Goal: Task Accomplishment & Management: Use online tool/utility

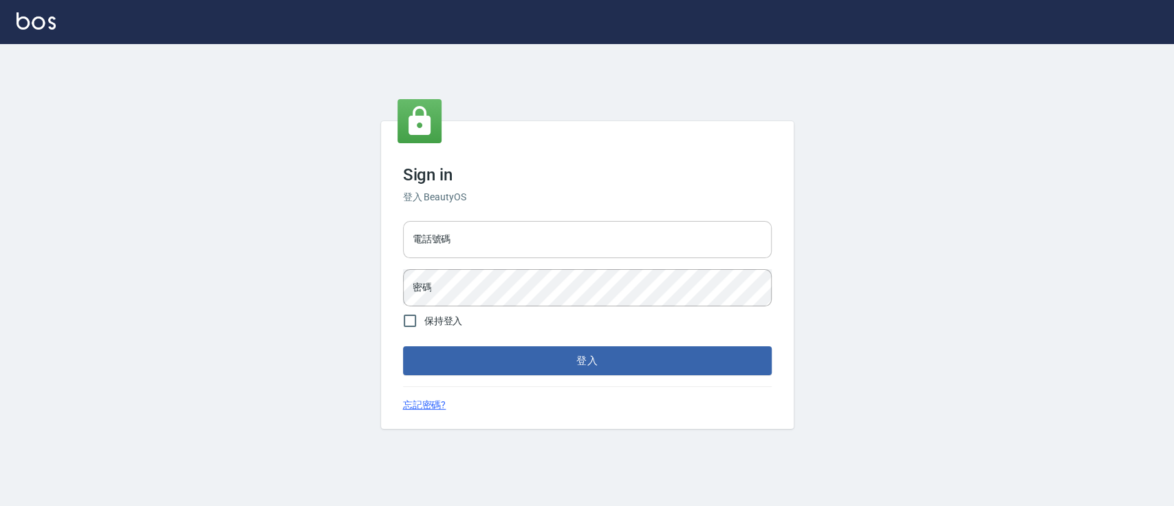
click at [457, 245] on input "電話號碼" at bounding box center [587, 239] width 369 height 37
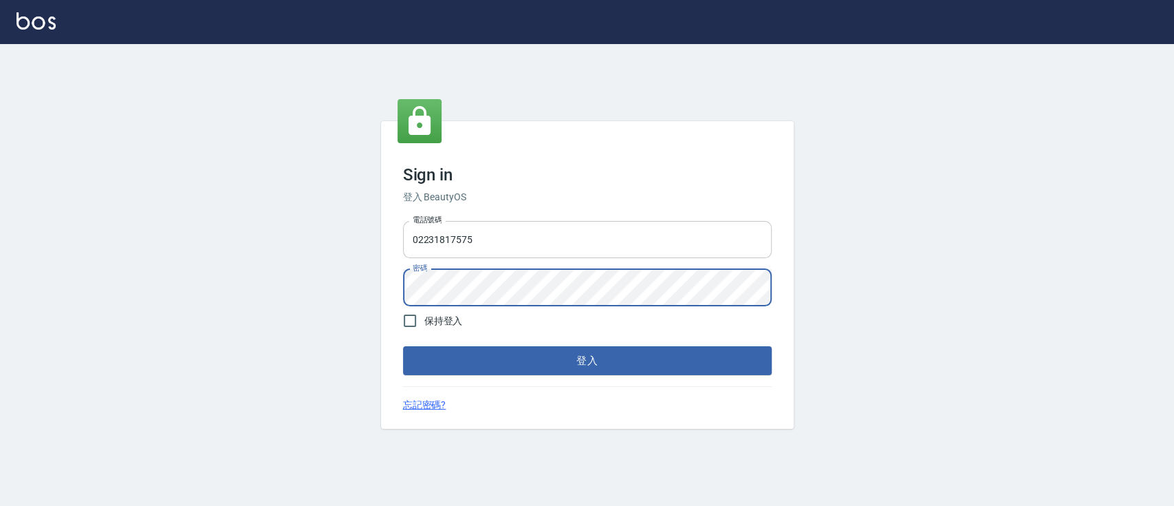
click at [403, 346] on button "登入" at bounding box center [587, 360] width 369 height 29
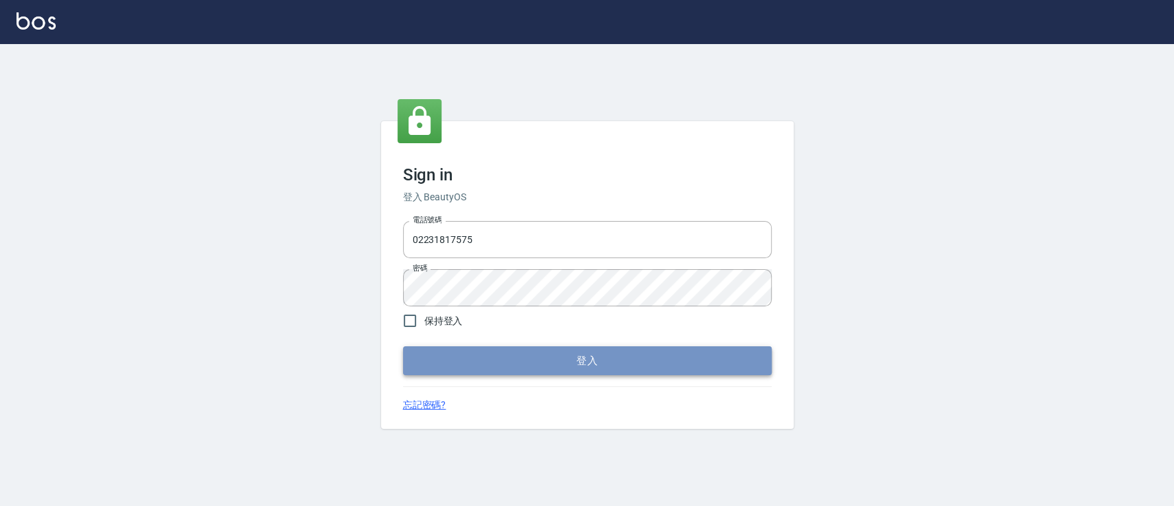
click at [556, 362] on button "登入" at bounding box center [587, 360] width 369 height 29
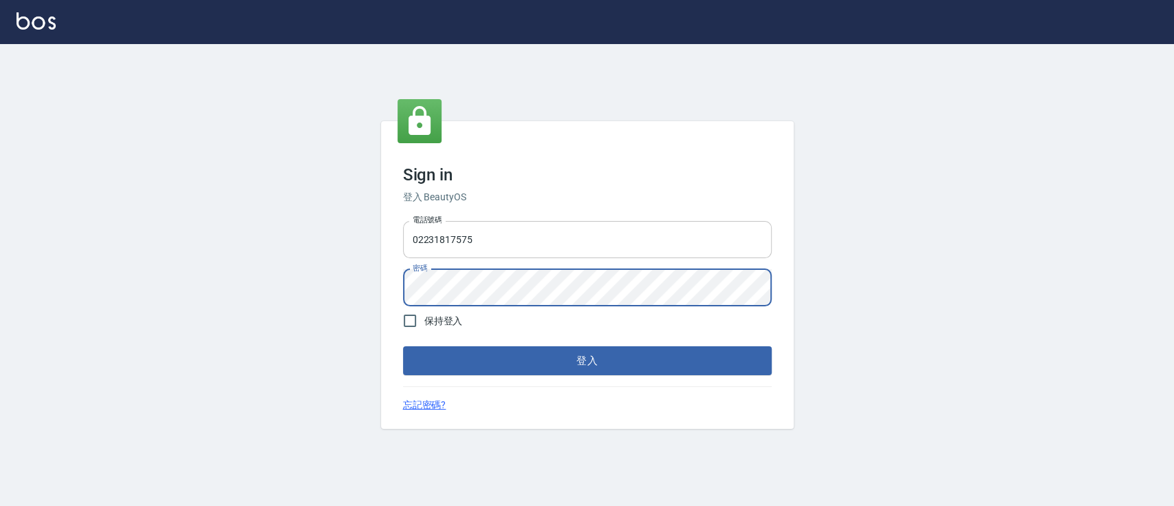
click at [584, 234] on input "02231817575" at bounding box center [587, 239] width 369 height 37
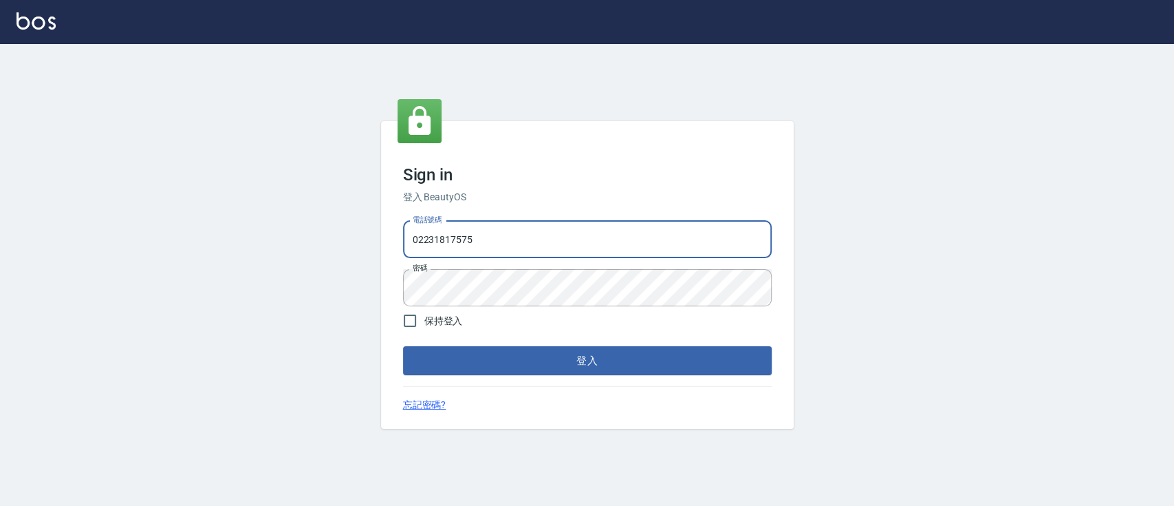
click at [584, 234] on input "02231817575" at bounding box center [587, 239] width 369 height 37
type input "0223817575"
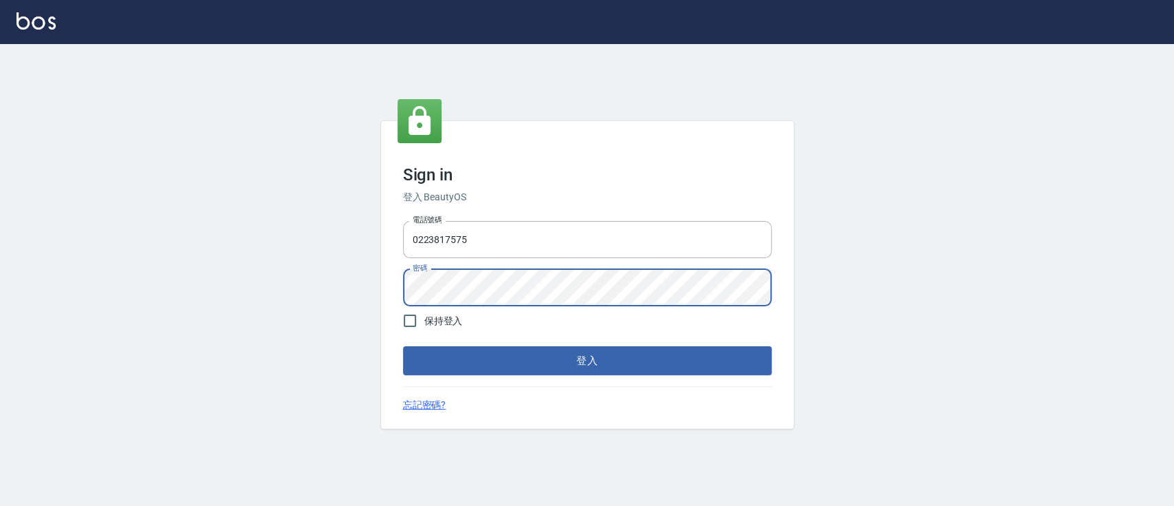
click at [403, 346] on button "登入" at bounding box center [587, 360] width 369 height 29
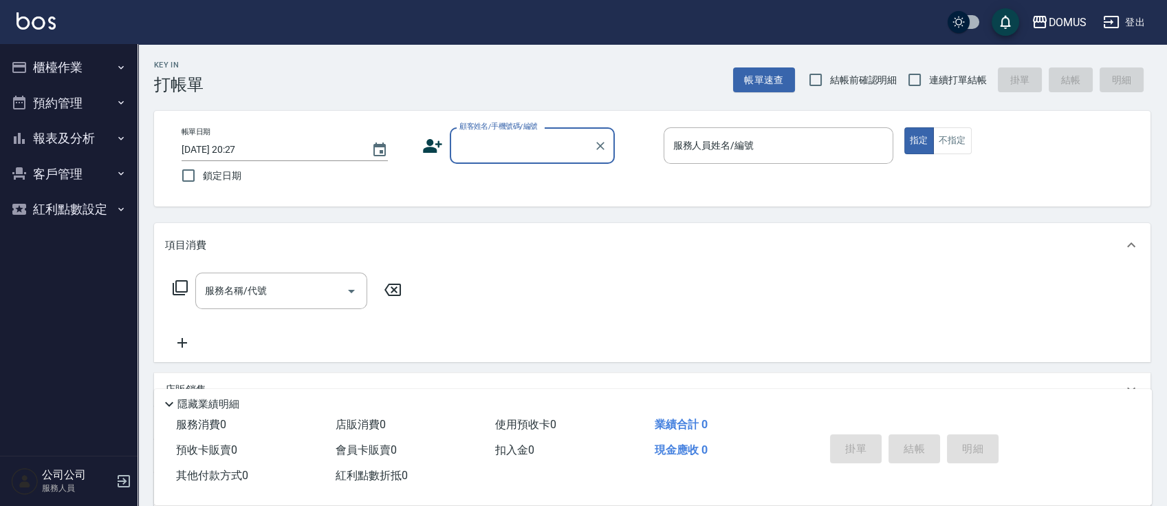
click at [74, 128] on button "報表及分析" at bounding box center [69, 138] width 127 height 36
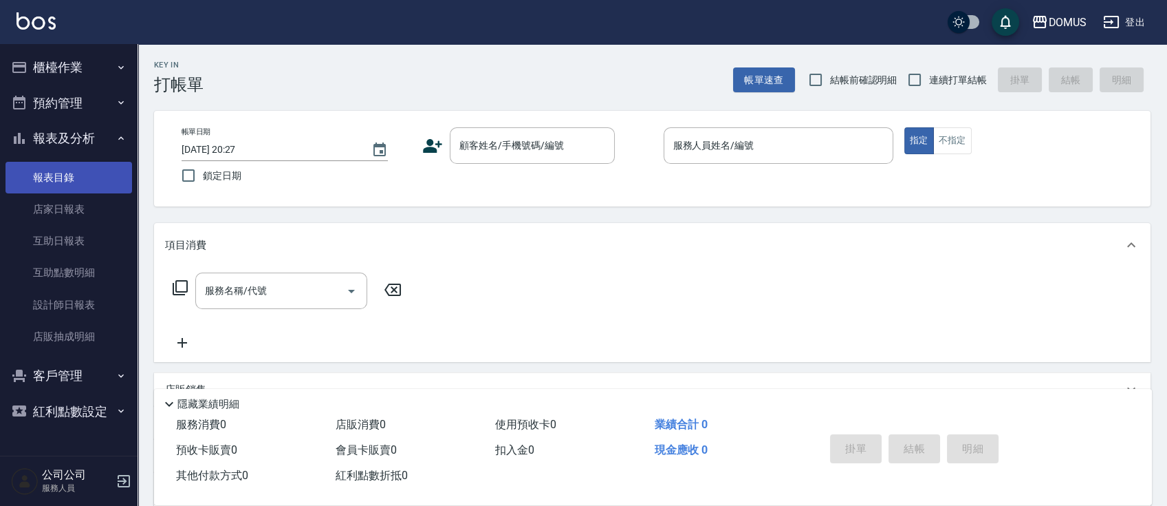
click at [111, 169] on link "報表目錄" at bounding box center [69, 178] width 127 height 32
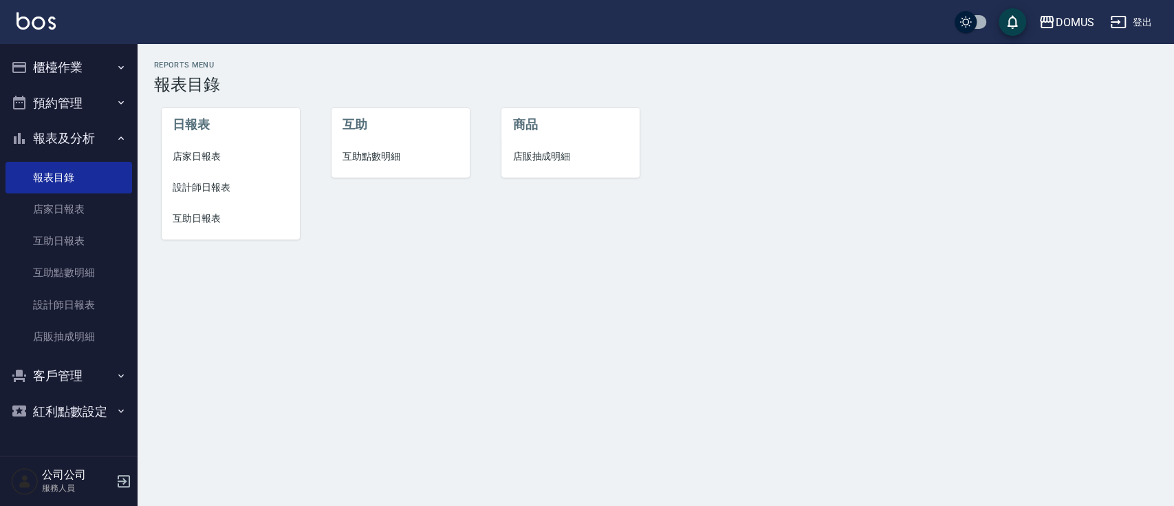
click at [96, 57] on button "櫃檯作業" at bounding box center [69, 68] width 127 height 36
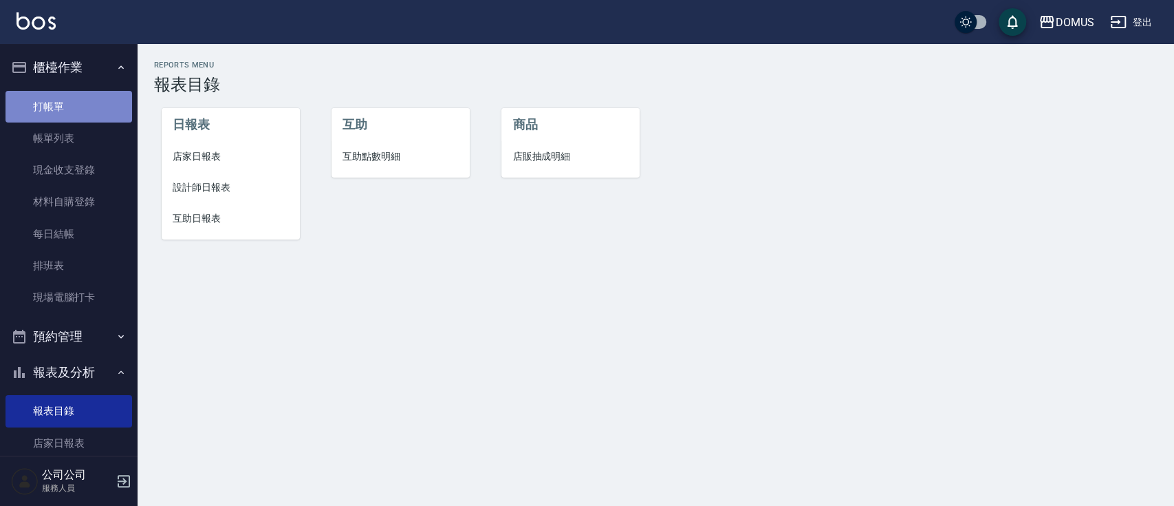
click at [86, 101] on link "打帳單" at bounding box center [69, 107] width 127 height 32
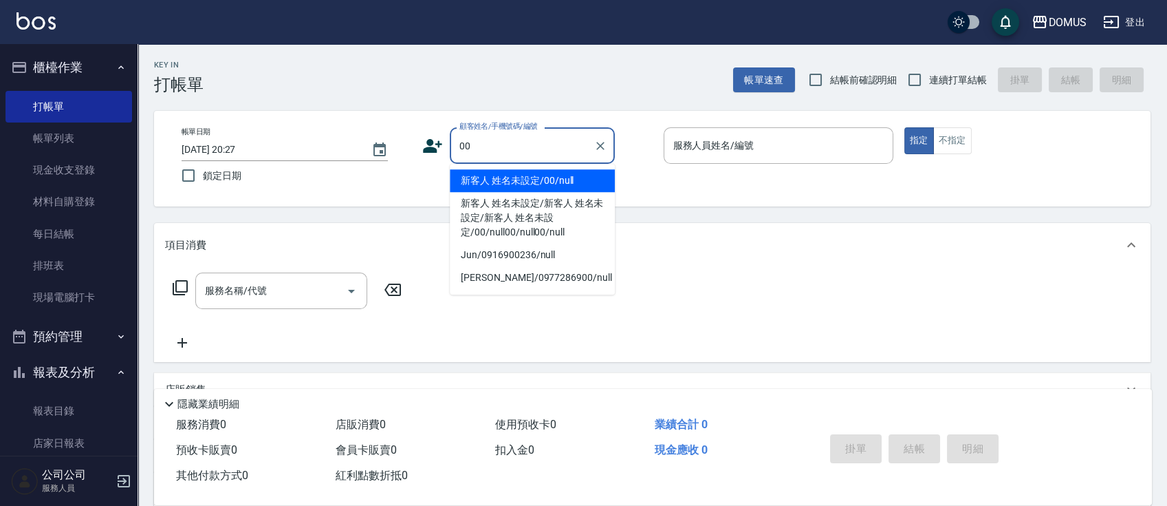
type input "新客人 姓名未設定/00/null"
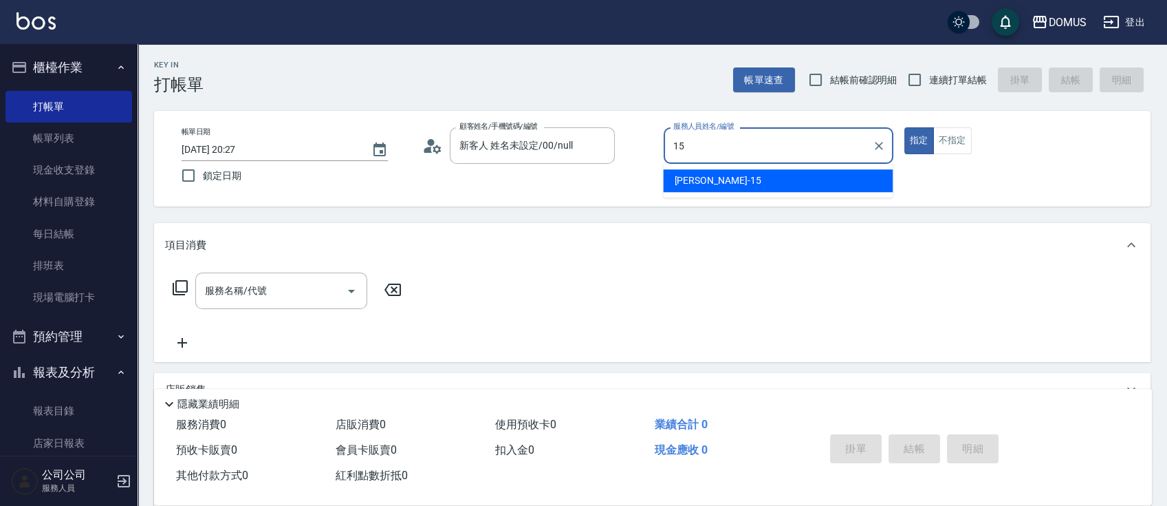
type input "[PERSON_NAME]-15"
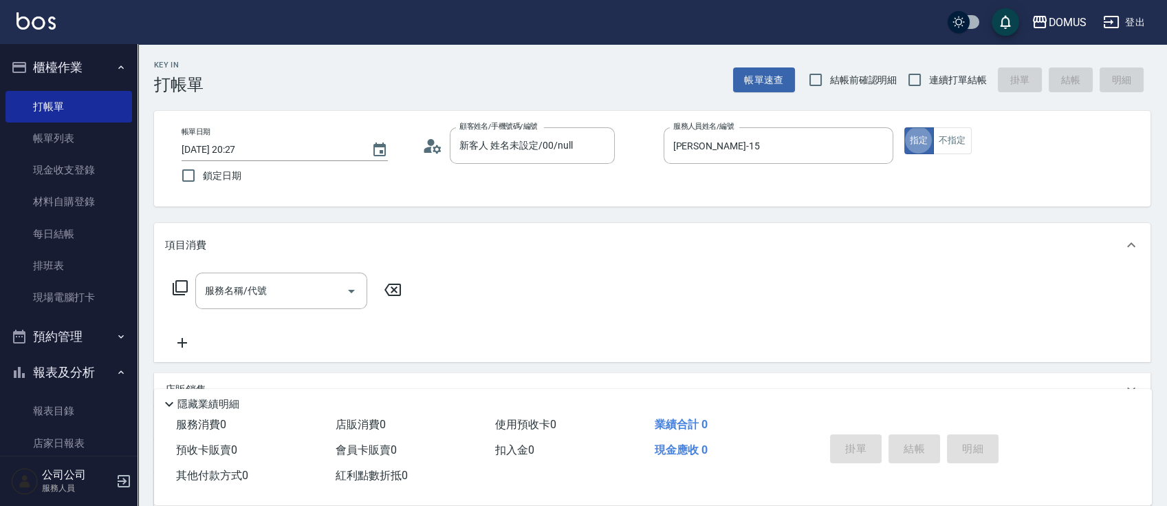
type button "true"
click at [913, 77] on input "連續打單結帳" at bounding box center [914, 79] width 29 height 29
checkbox input "true"
click at [794, 153] on input "[PERSON_NAME]-15" at bounding box center [768, 145] width 197 height 24
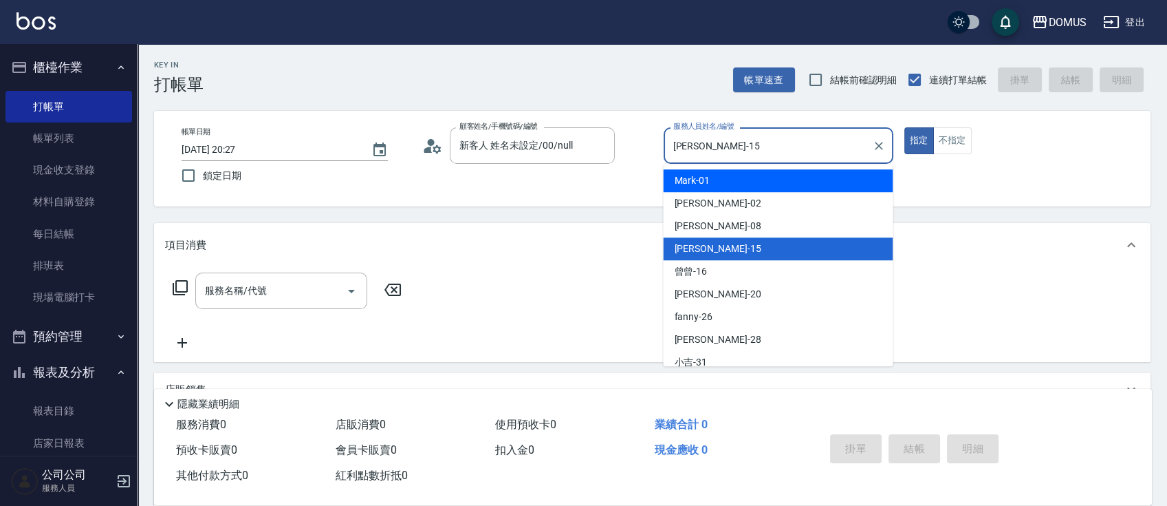
type input "Mark-01"
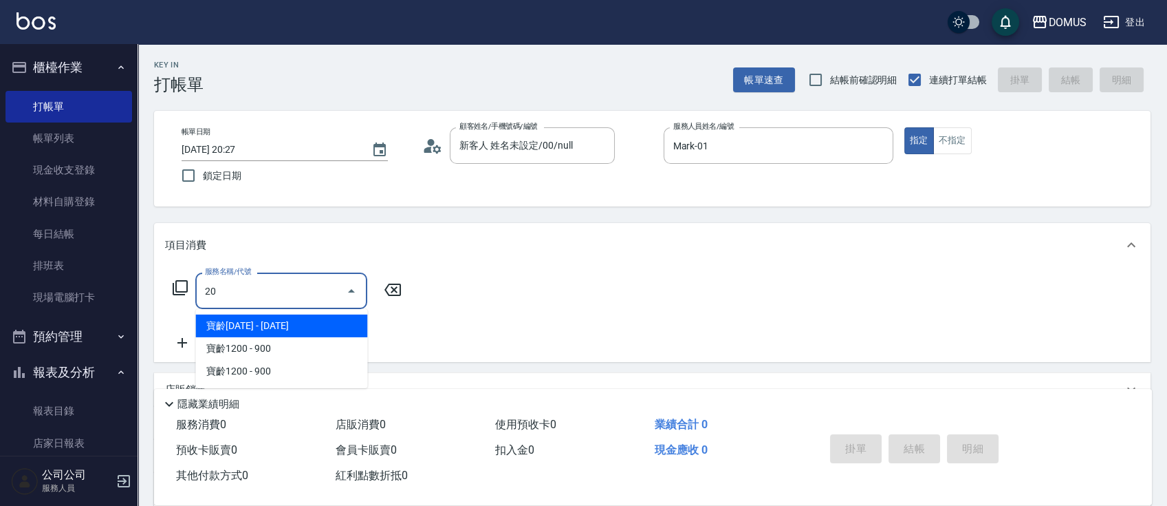
type input "201"
type input "20"
type input "洗髮(201)"
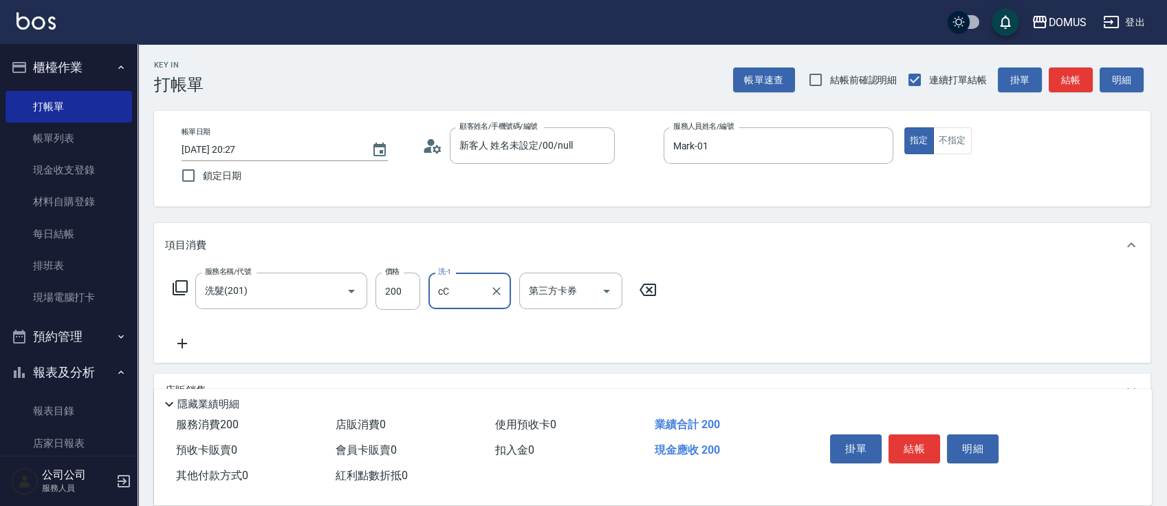
type input "c"
type input "[PERSON_NAME]"
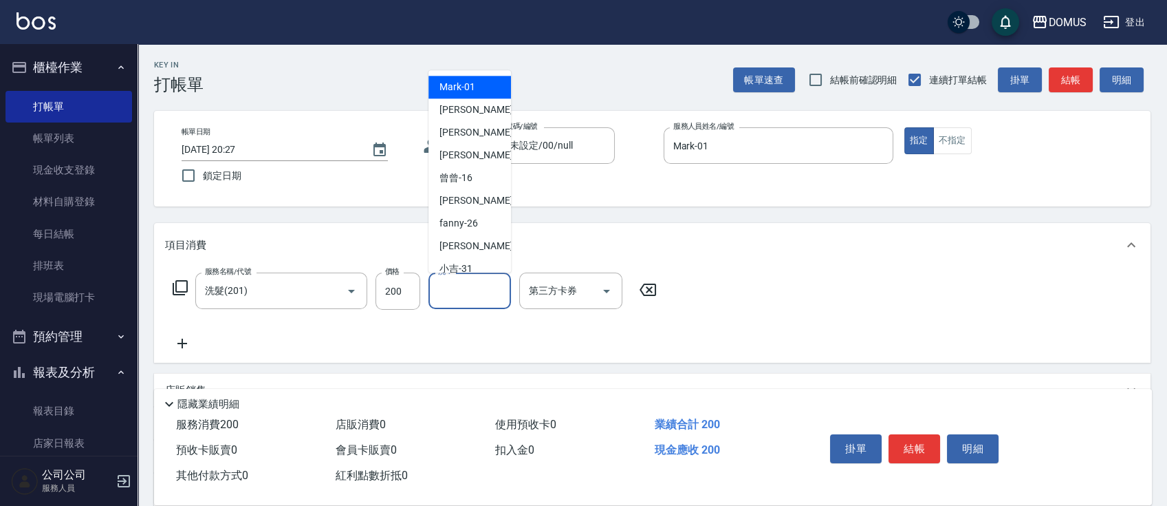
scroll to position [143, 0]
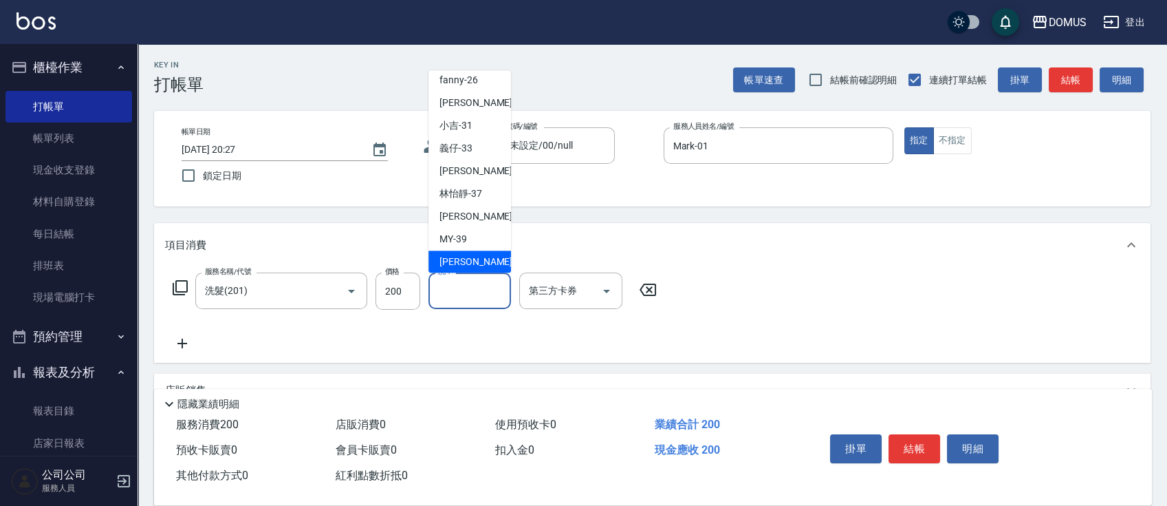
type input "[PERSON_NAME]-40"
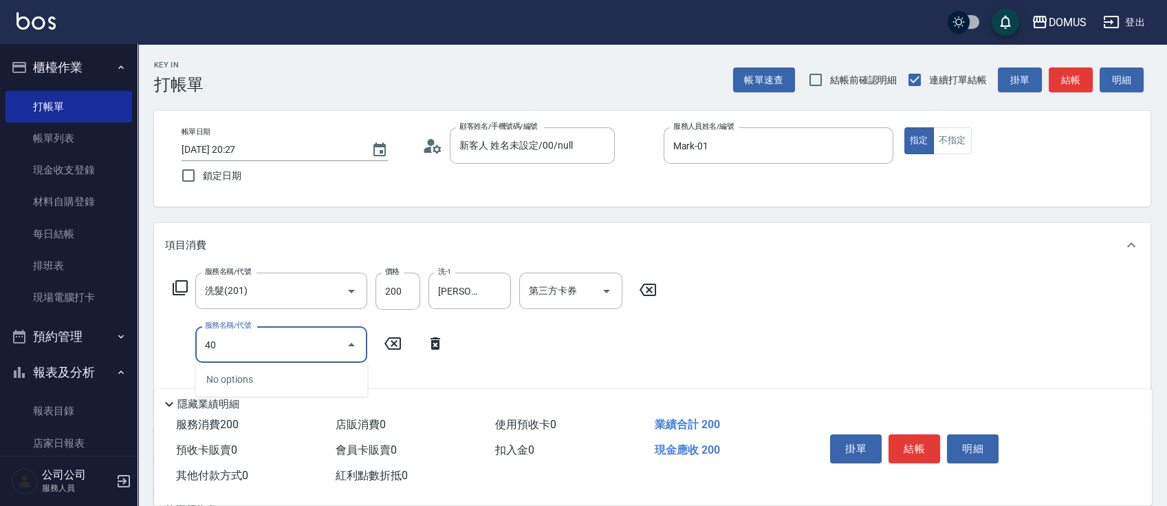
type input "401"
type input "40"
type input "剪髮(401)"
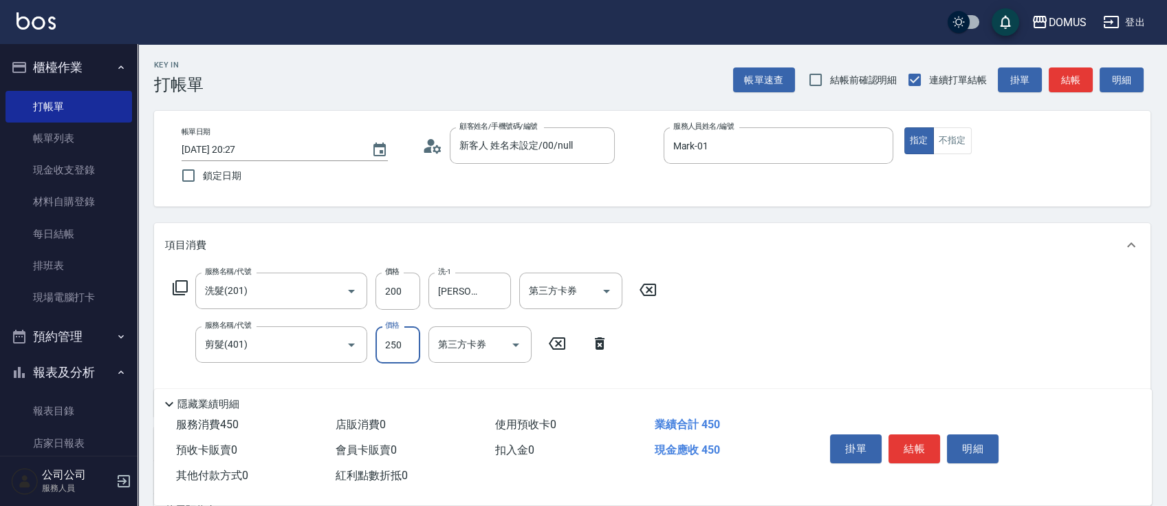
type input "20"
type input "40"
type input "60"
type input "400"
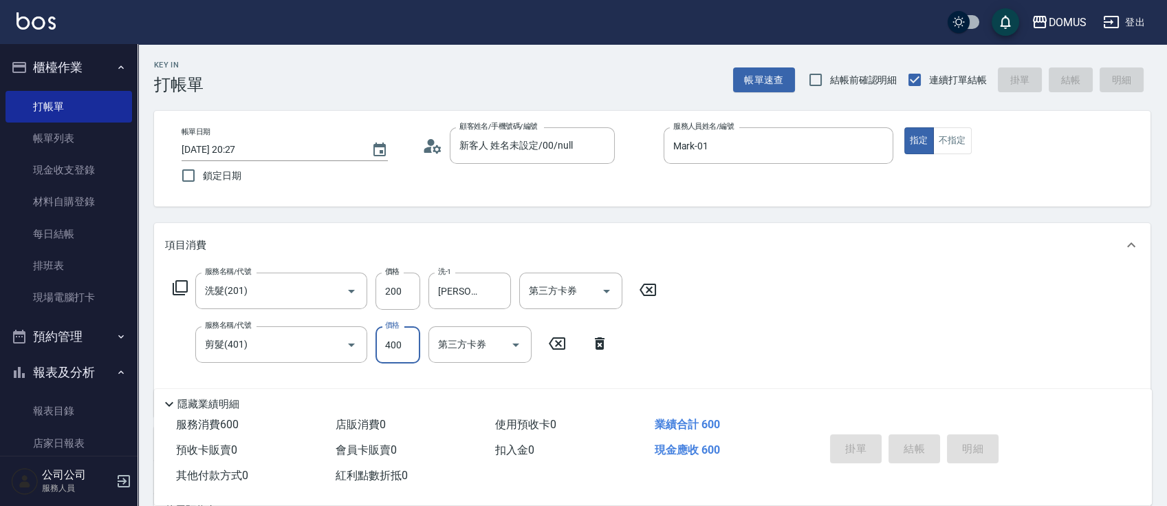
type input "[DATE] 20:28"
type input "0"
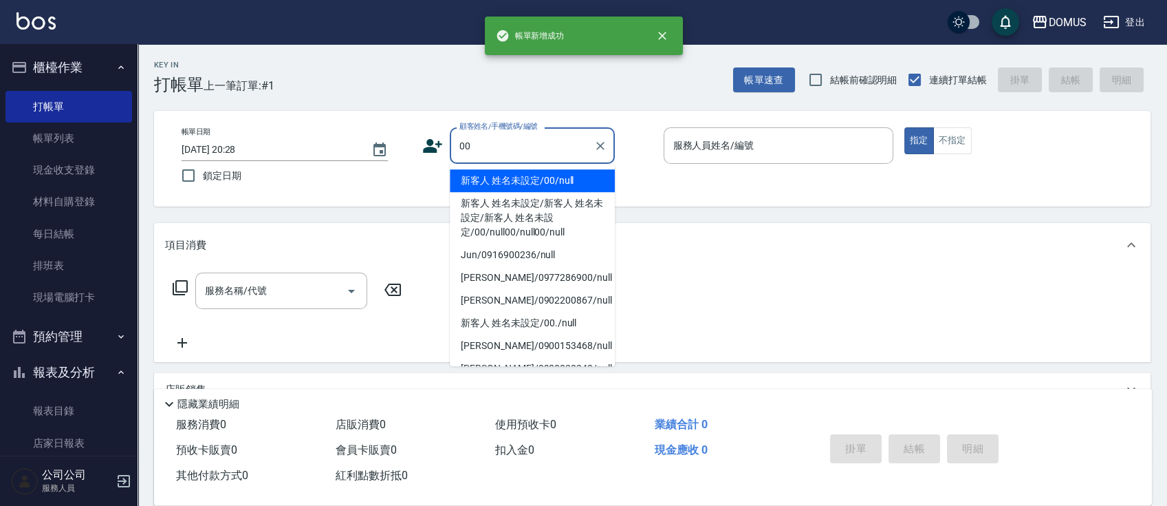
type input "新客人 姓名未設定/00/null"
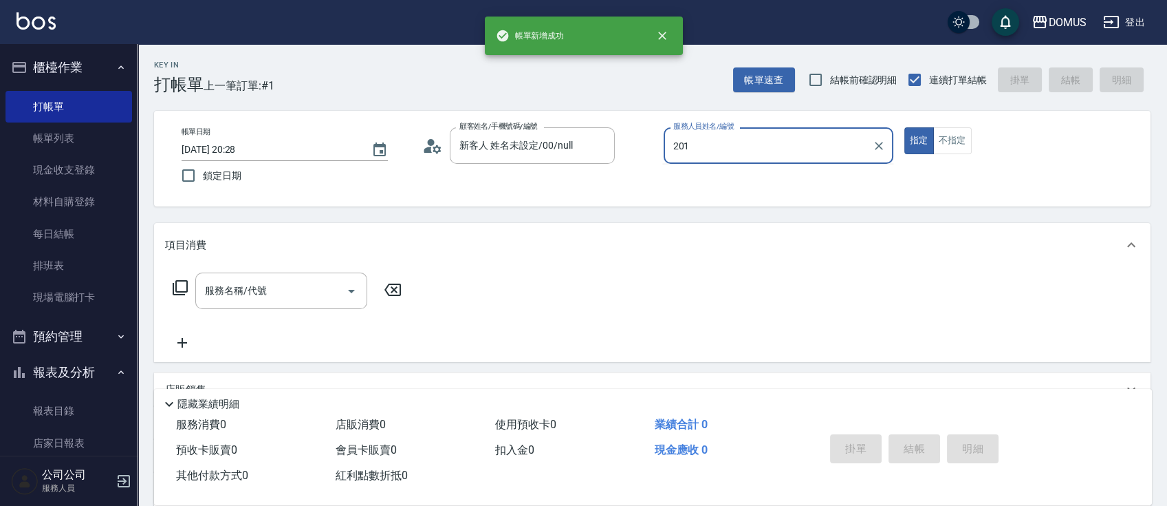
type input "201"
click at [904, 127] on button "指定" at bounding box center [919, 140] width 30 height 27
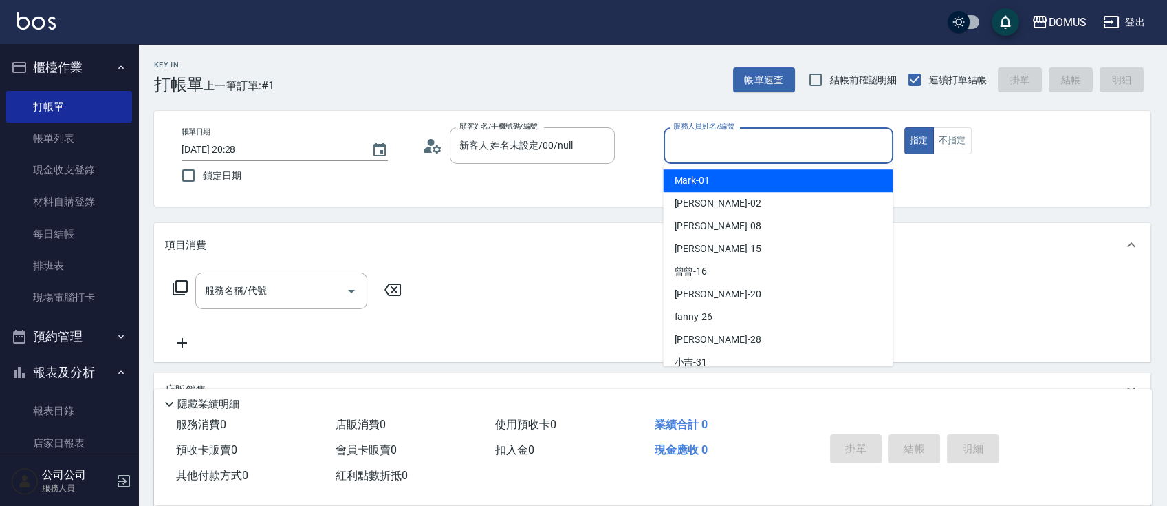
click at [790, 151] on input "服務人員姓名/編號" at bounding box center [778, 145] width 217 height 24
type input "4"
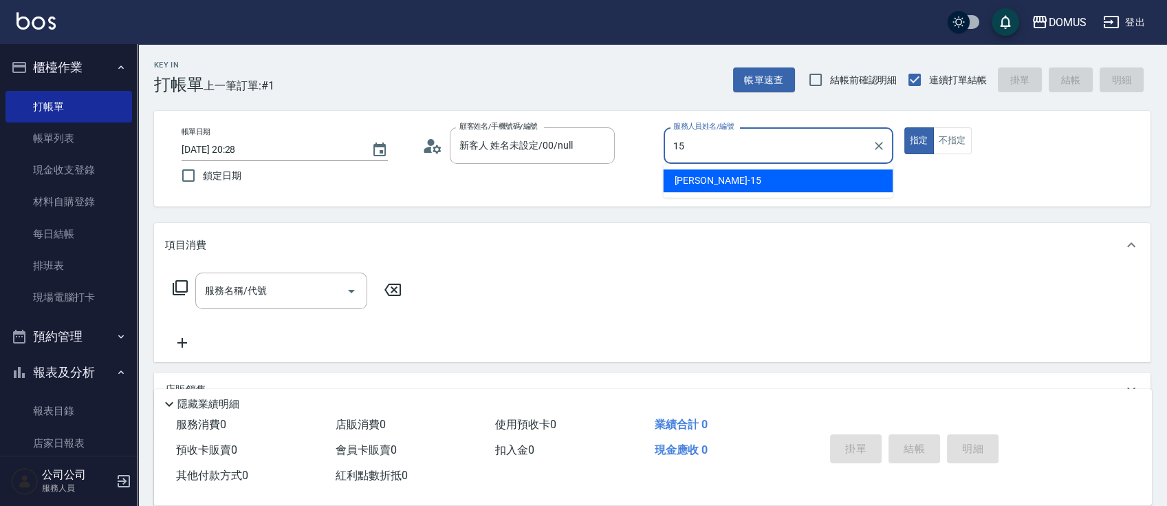
type input "[PERSON_NAME]-15"
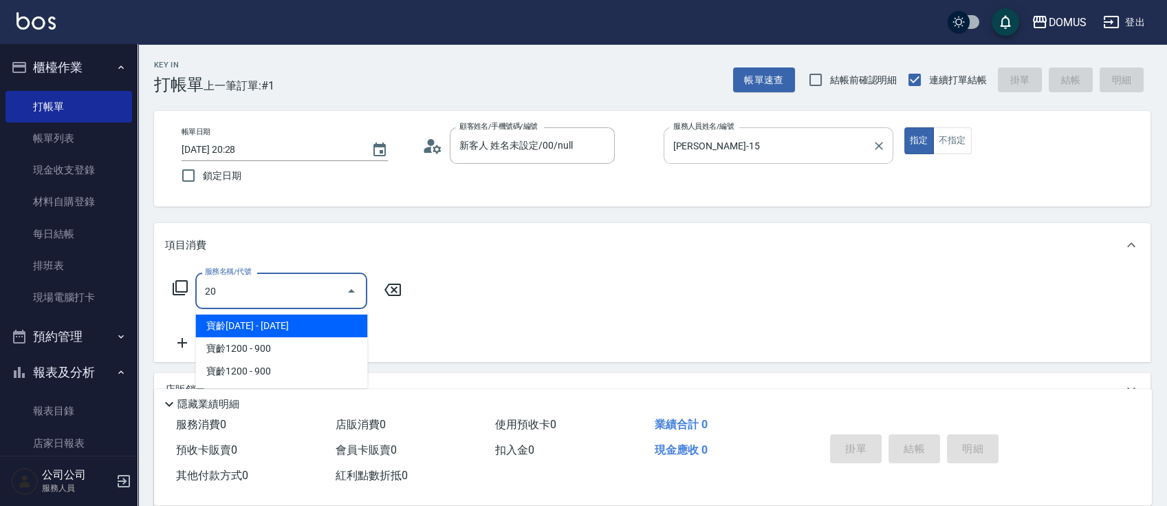
type input "201"
type input "20"
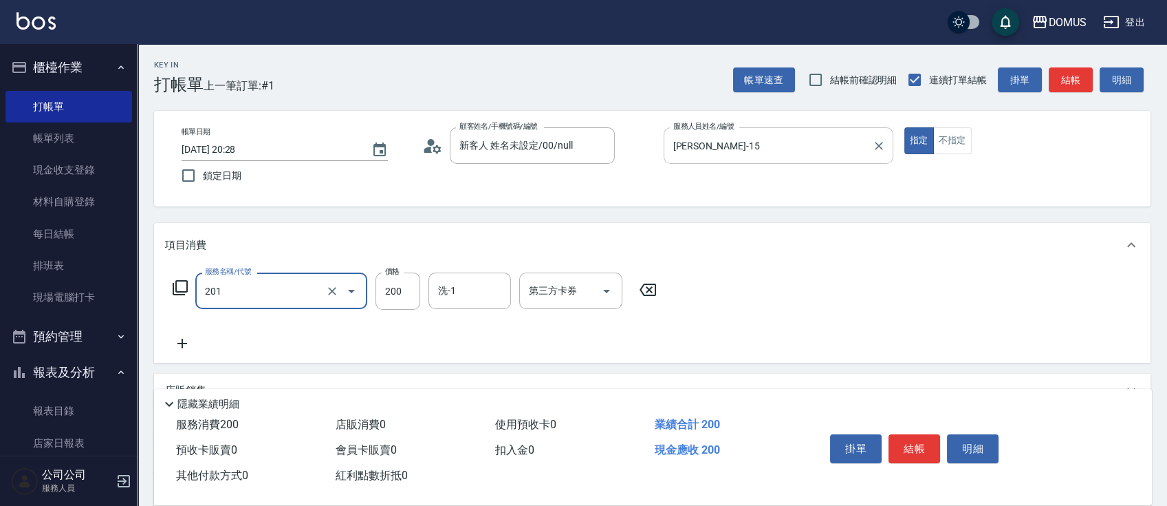
type input "洗髮(201)"
type input "0"
type input "30"
type input "300"
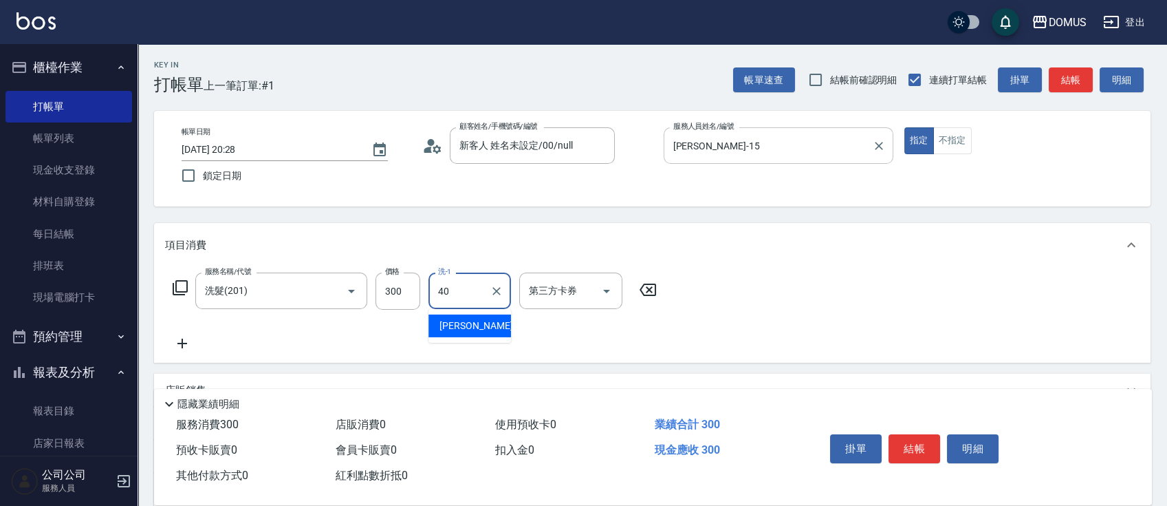
type input "[PERSON_NAME]-40"
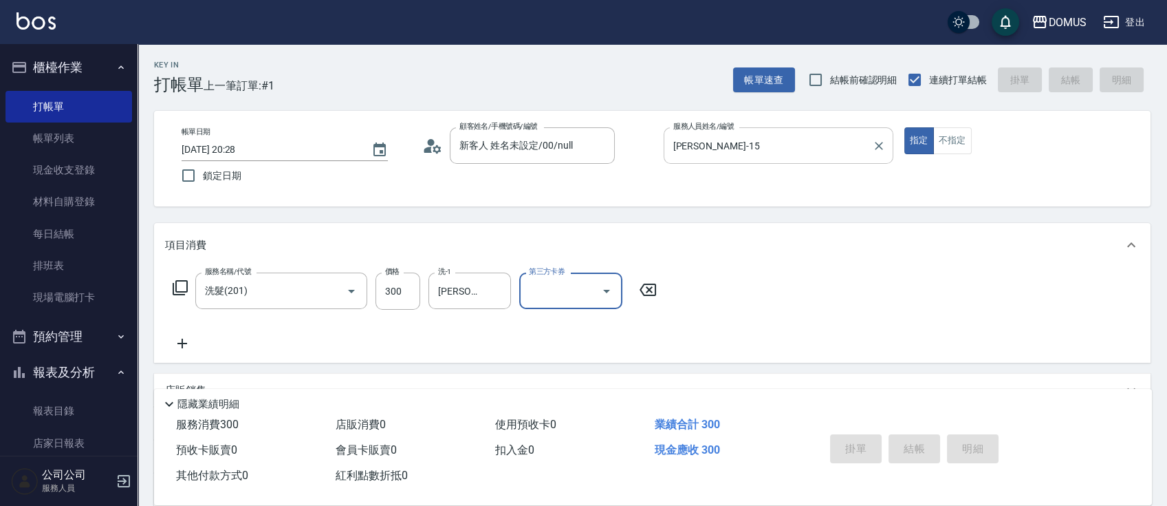
type input "[DATE] 20:29"
type input "0"
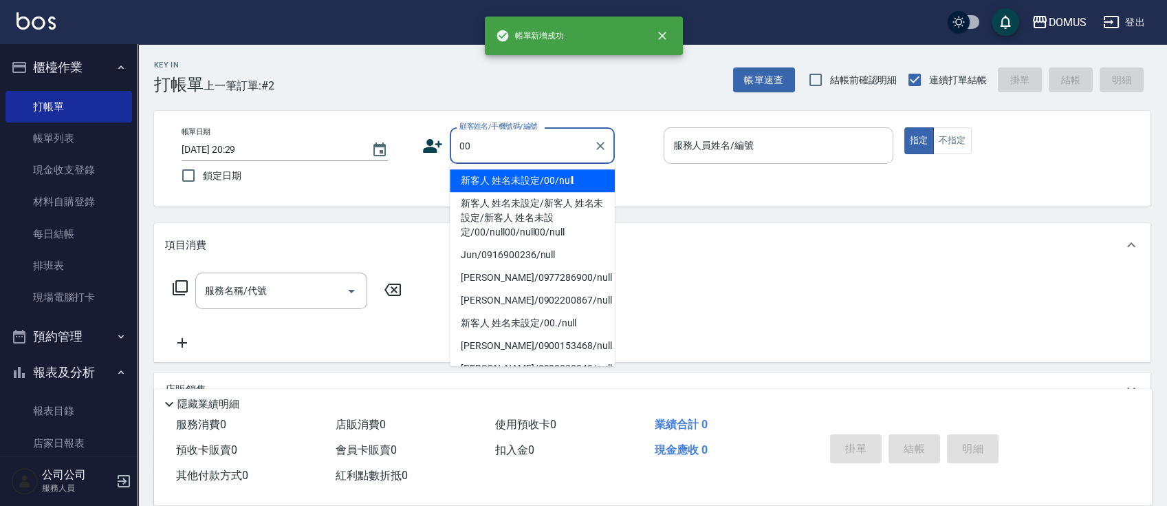
type input "新客人 姓名未設定/00/null"
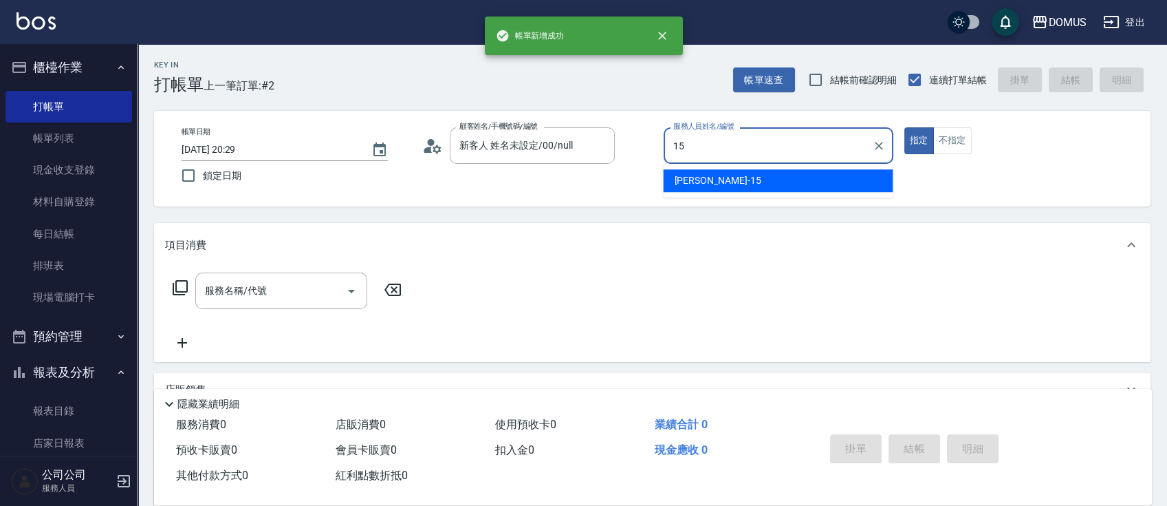
type input "[PERSON_NAME]-15"
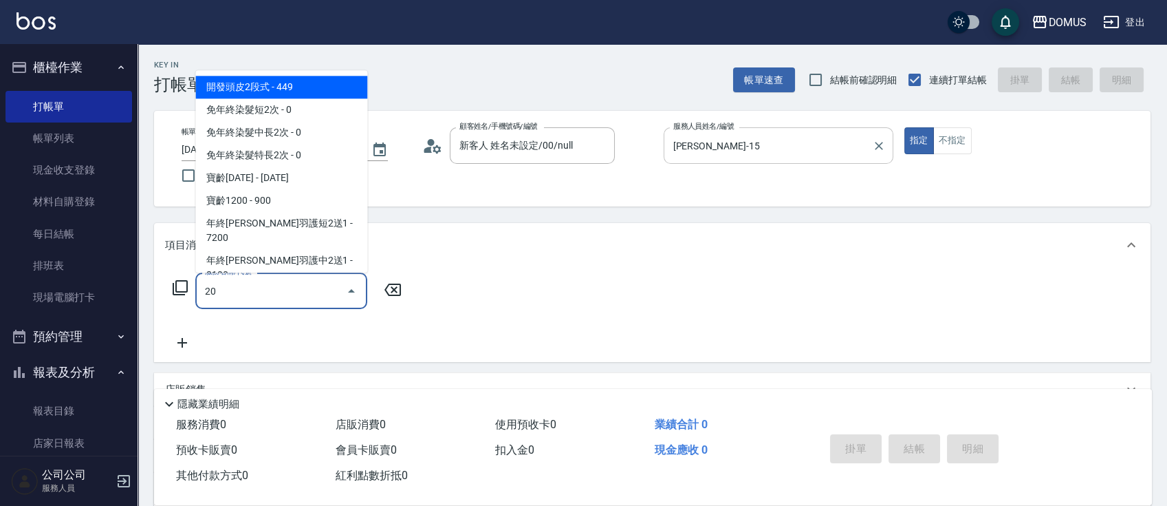
type input "201"
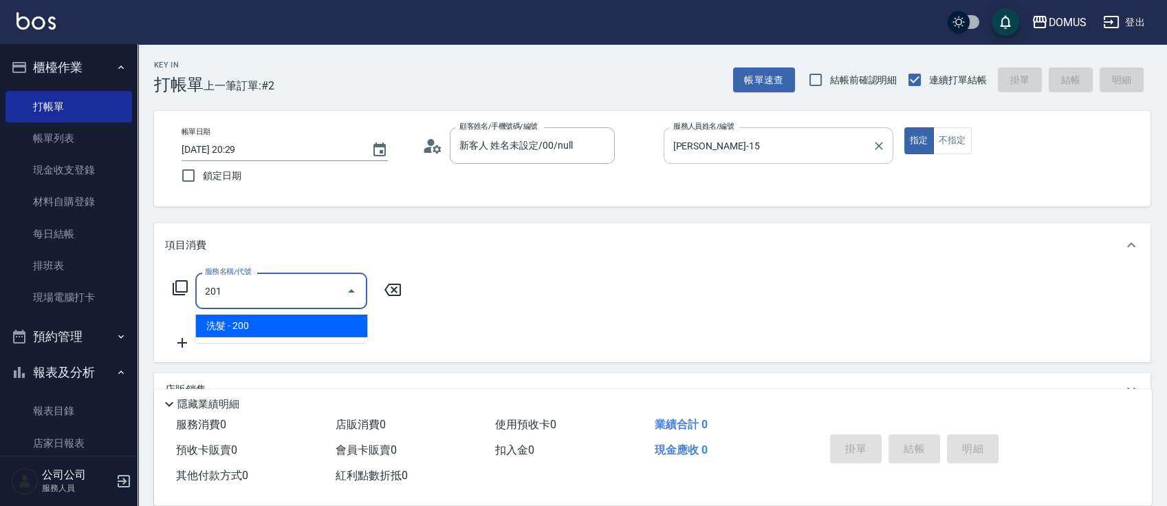
type input "20"
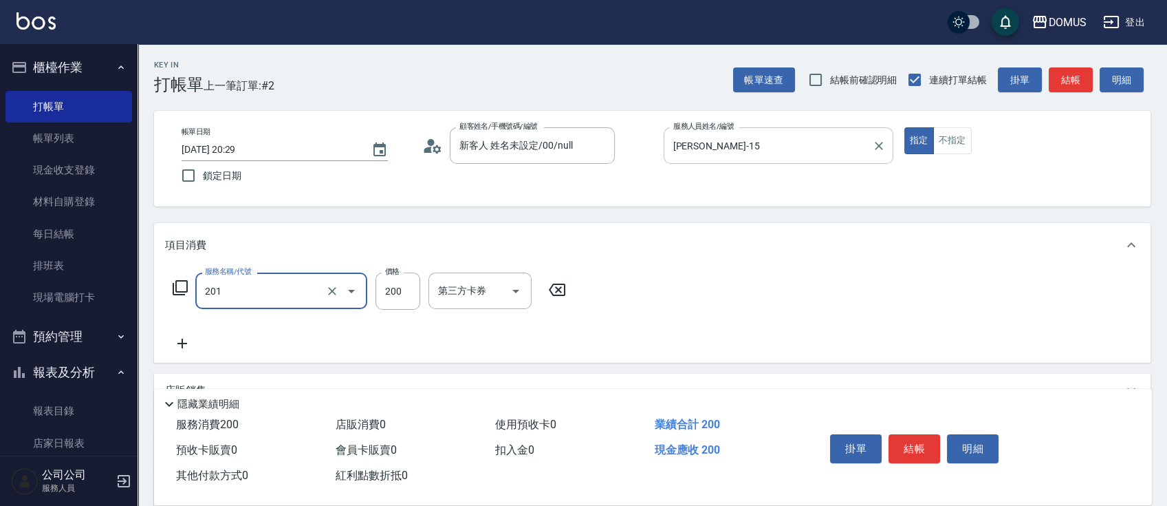
type input "洗髮(201)"
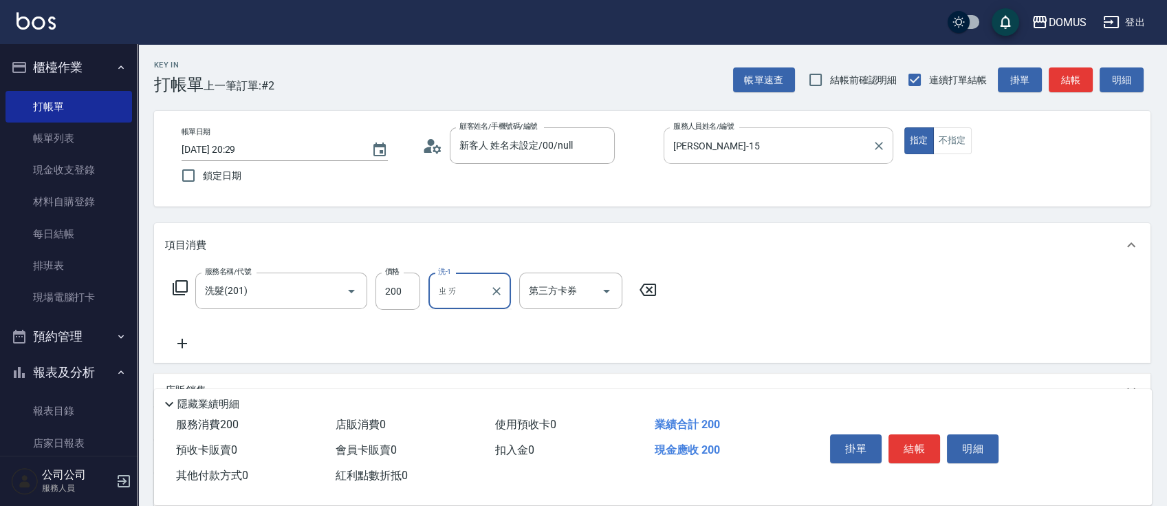
type input "債"
type input "麥"
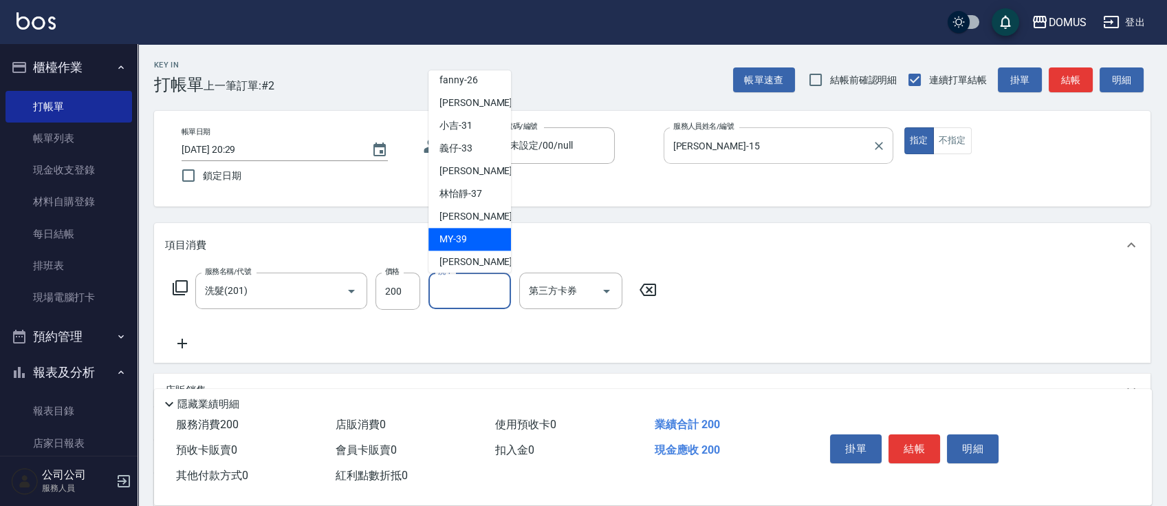
type input "MY-39"
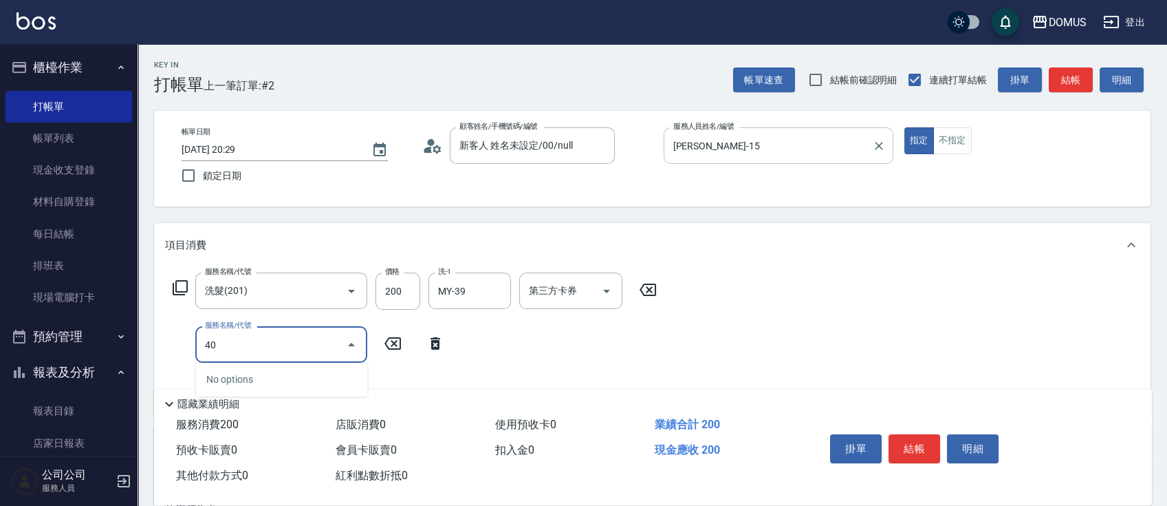
type input "401"
type input "40"
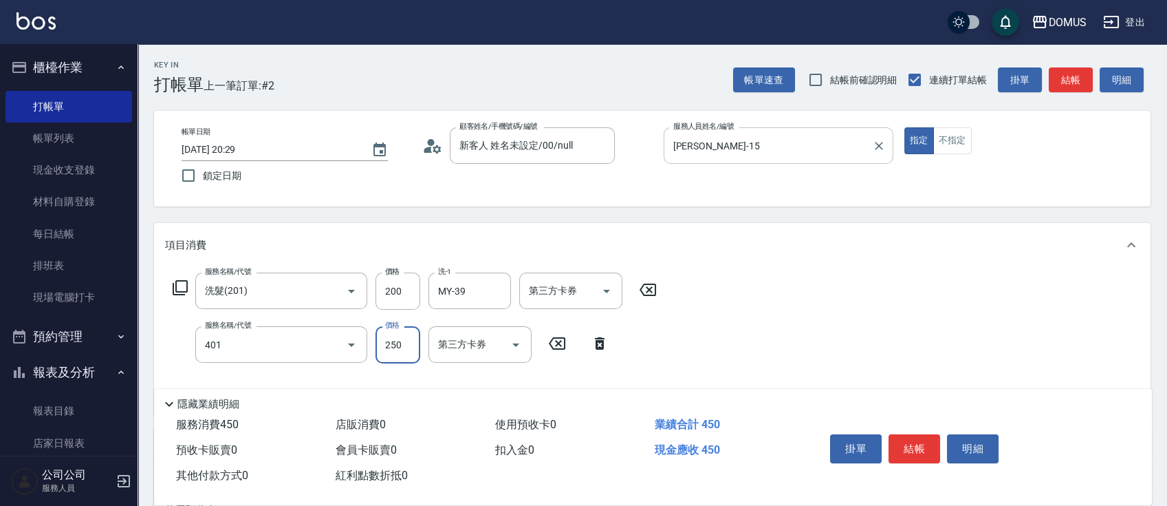
type input "剪髮(401)"
type input "20"
type input "40"
type input "60"
type input "400"
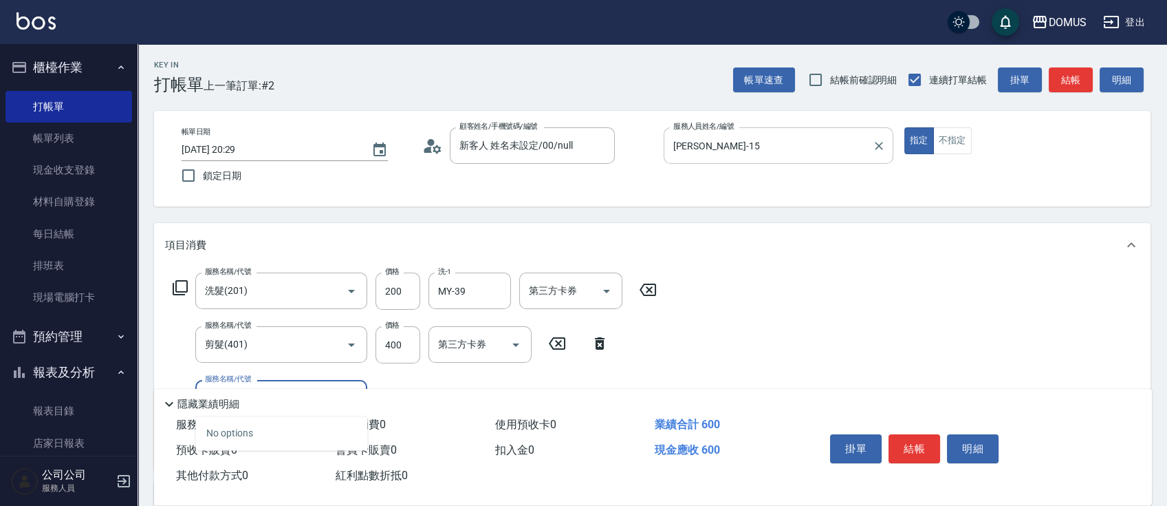
type input "301"
type input "210"
type input "燙髮(301)"
type input "60"
type input "15"
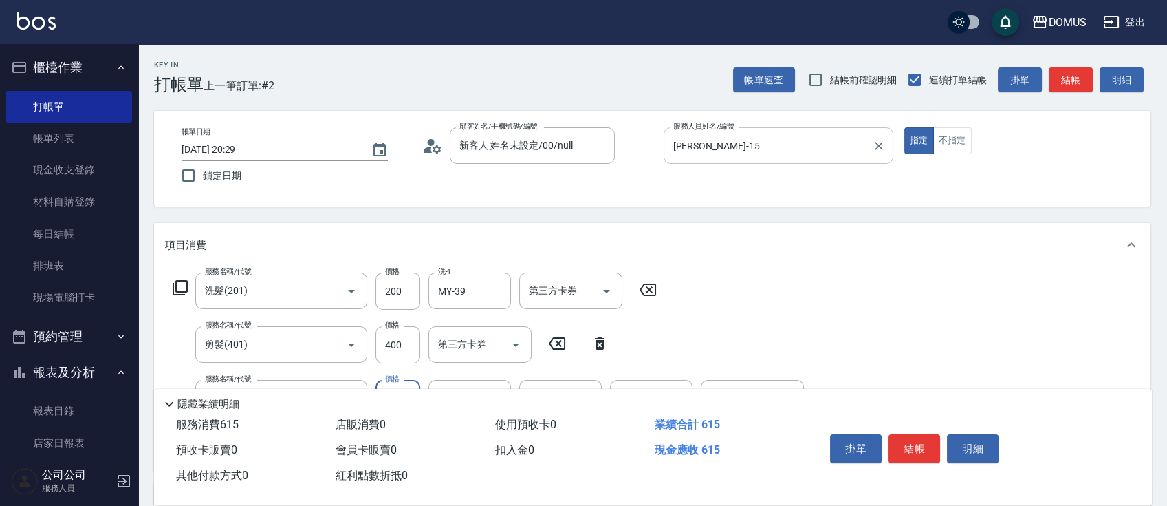
type input "70"
type input "150"
type input "210"
type input "1500"
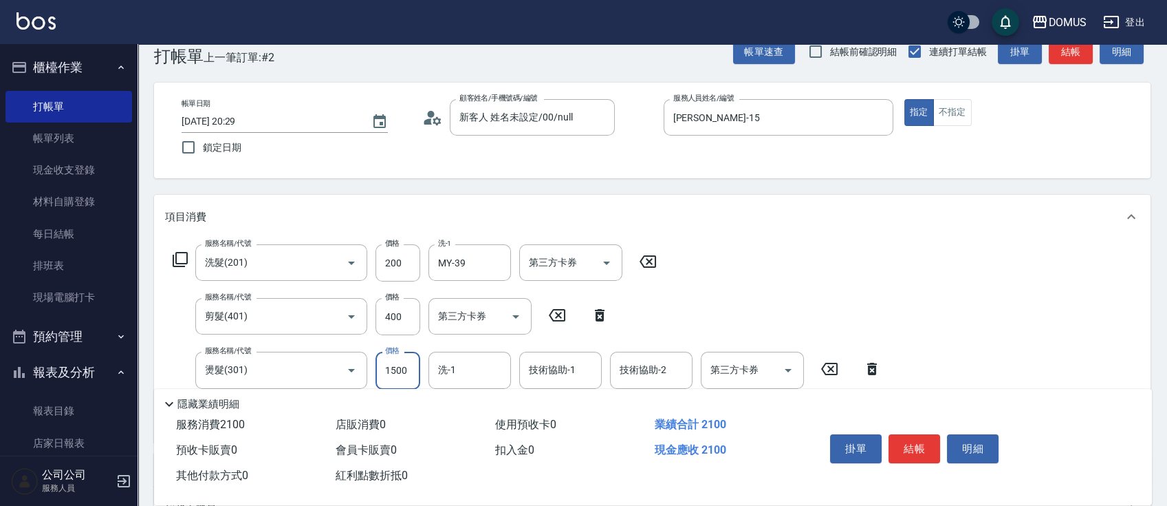
scroll to position [0, 0]
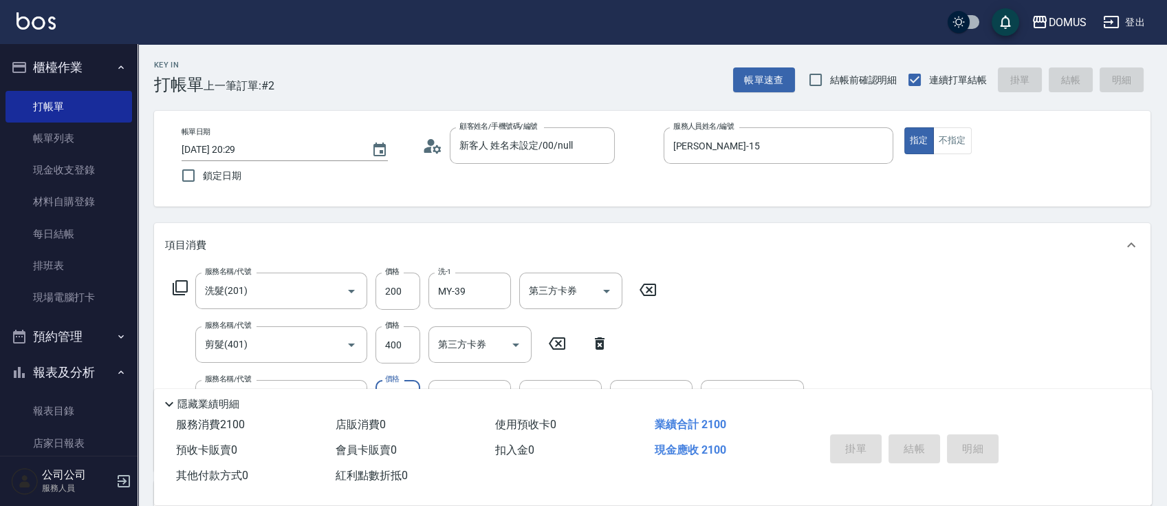
type input "[DATE] 20:30"
type input "0"
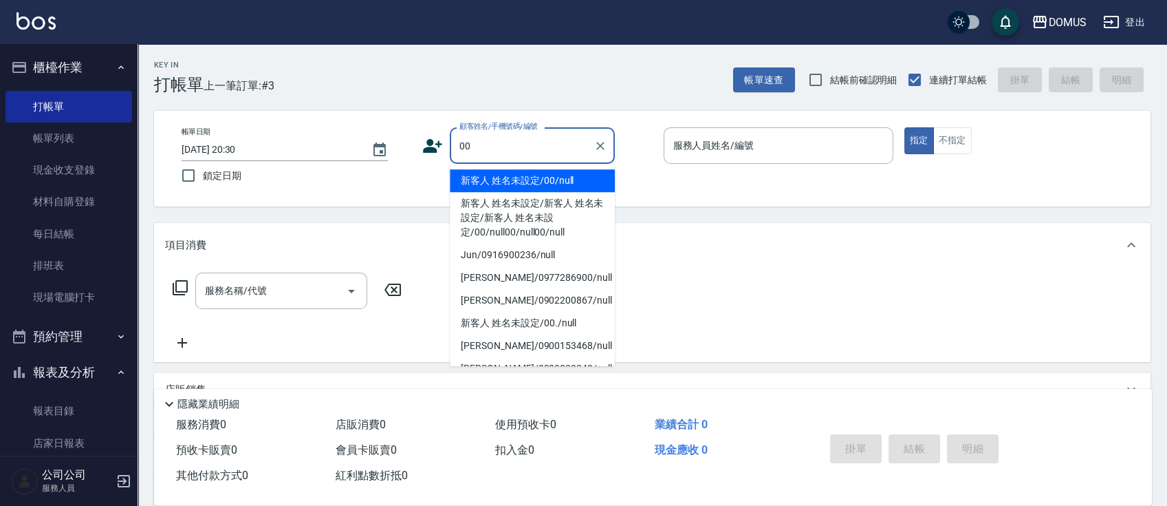
type input "新客人 姓名未設定/00/null"
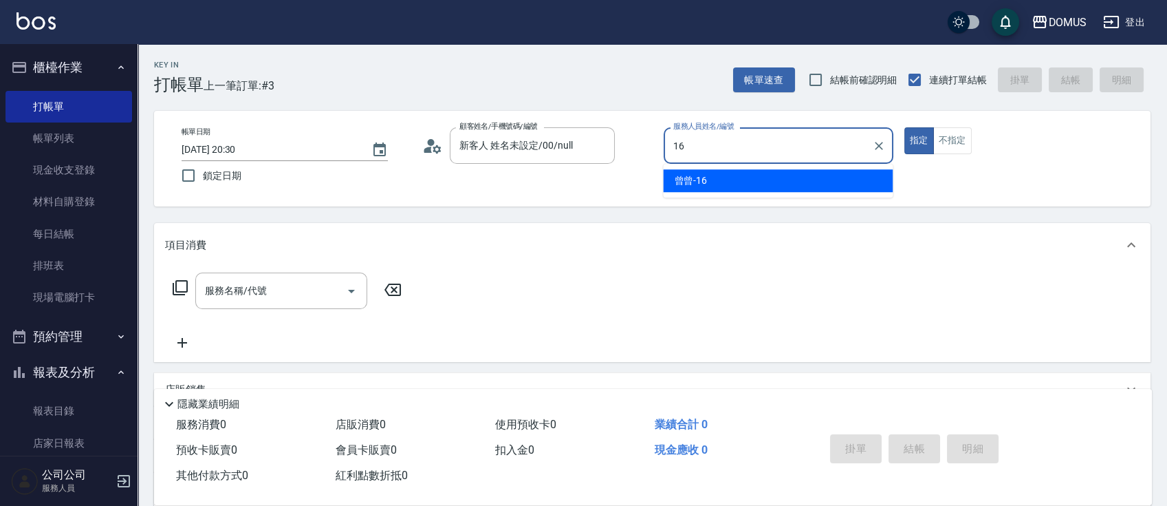
type input "曾曾-16"
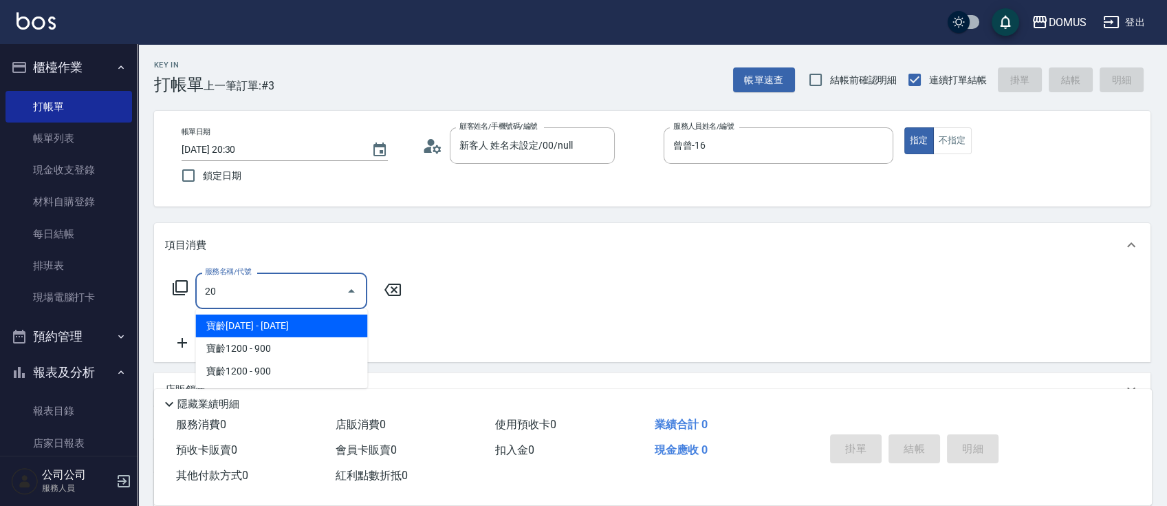
type input "201"
type input "20"
type input "洗髮(201)"
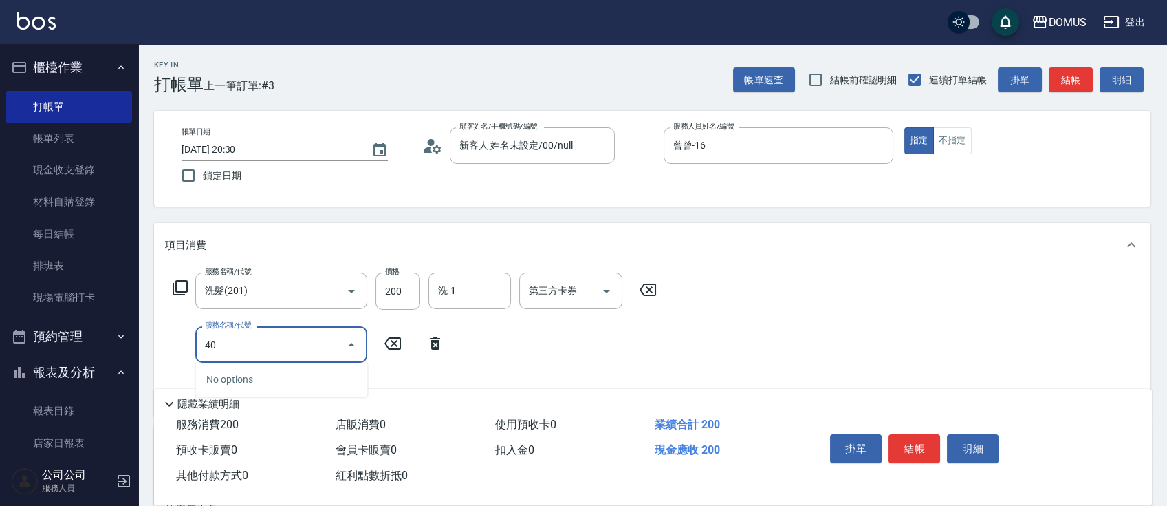
type input "401"
type input "40"
type input "剪髮(401)"
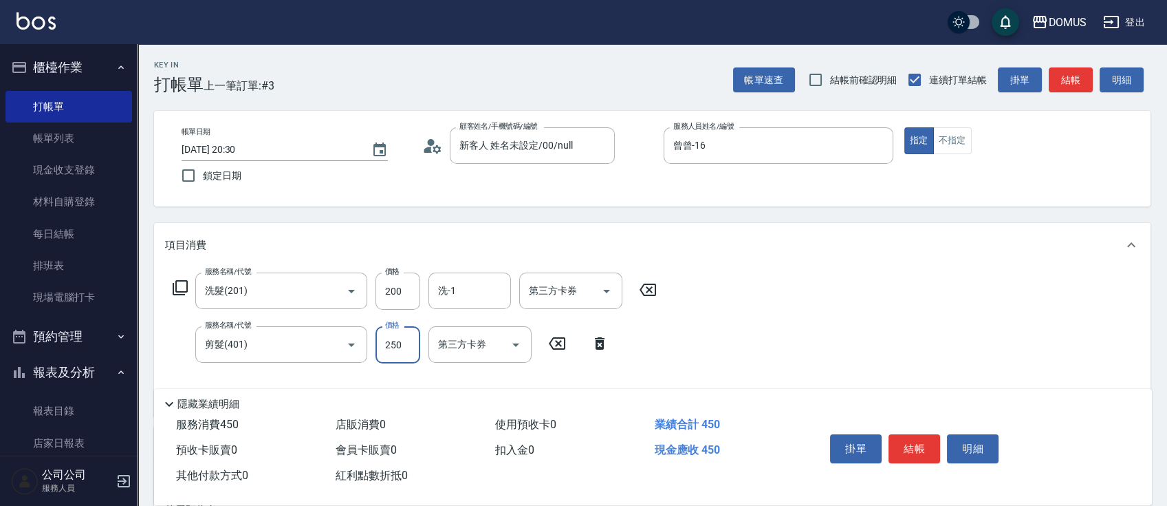
type input "20"
type input "10"
type input "30"
type input "100"
type input "120"
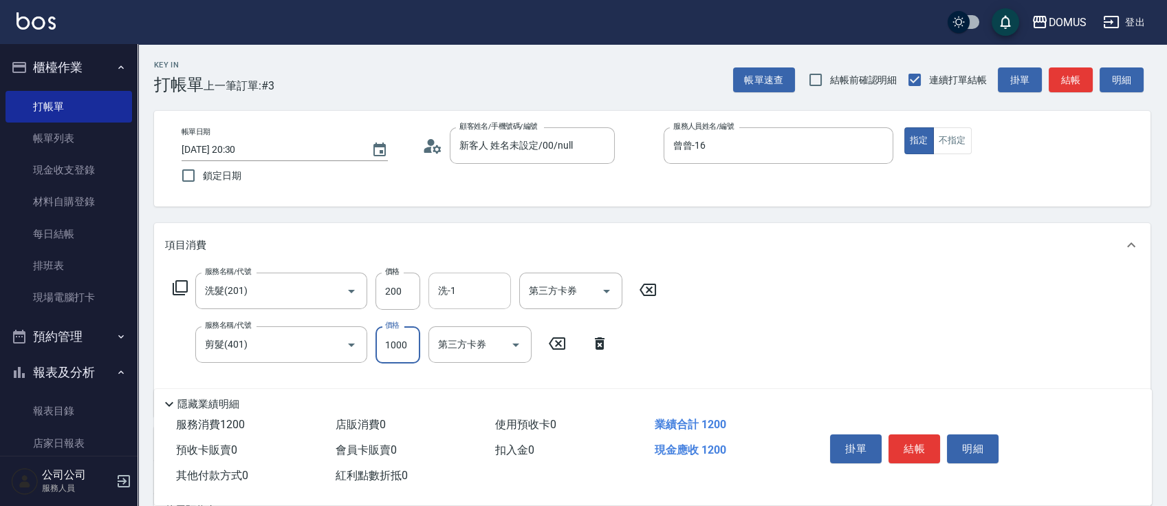
type input "1000"
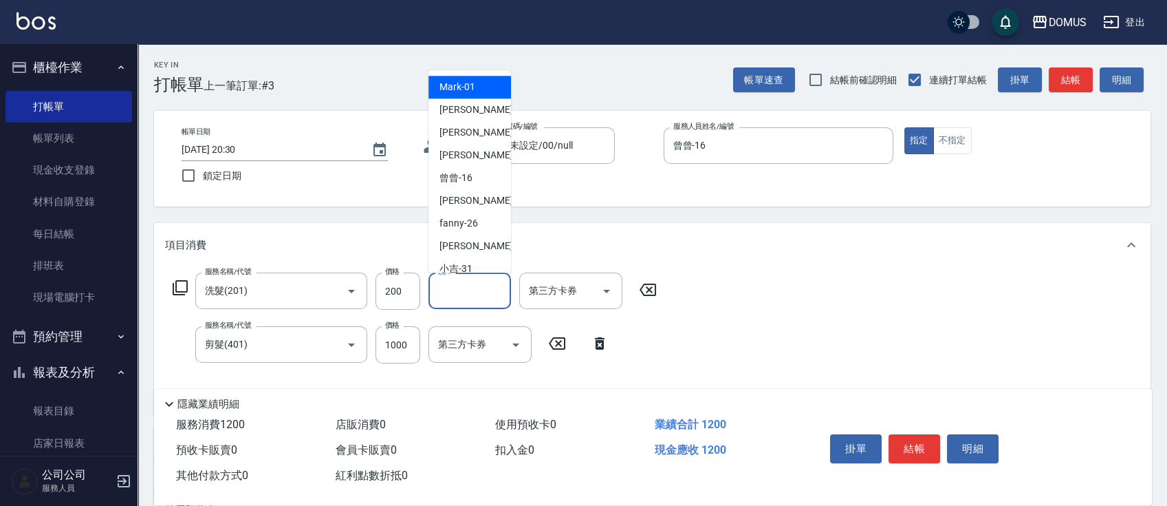
click at [442, 290] on input "洗-1" at bounding box center [470, 291] width 70 height 24
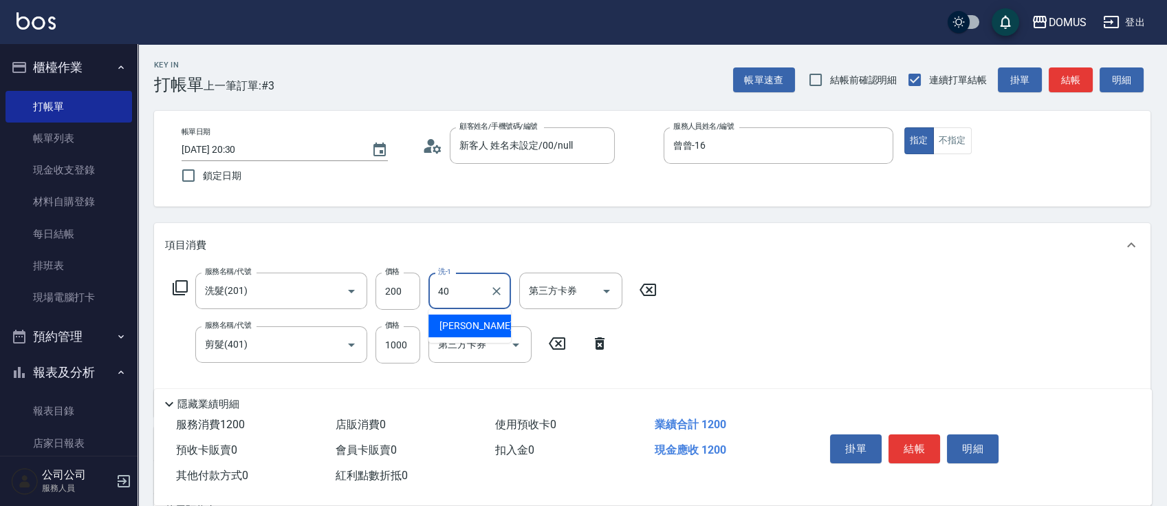
type input "[PERSON_NAME]-40"
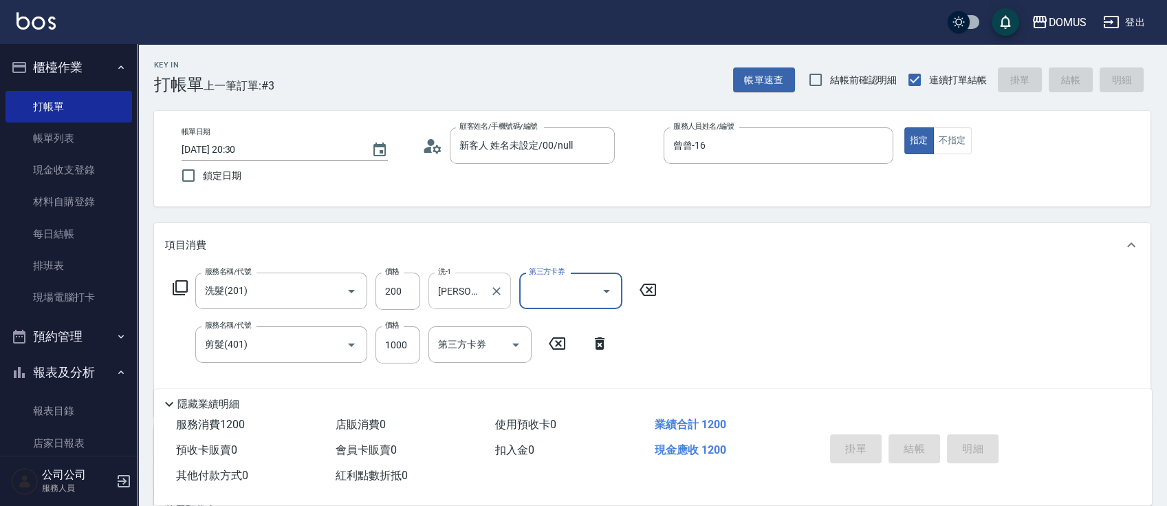
type input "0"
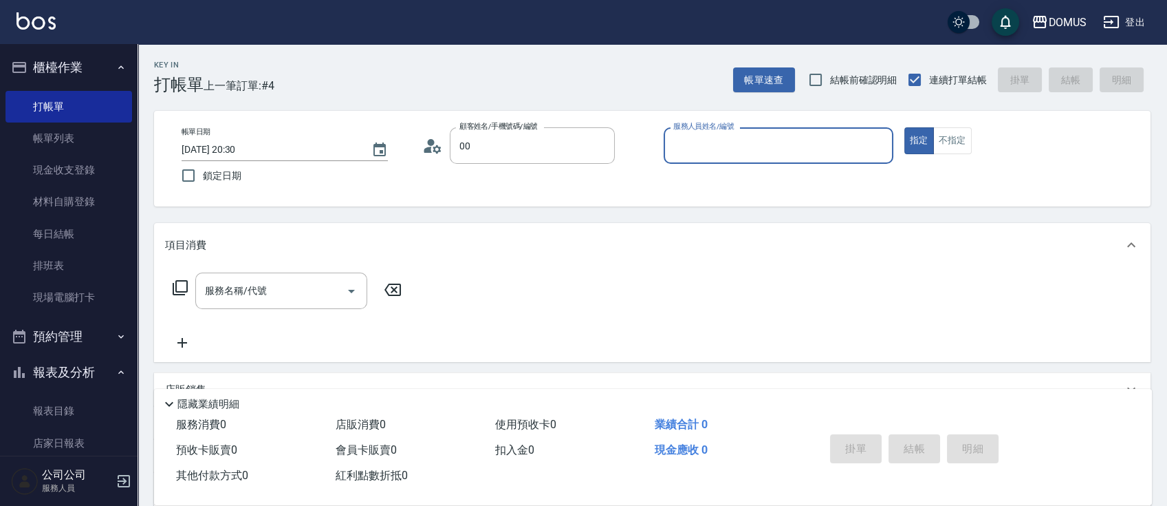
type input "新客人 姓名未設定/00/null"
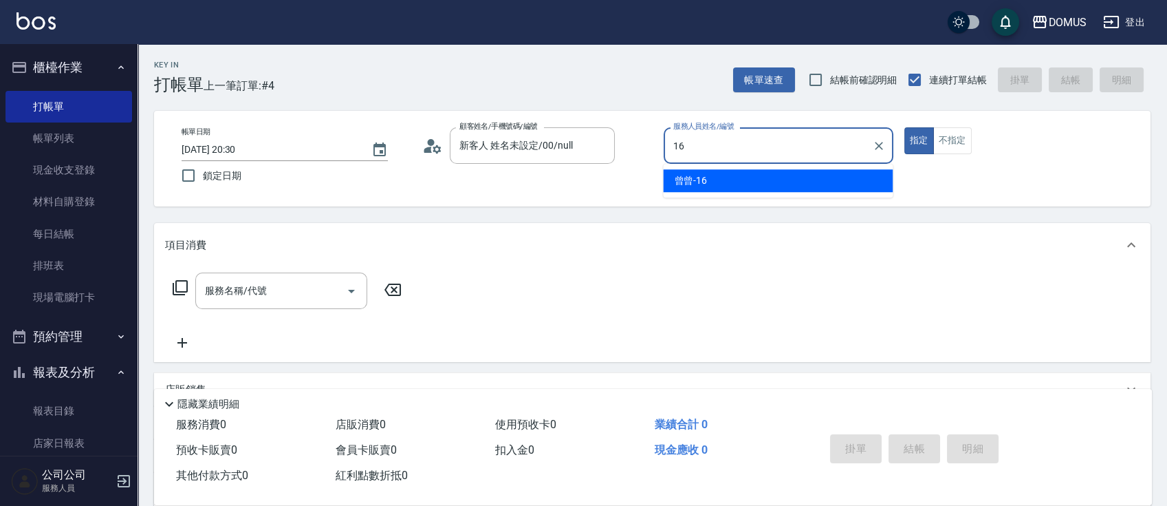
type input "曾曾-16"
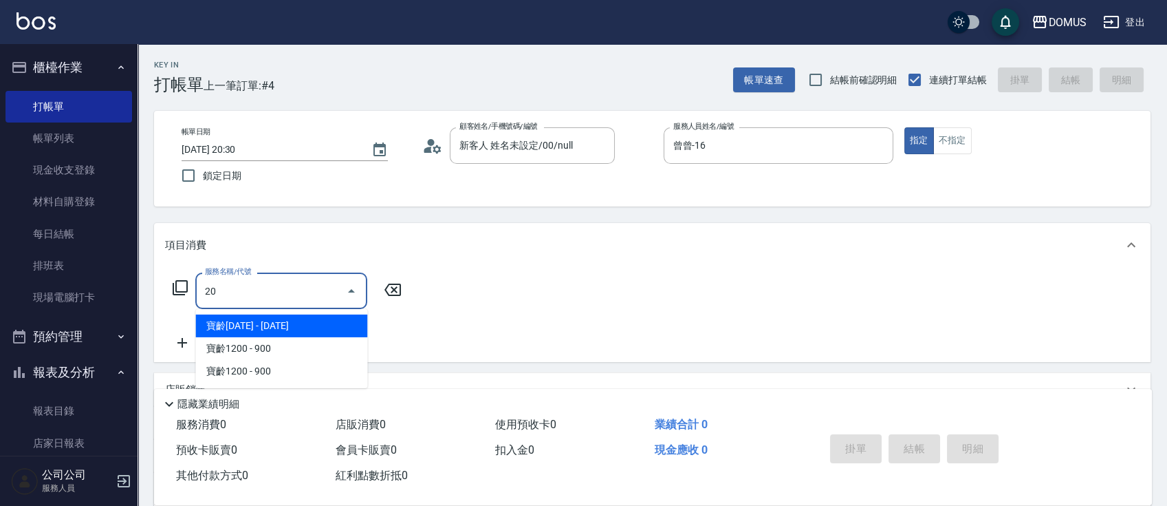
type input "201"
type input "20"
type input "洗髮(201)"
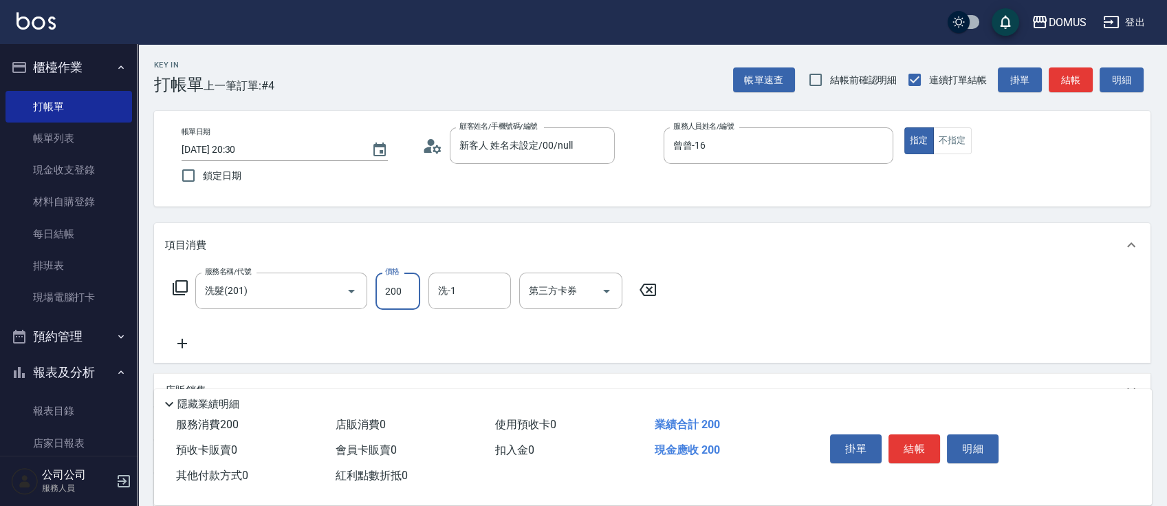
type input "0"
type input "33"
type input "30"
type input "330"
type input "0"
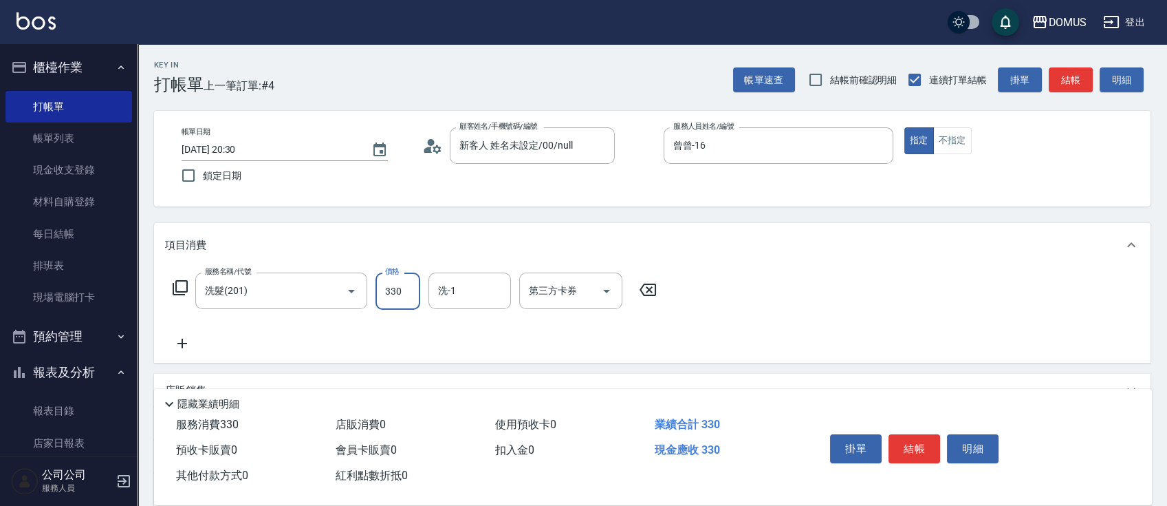
type input "30"
type input "300"
type input "[PERSON_NAME]-40"
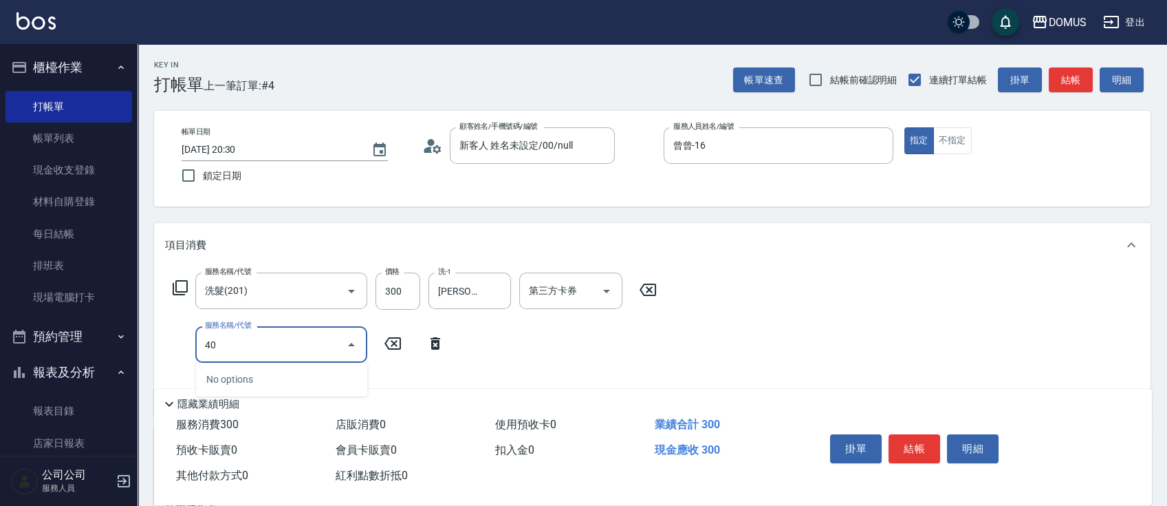
type input "401"
type input "50"
type input "剪髮(401)"
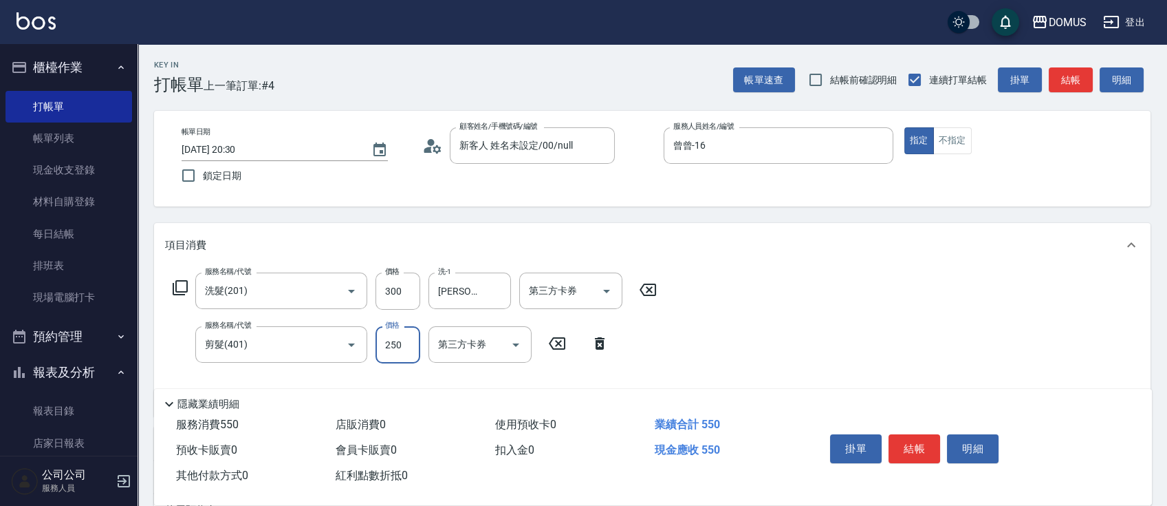
type input "30"
type input "80"
type input "110"
type input "800"
click at [405, 295] on input "300" at bounding box center [398, 290] width 45 height 37
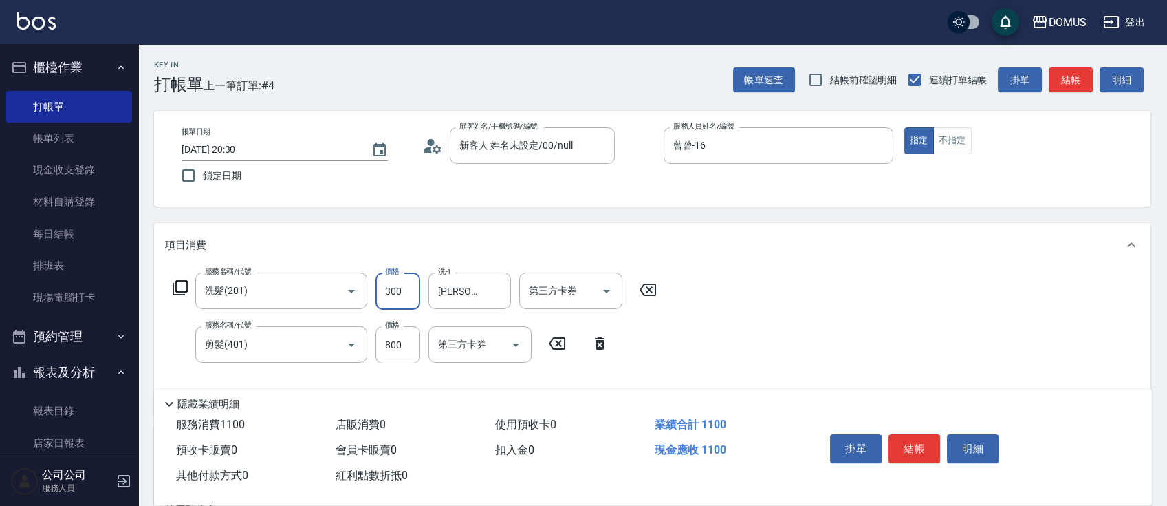
type input "80"
type input "22"
type input "100"
type input "220"
type input "300"
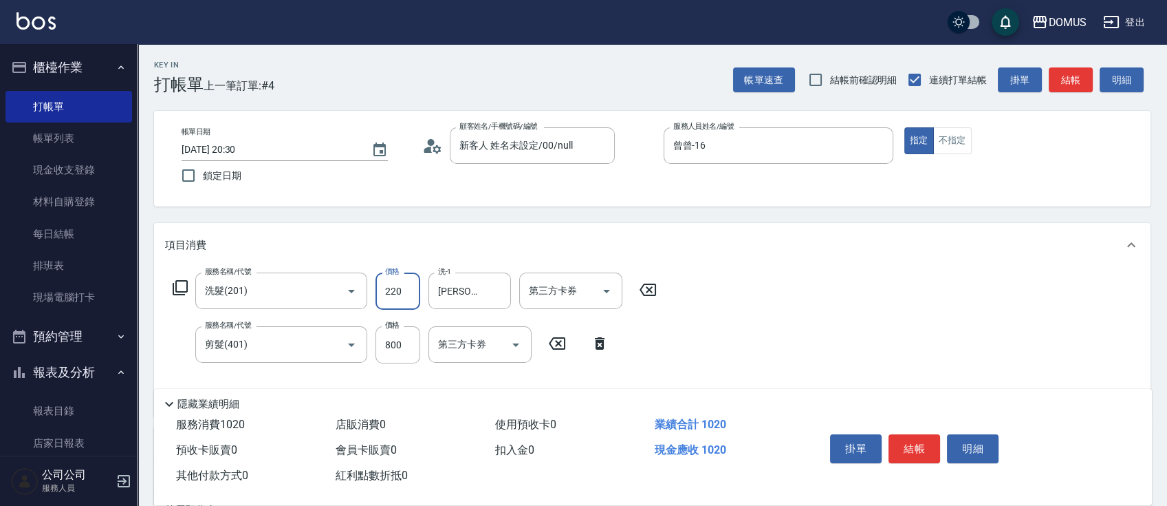
type input "2200"
type input "100"
type input "200"
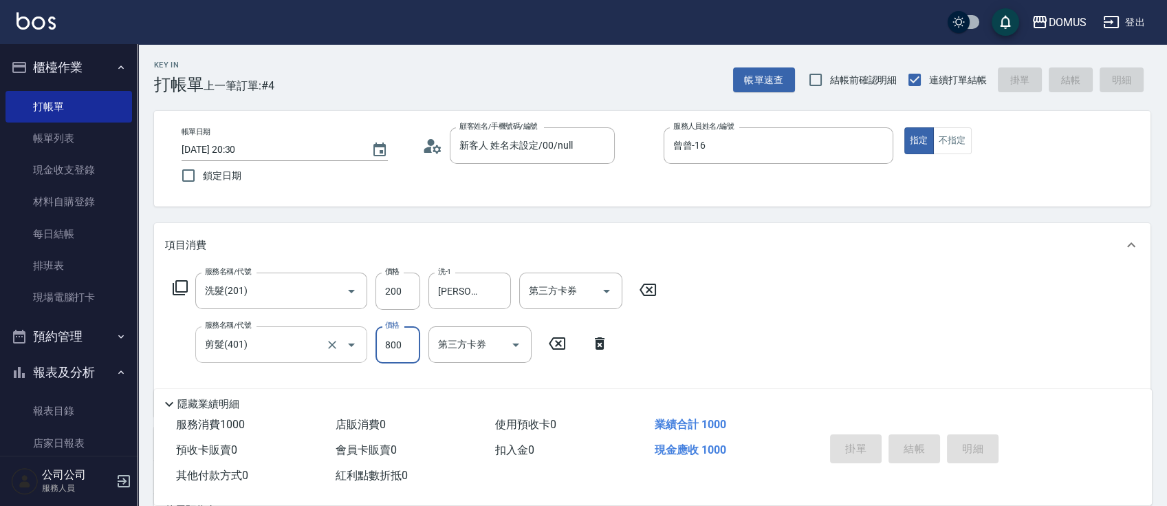
type input "[DATE] 20:31"
type input "0"
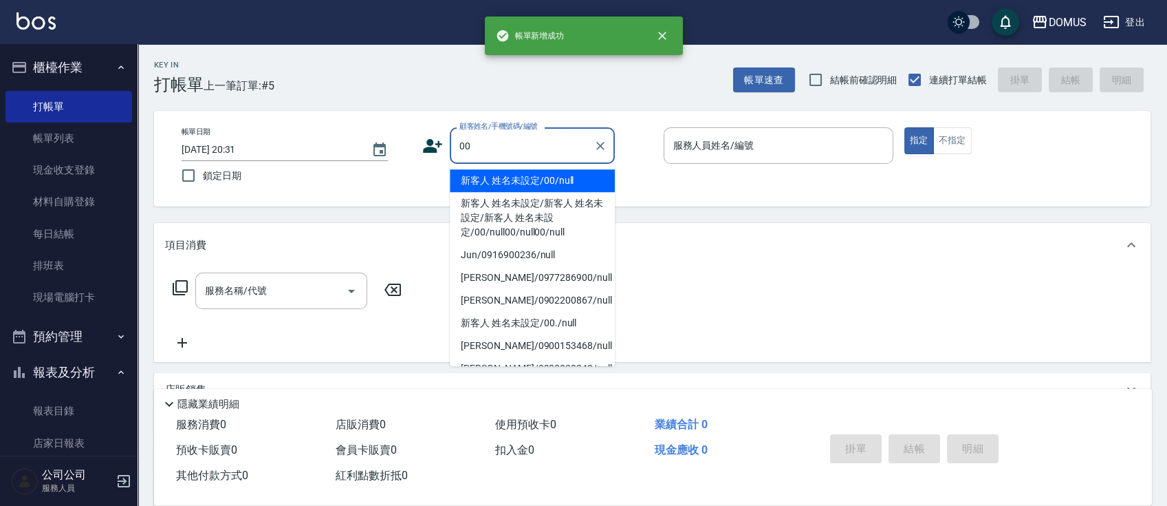
type input "新客人 姓名未設定/00/null"
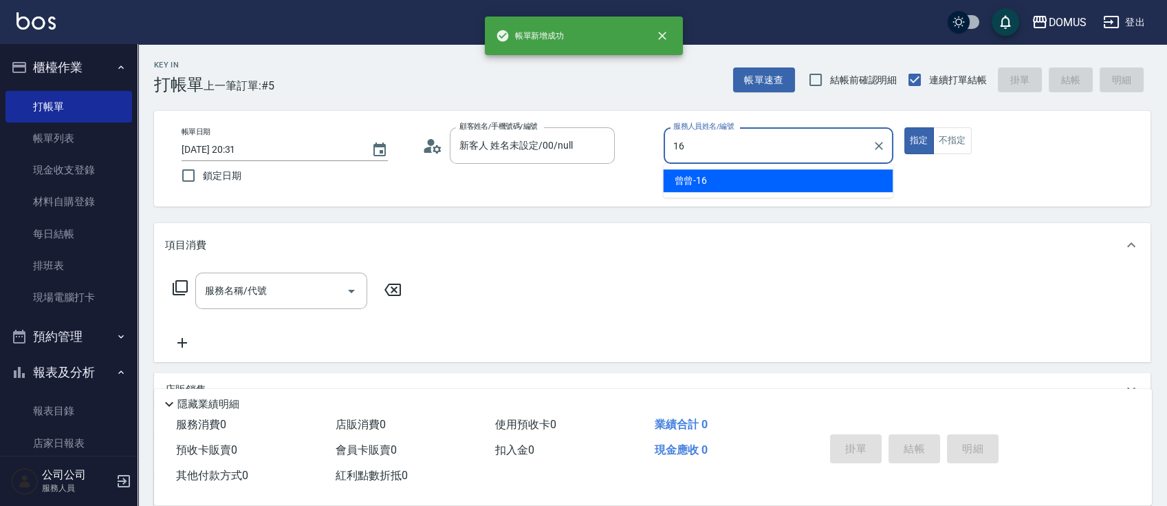
type input "曾曾-16"
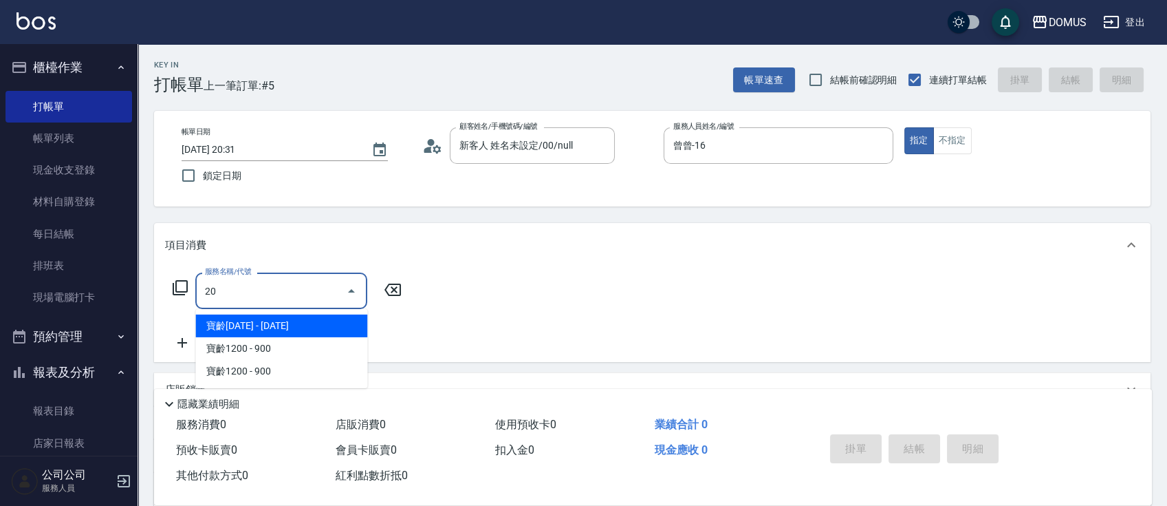
type input "201"
type input "20"
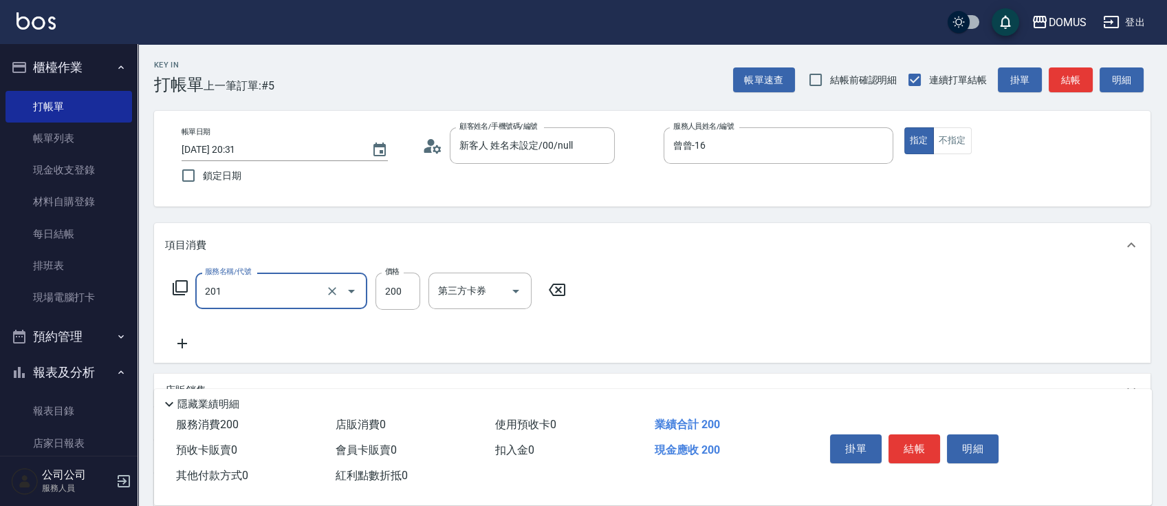
type input "洗髮(201)"
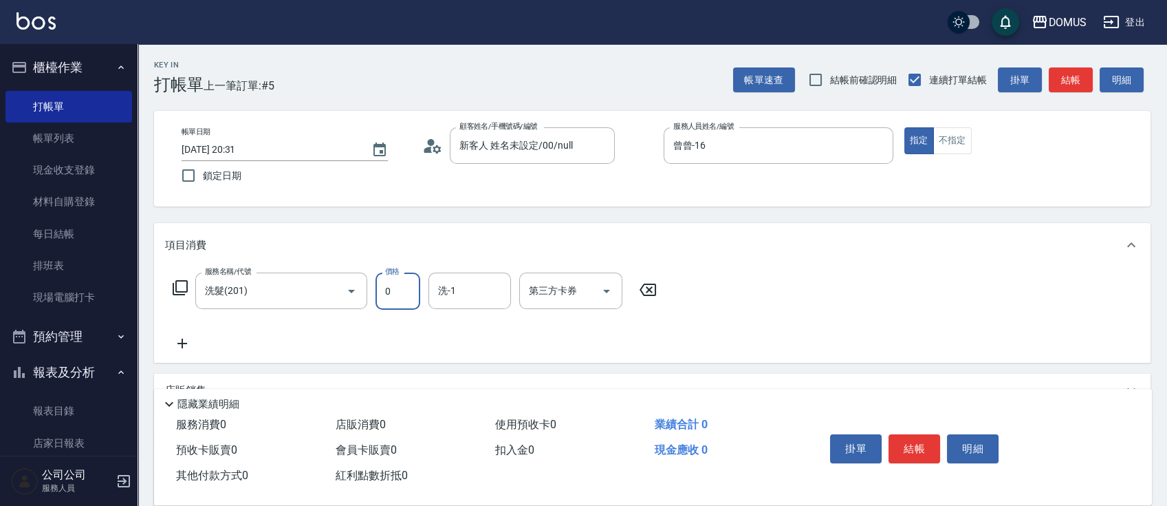
type input "0"
type input "4"
type input "3"
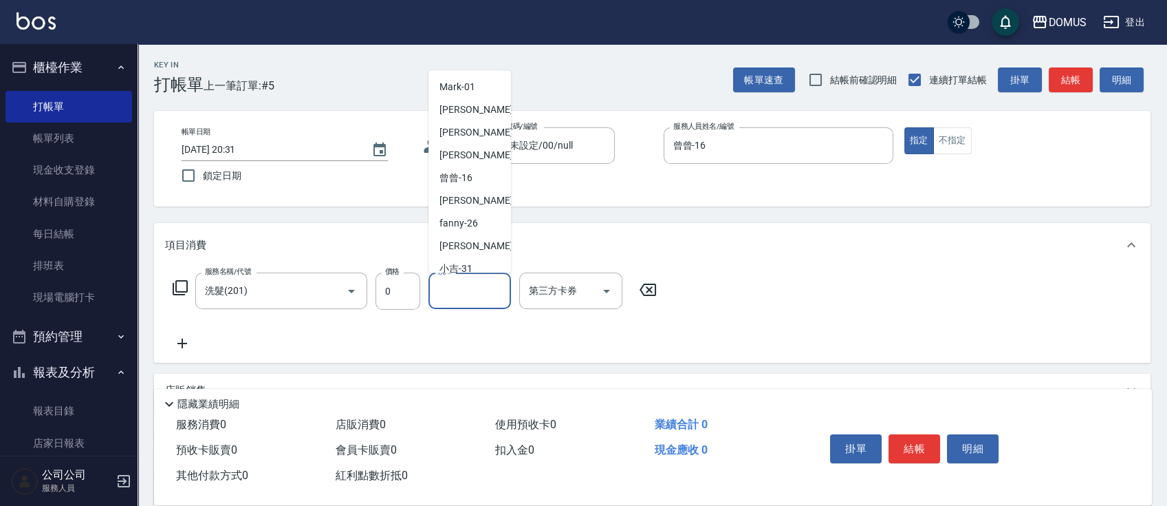
scroll to position [143, 0]
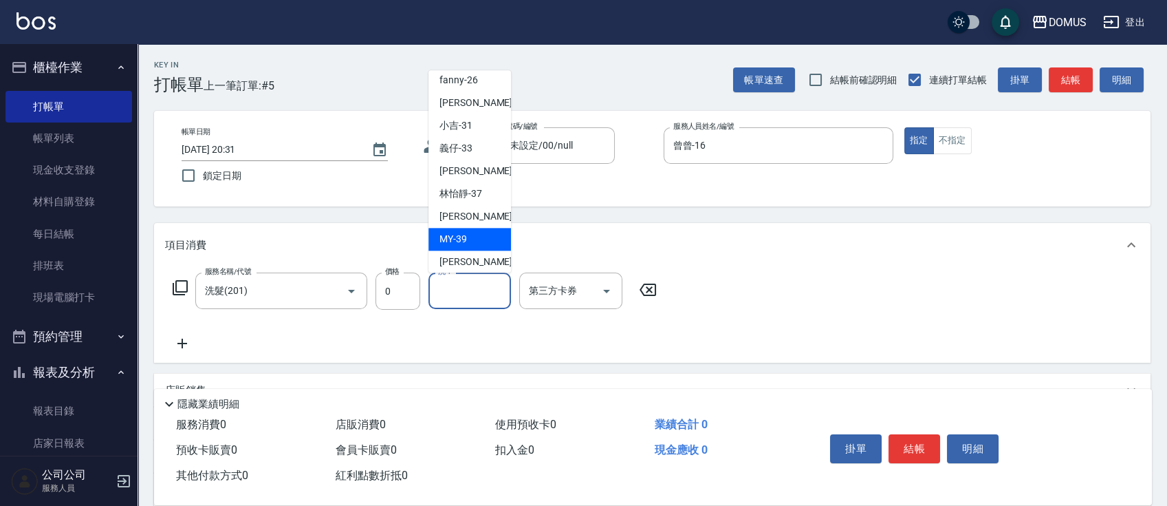
type input "MY-39"
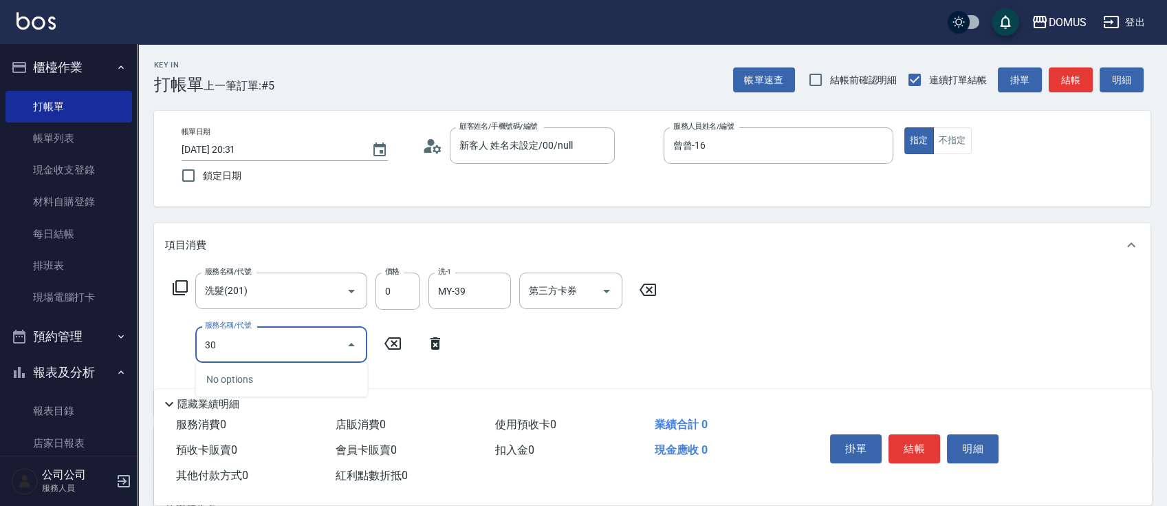
type input "301"
type input "150"
type input "燙髮(301)"
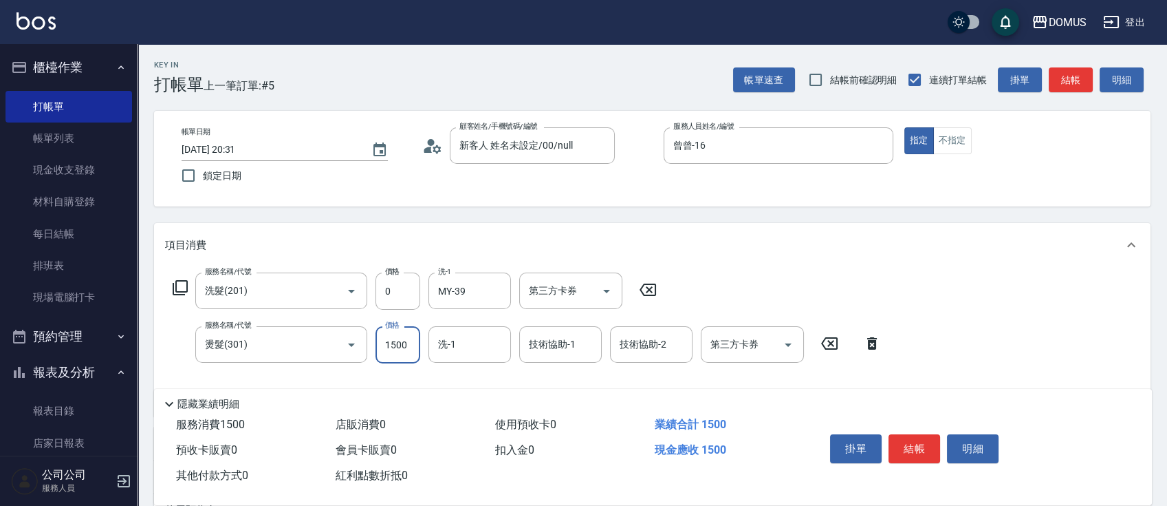
type input "0"
type input "30"
type input "300"
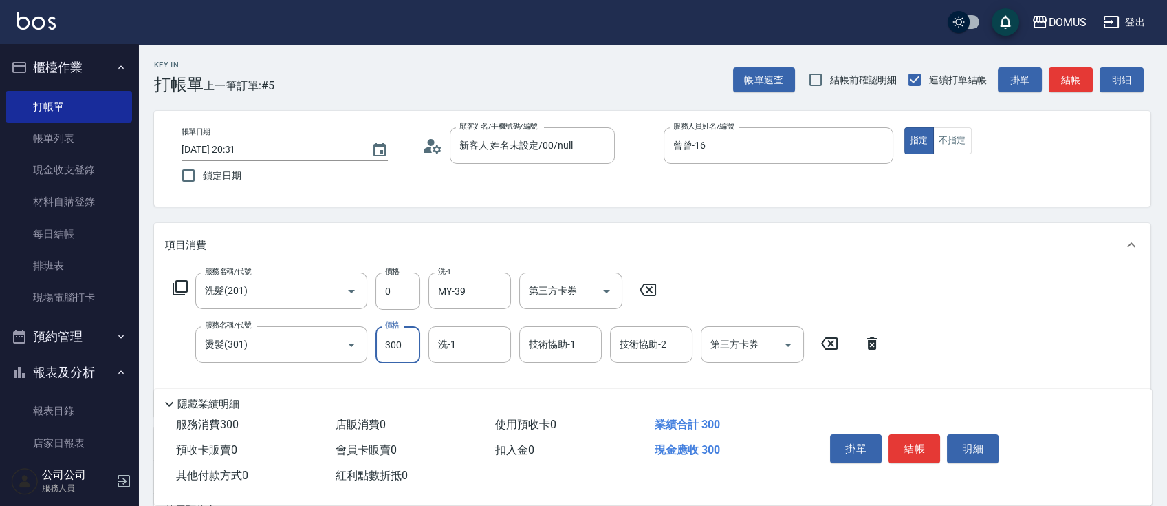
type input "3000"
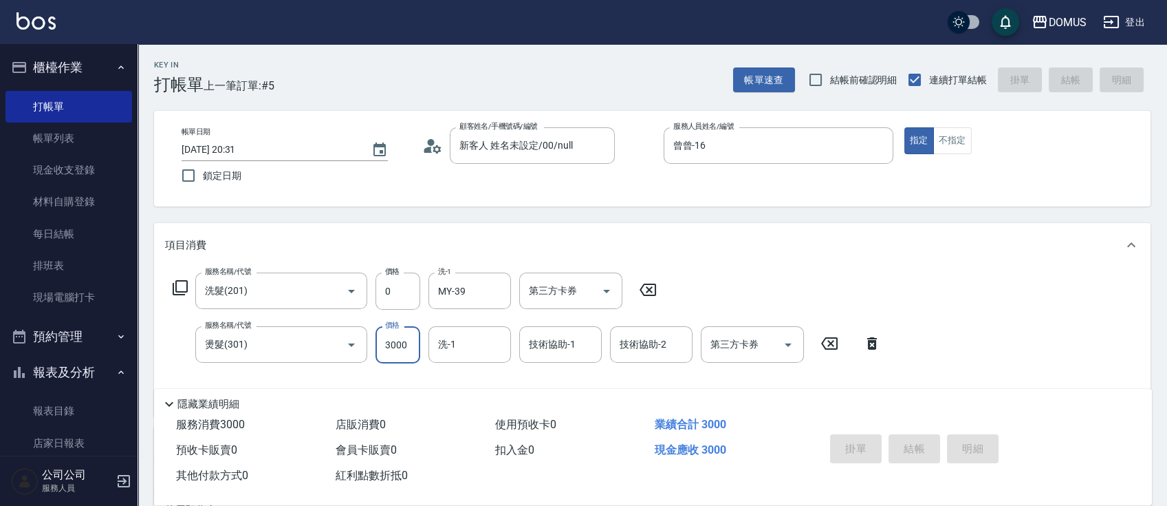
type input "0"
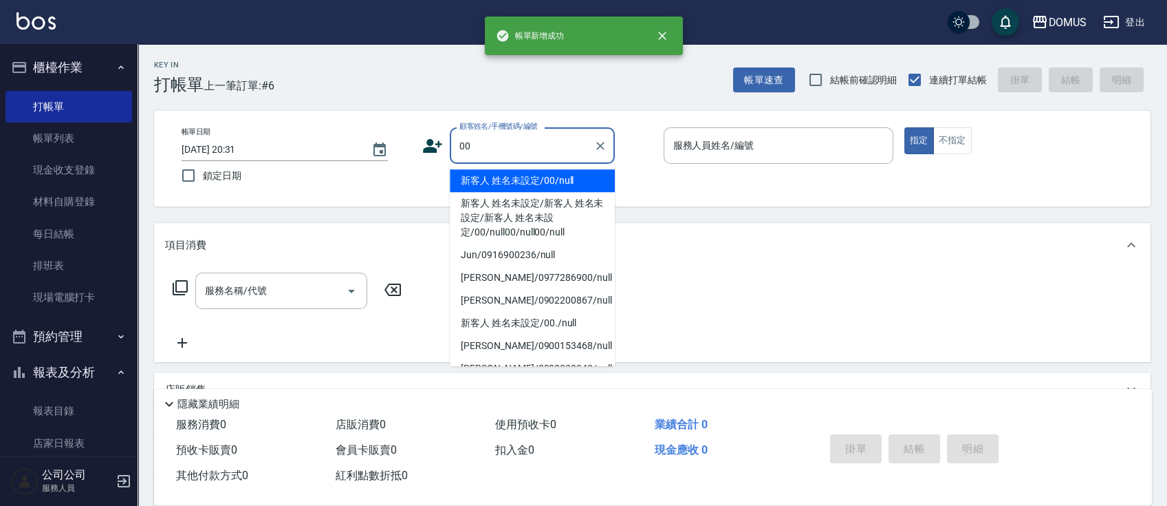
type input "新客人 姓名未設定/00/null"
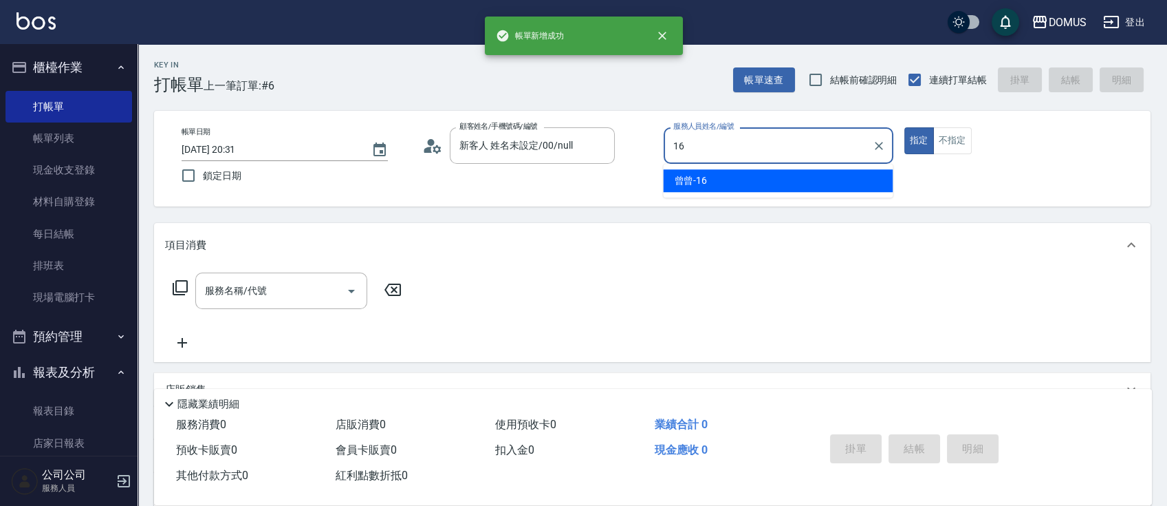
type input "曾曾-16"
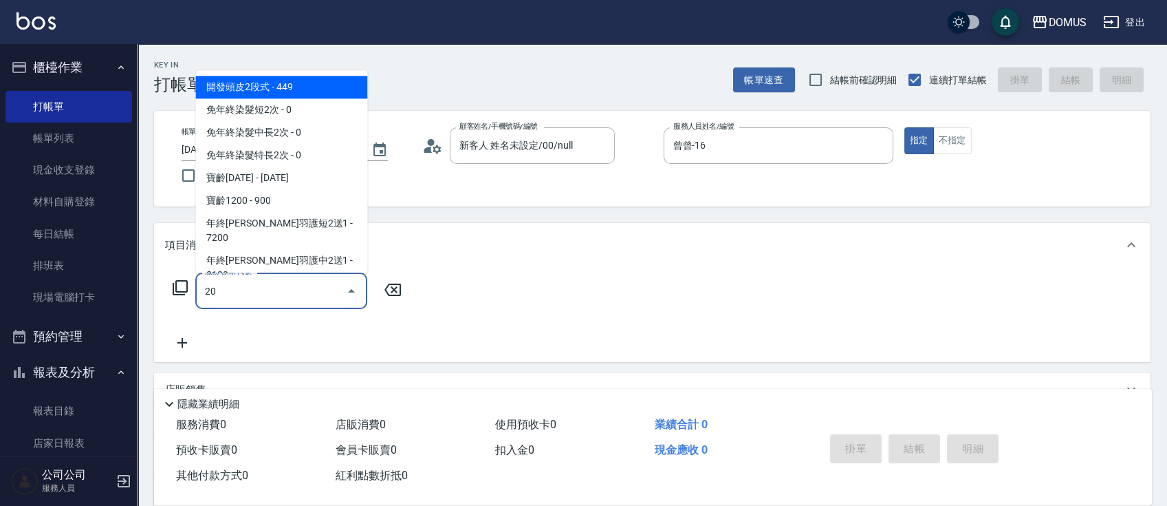
type input "201"
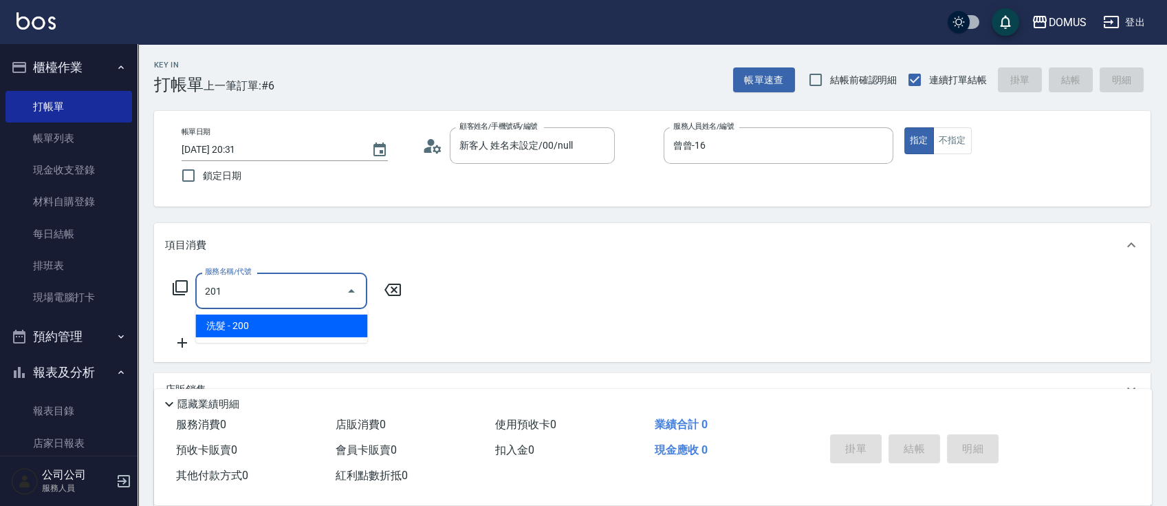
type input "20"
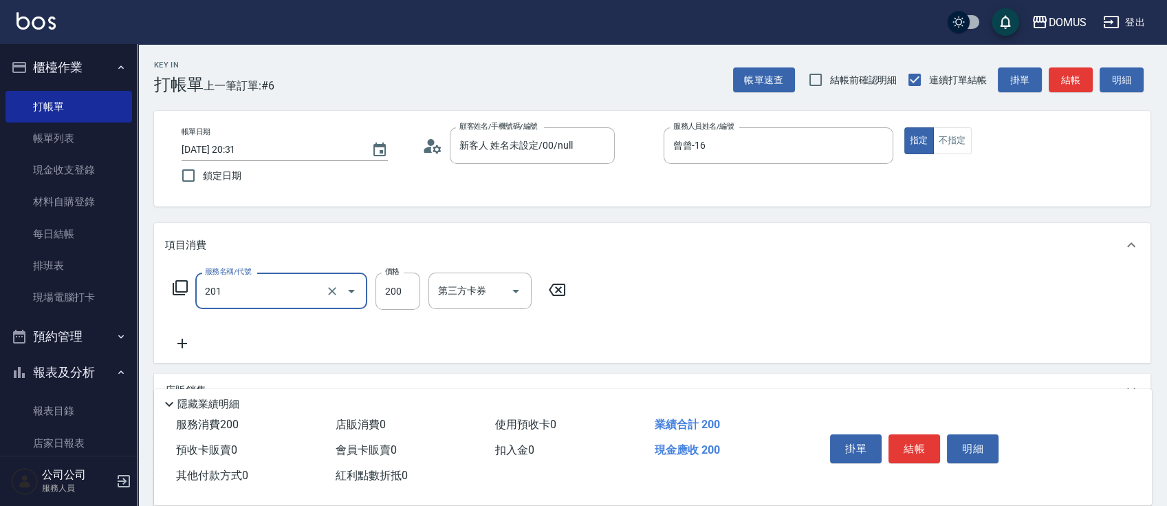
type input "洗髮(201)"
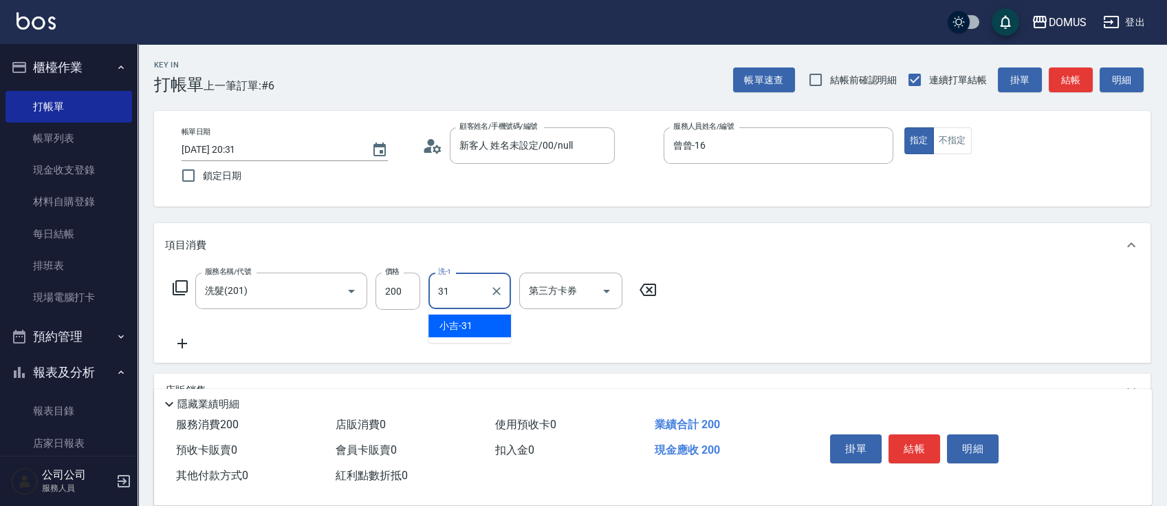
type input "3"
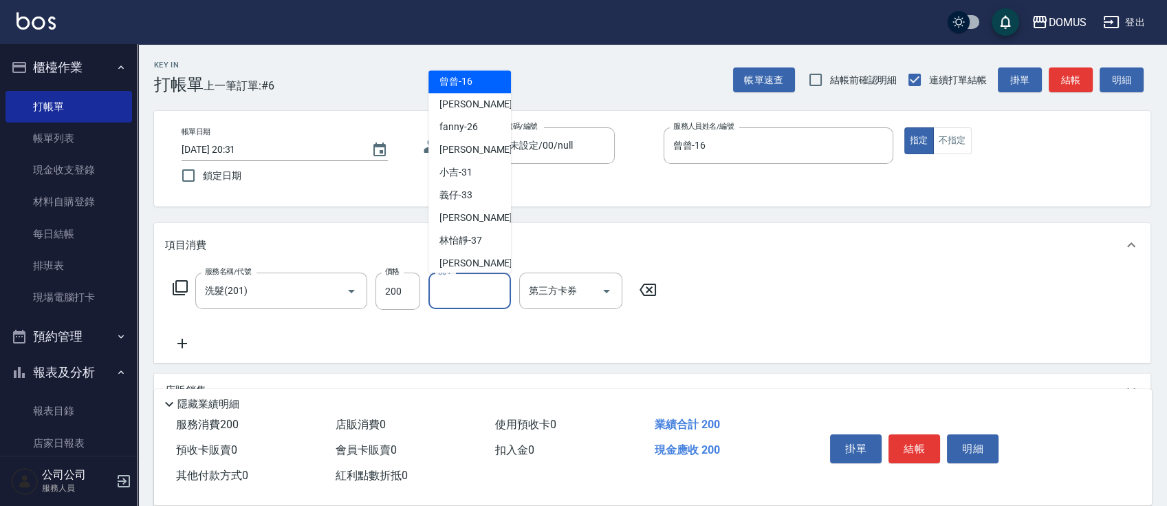
scroll to position [73, 0]
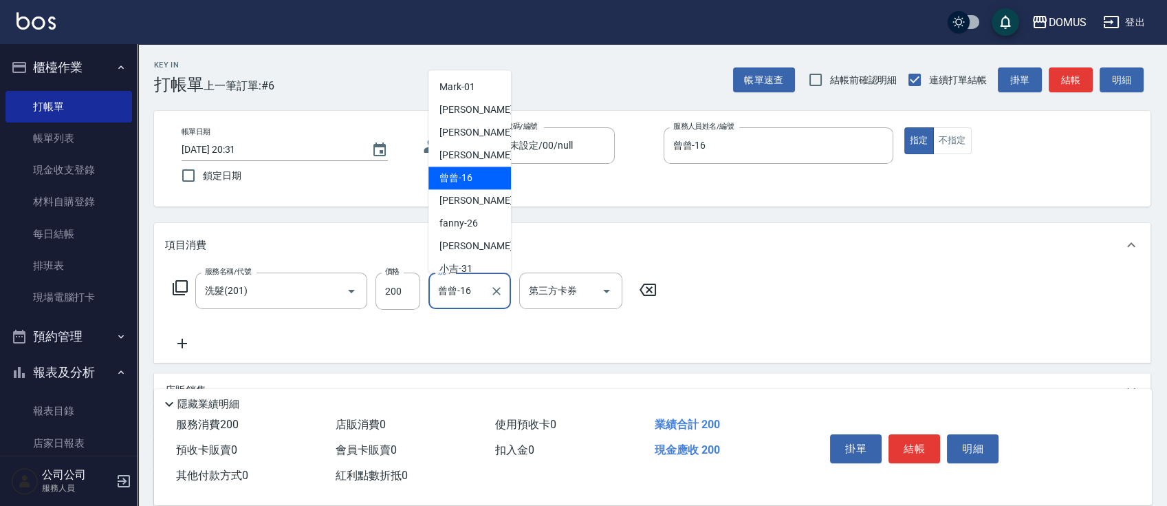
click at [439, 298] on input "曾曾-16" at bounding box center [460, 291] width 50 height 24
click at [455, 296] on input "曾曾-16" at bounding box center [460, 291] width 50 height 24
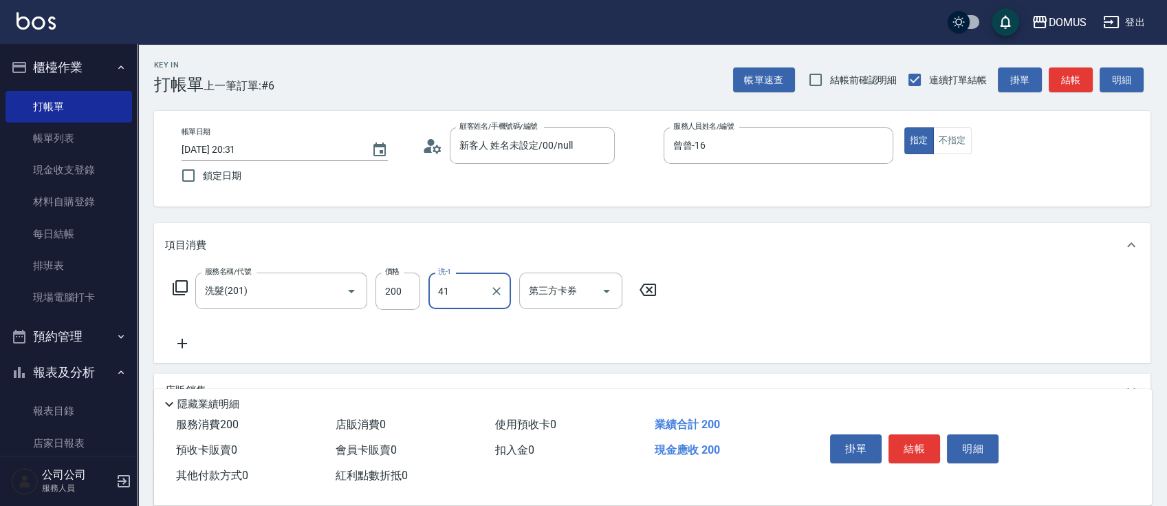
type input "4"
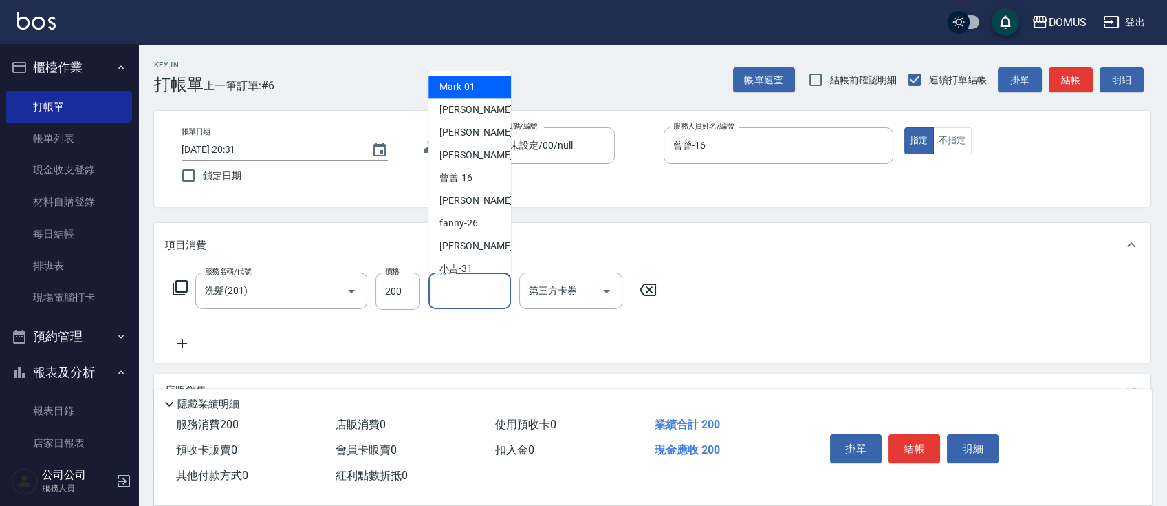
scroll to position [143, 0]
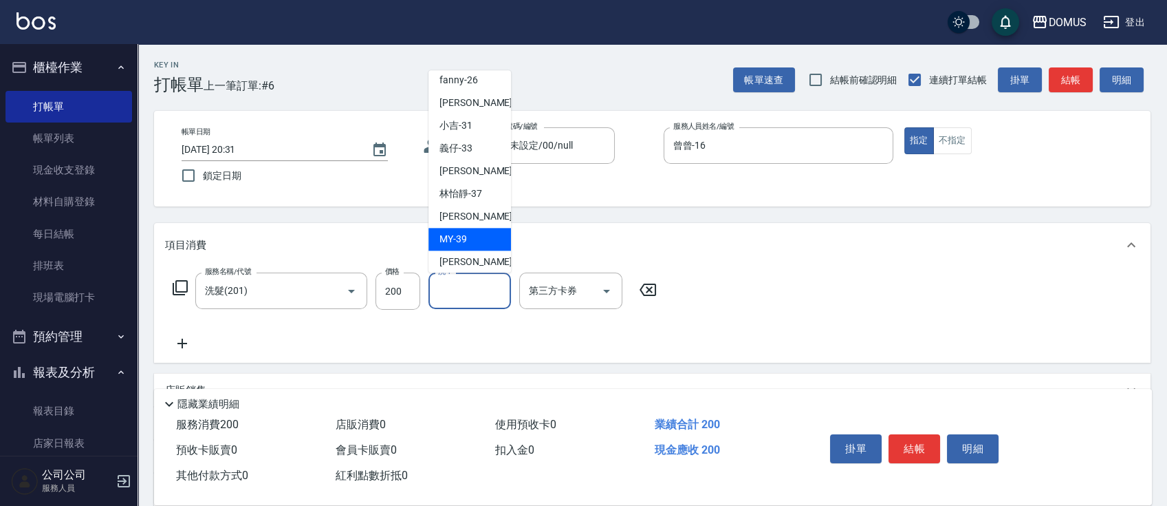
type input "MY-39"
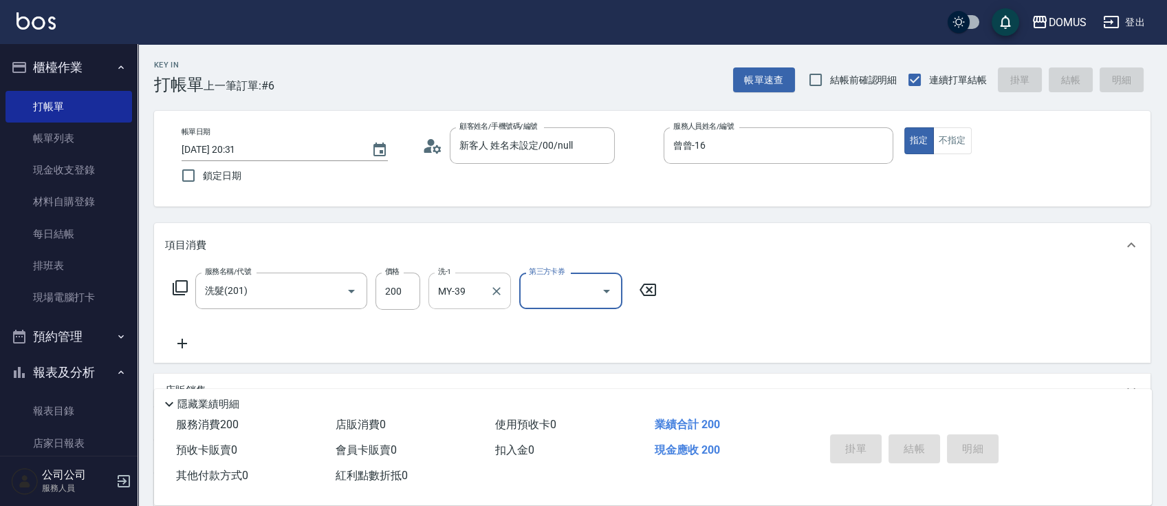
type input "[DATE] 20:32"
type input "0"
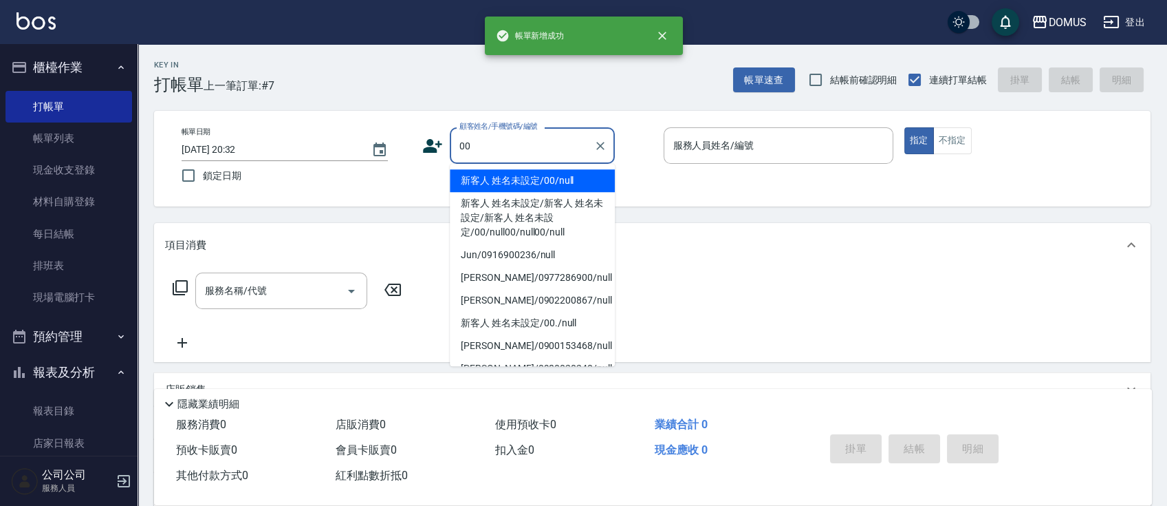
type input "新客人 姓名未設定/00/null"
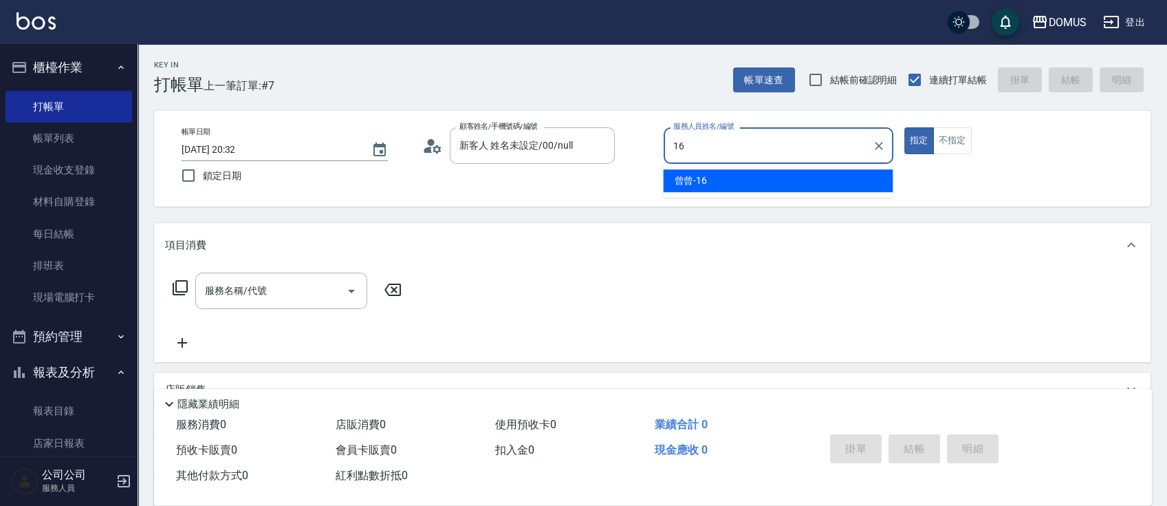
type input "曾曾-16"
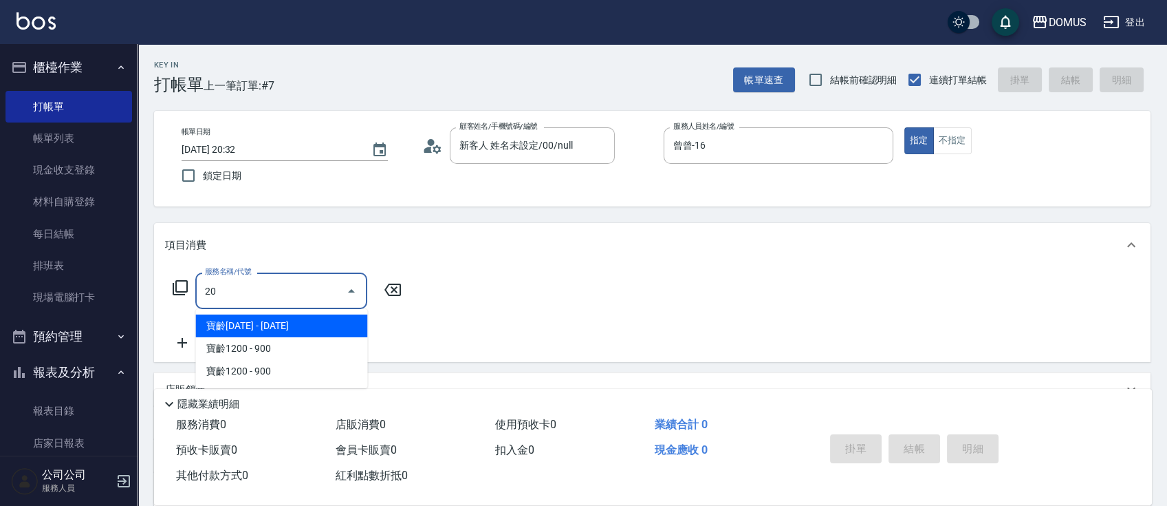
type input "201"
type input "20"
type input "洗髮(201)"
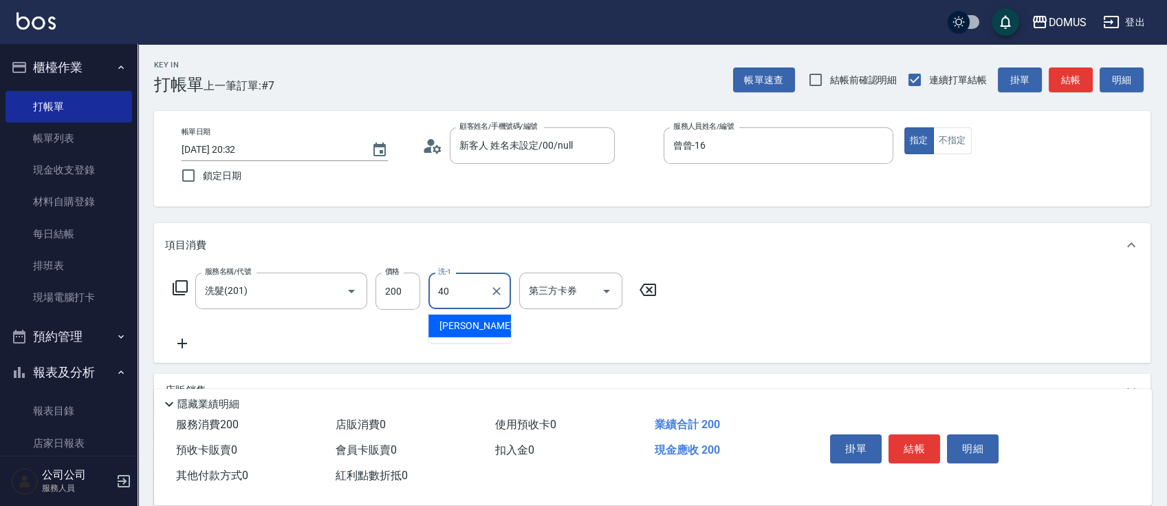
type input "[PERSON_NAME]-40"
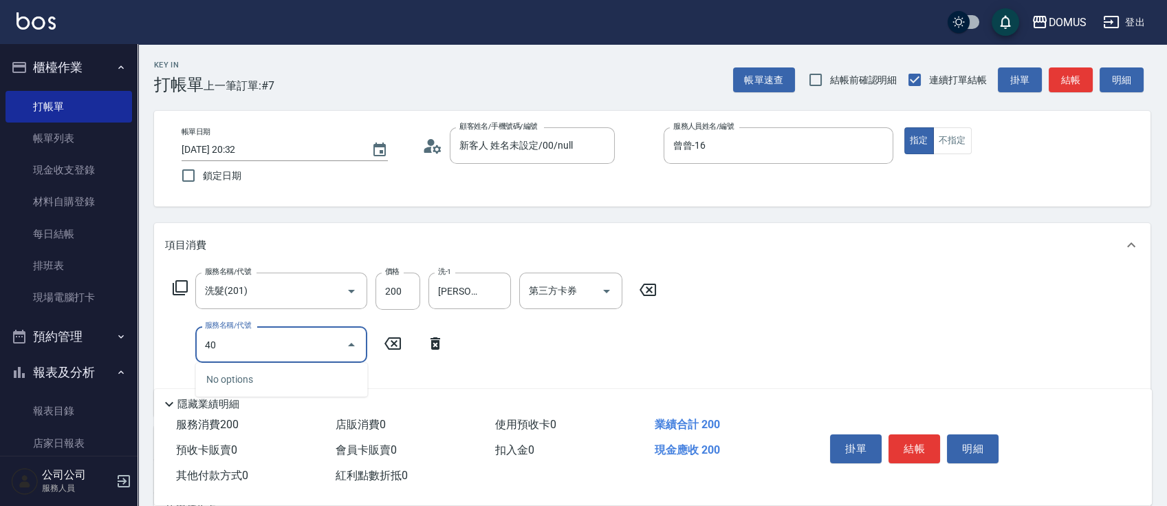
type input "401"
type input "40"
type input "剪髮(401)"
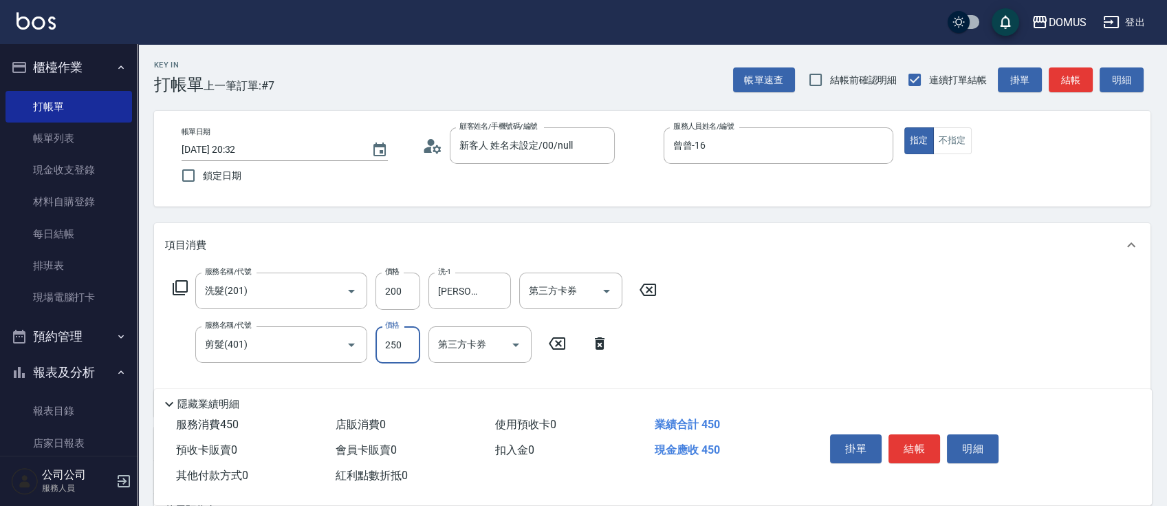
type input "20"
type input "80"
type input "100"
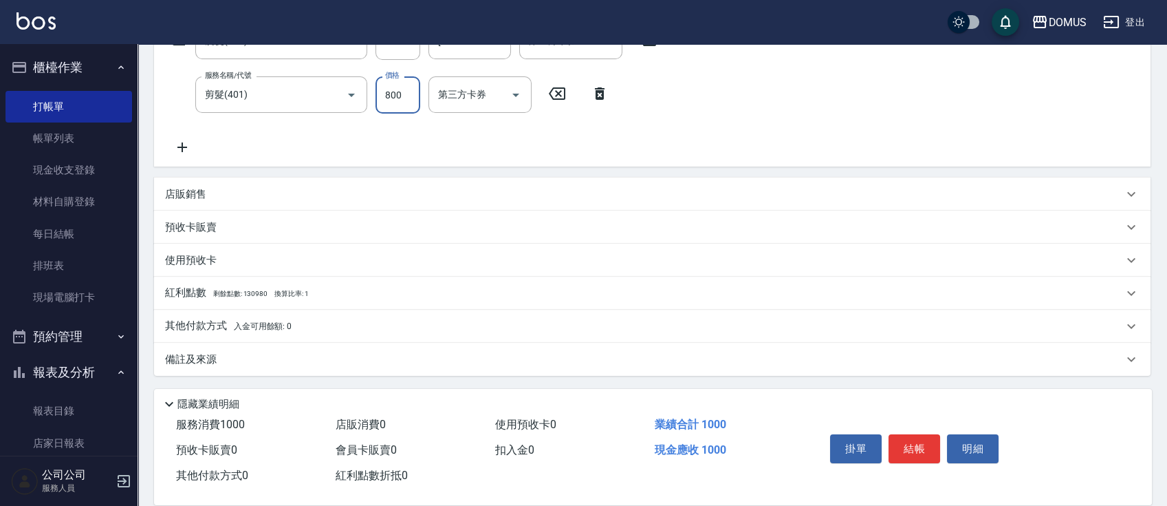
type input "800"
click at [311, 314] on div "其他付款方式 入金可用餘額: 0" at bounding box center [652, 326] width 997 height 33
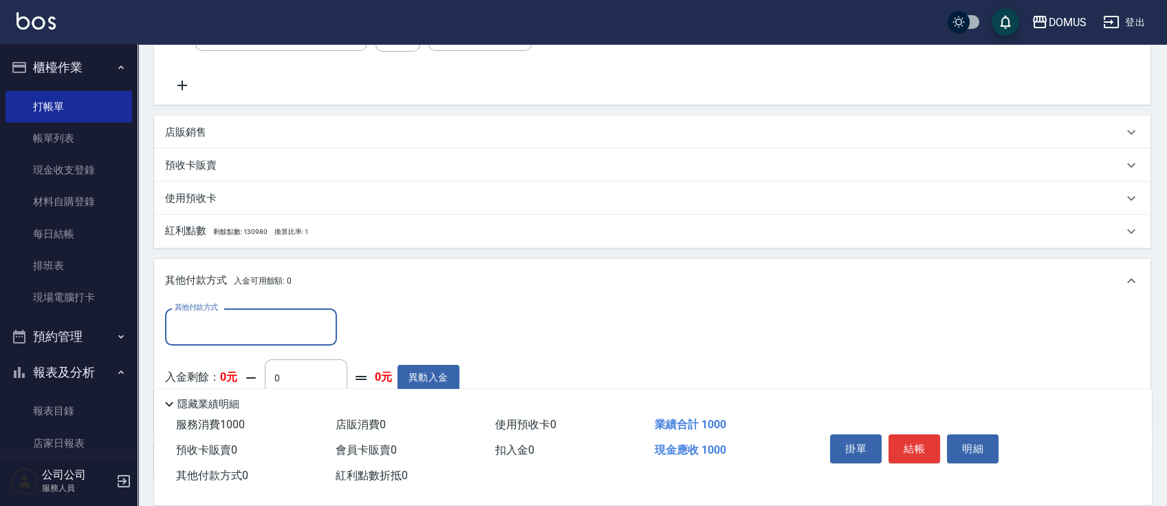
scroll to position [363, 0]
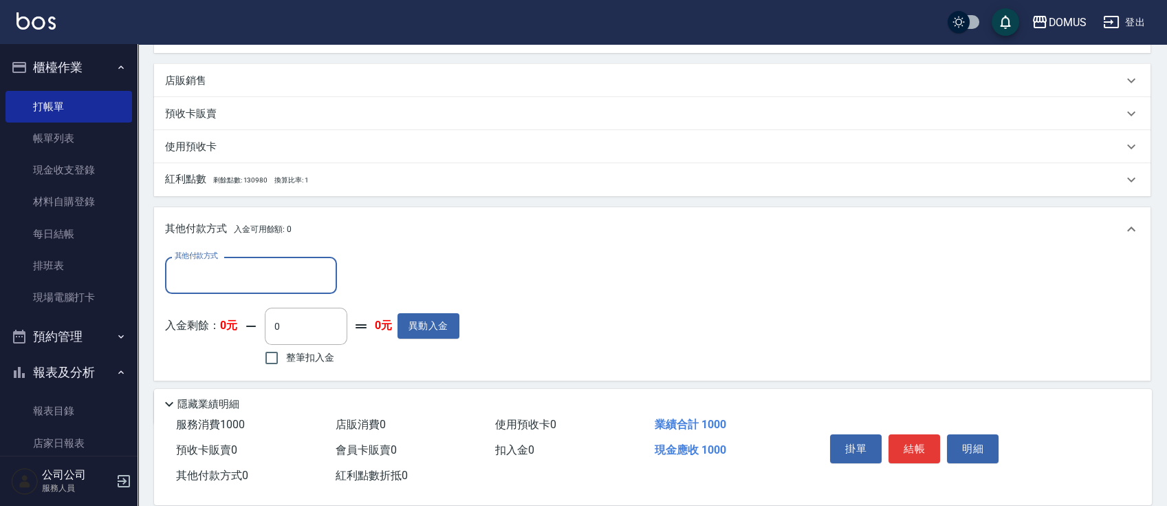
click at [219, 287] on div "其他付款方式" at bounding box center [251, 275] width 172 height 36
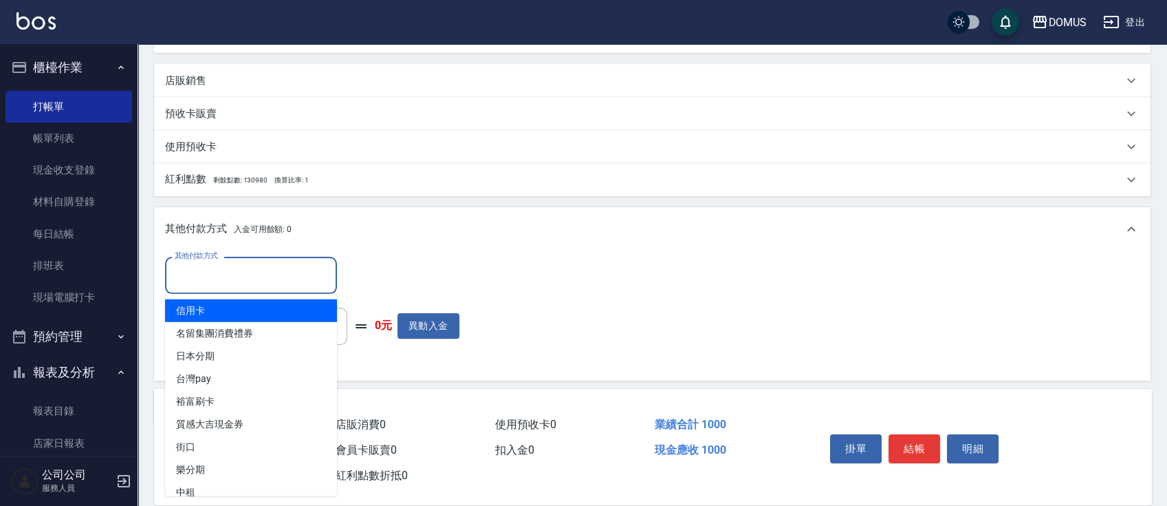
click at [283, 307] on span "信用卡" at bounding box center [251, 310] width 172 height 23
type input "信用卡"
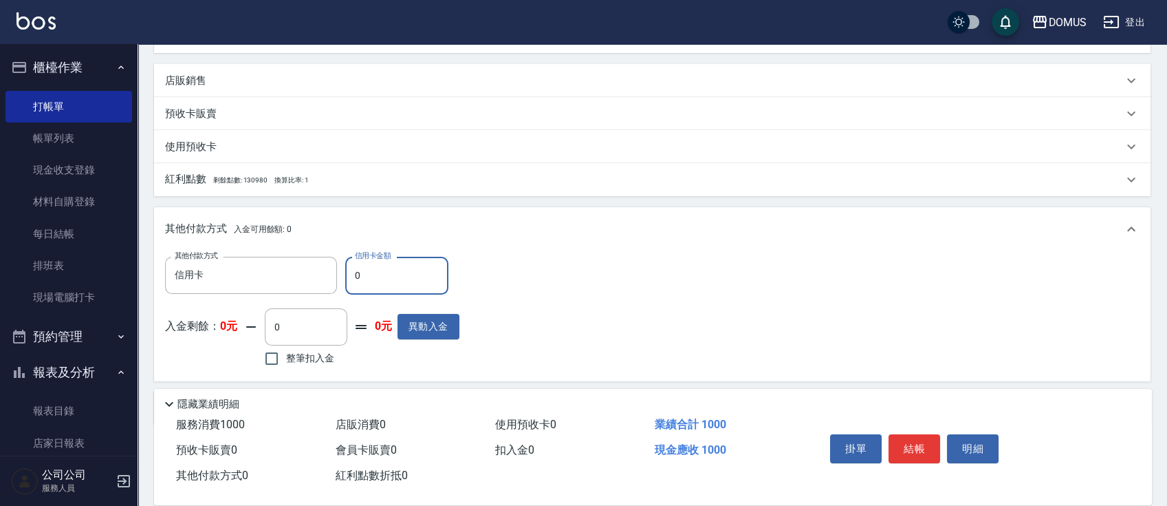
click at [412, 272] on input "0" at bounding box center [396, 275] width 103 height 37
type input "90"
type input "100"
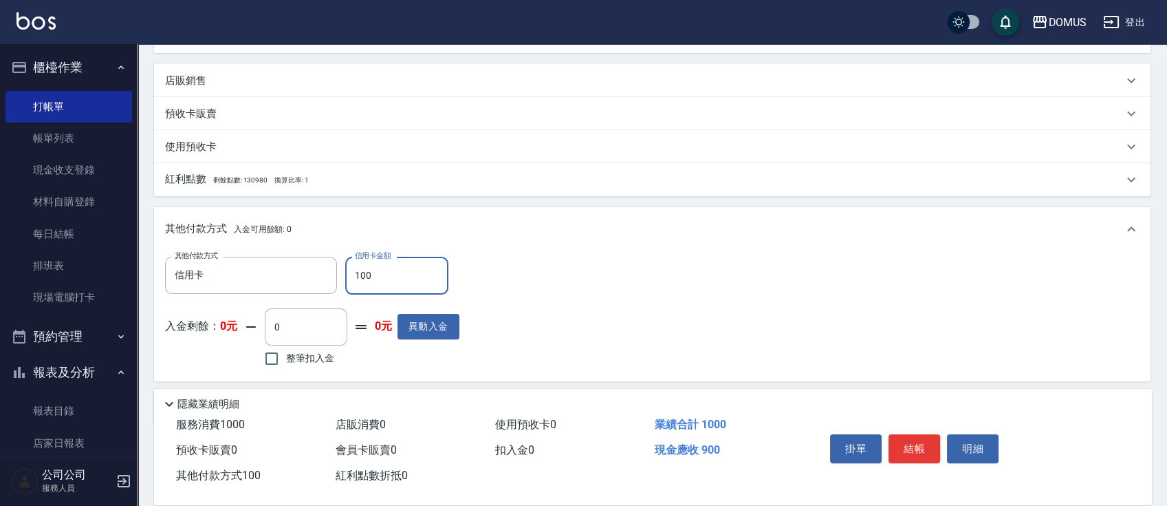
type input "0"
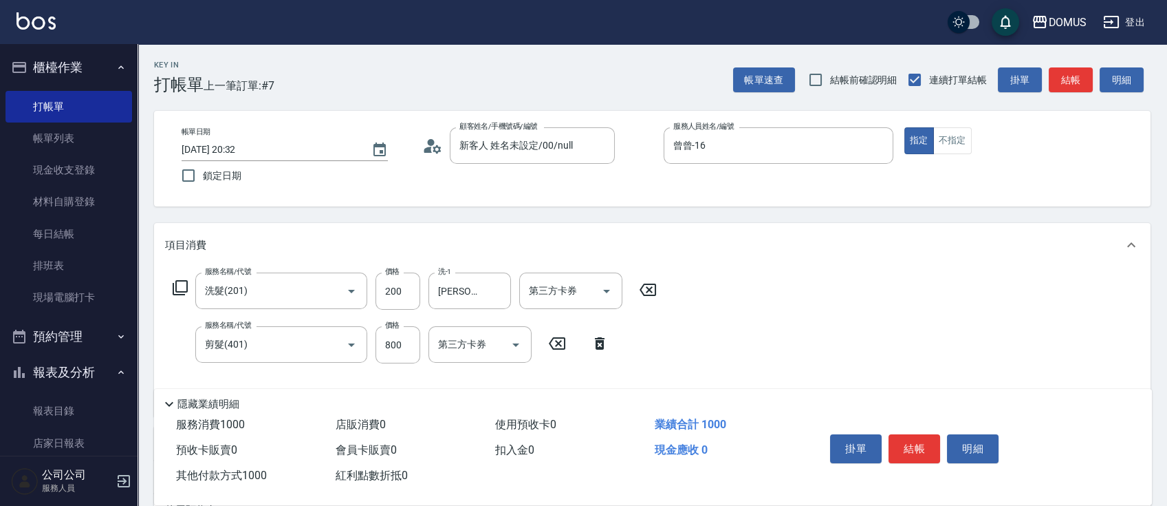
scroll to position [0, 0]
type input "1000"
click at [913, 441] on button "結帳" at bounding box center [915, 448] width 52 height 29
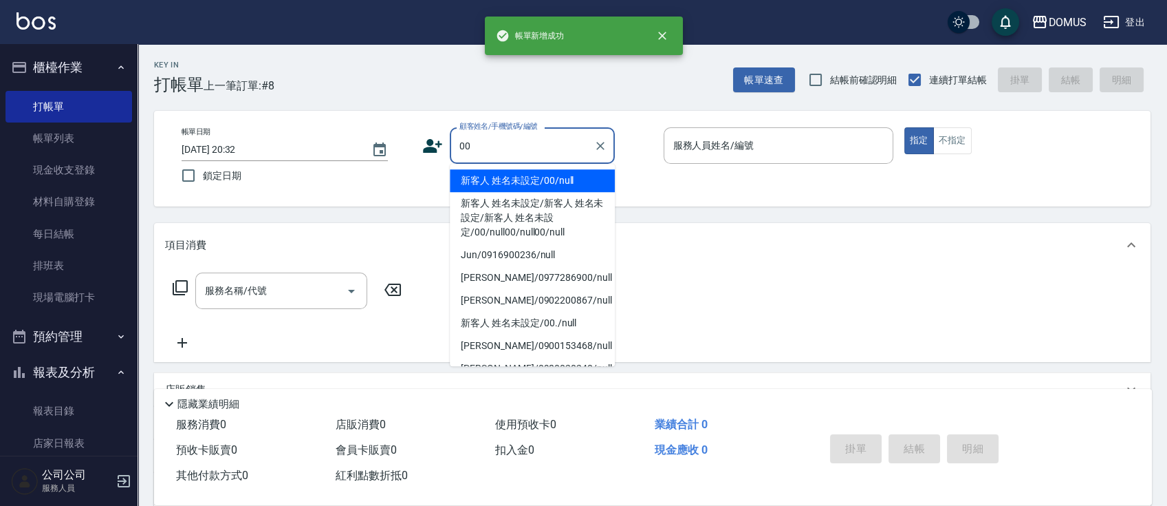
type input "新客人 姓名未設定/00/null"
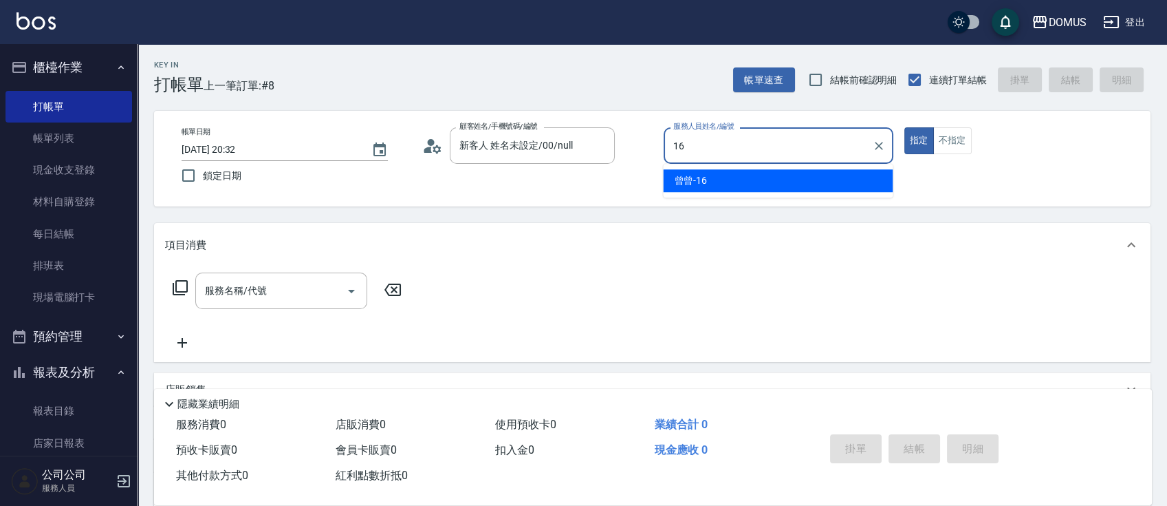
type input "曾曾-16"
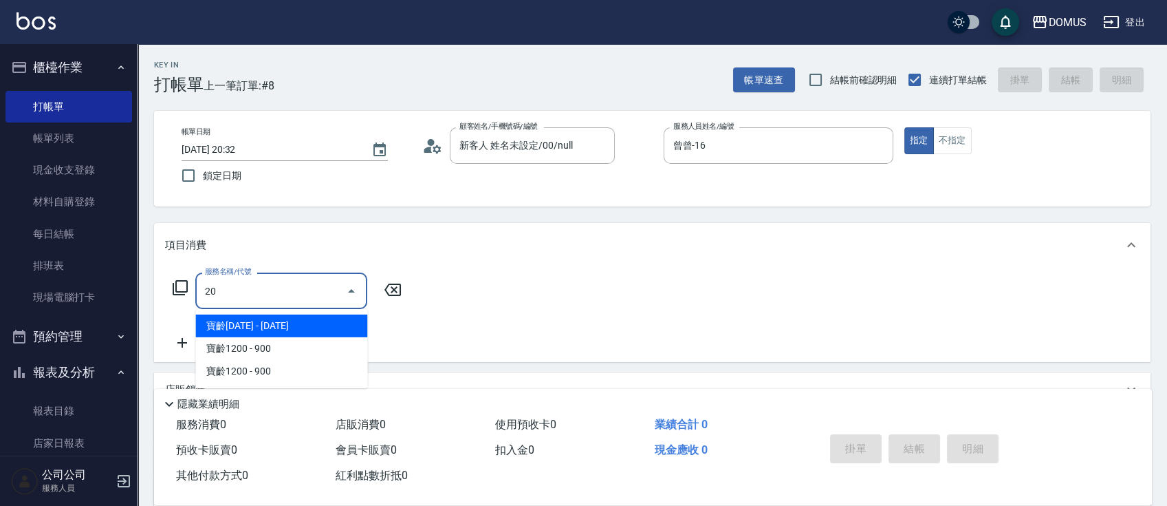
type input "201"
type input "20"
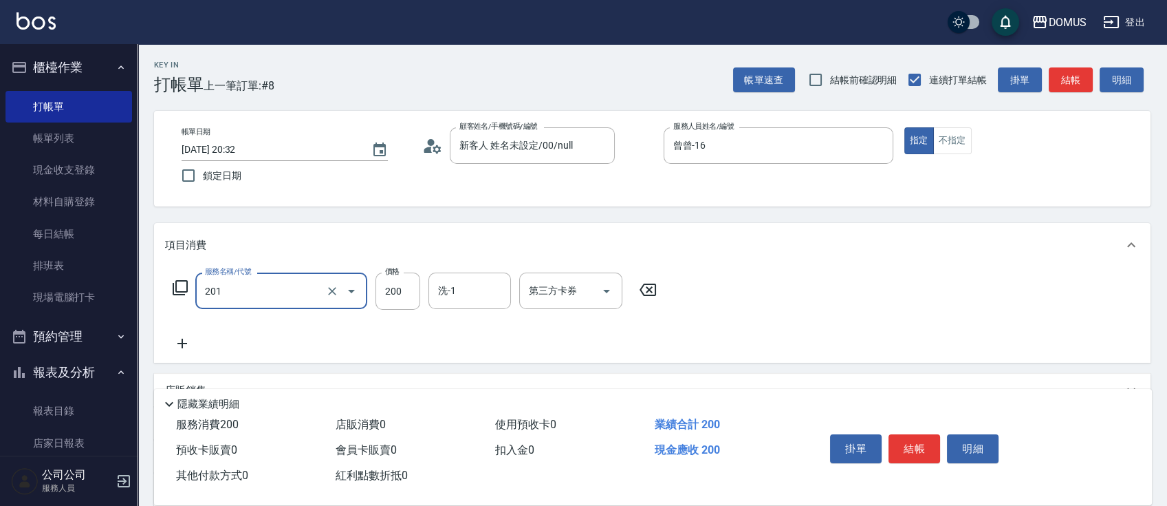
type input "洗髮(201)"
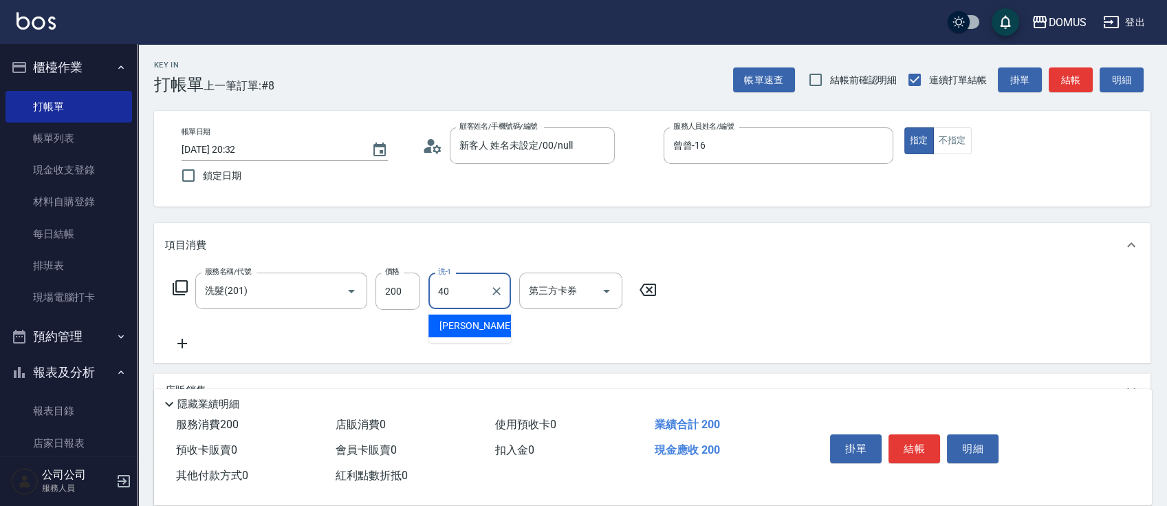
type input "[PERSON_NAME]-40"
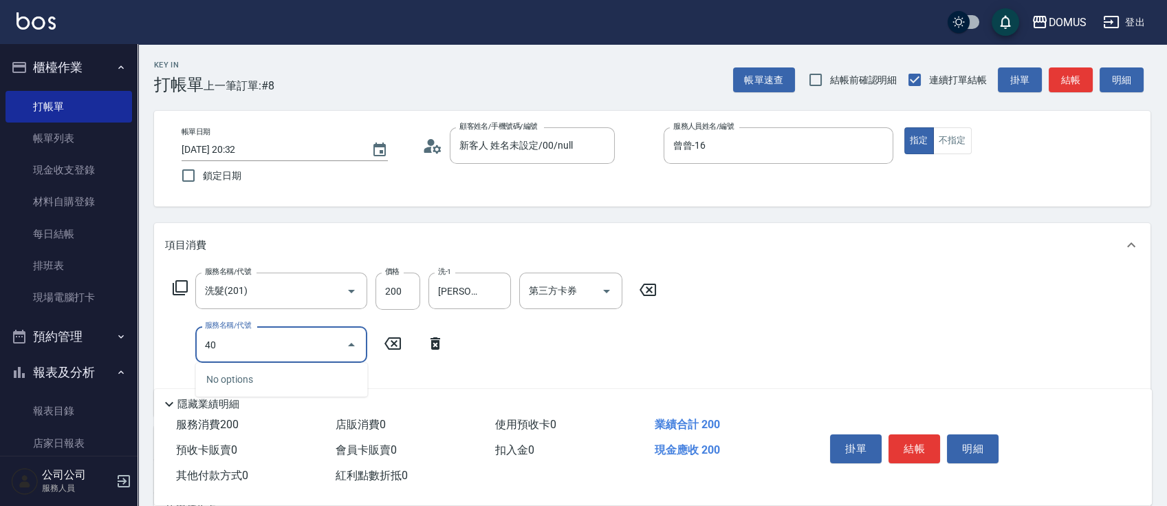
type input "401"
type input "40"
type input "剪髮(401)"
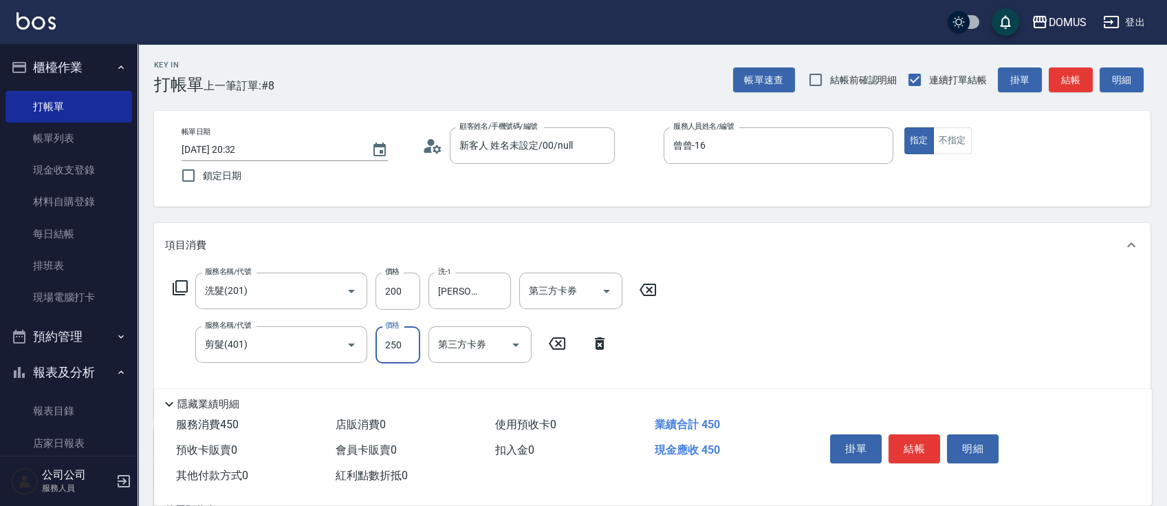
type input "20"
type input "80"
type input "100"
type input "800"
type input "[DATE] 20:33"
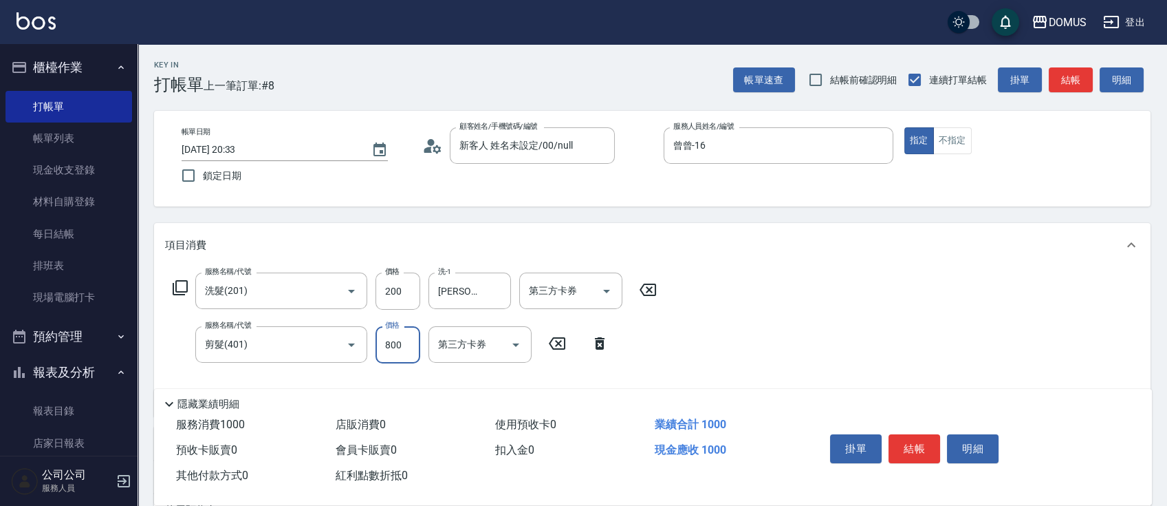
type input "0"
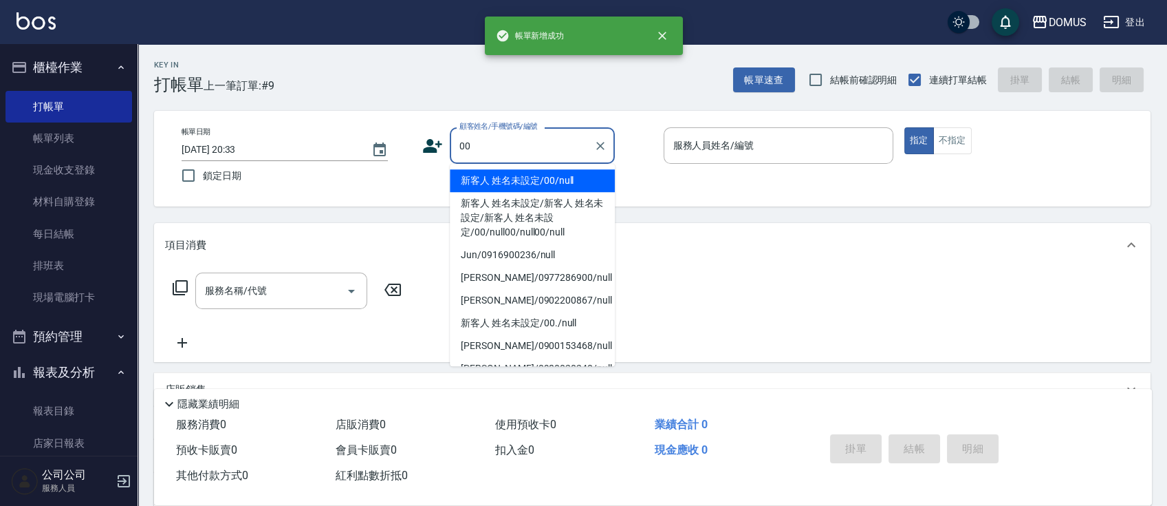
type input "新客人 姓名未設定/00/null"
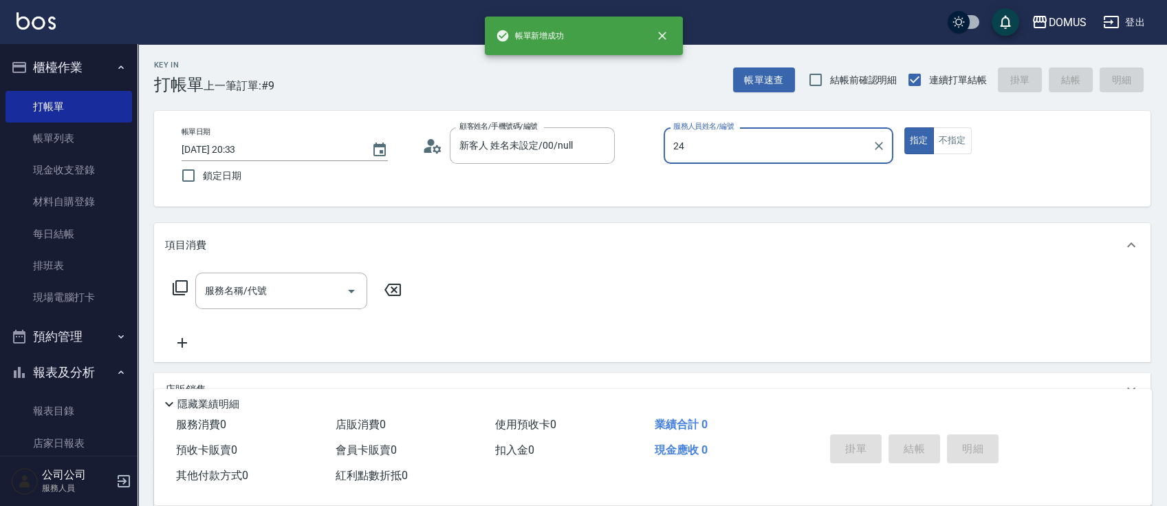
click at [904, 127] on button "指定" at bounding box center [919, 140] width 30 height 27
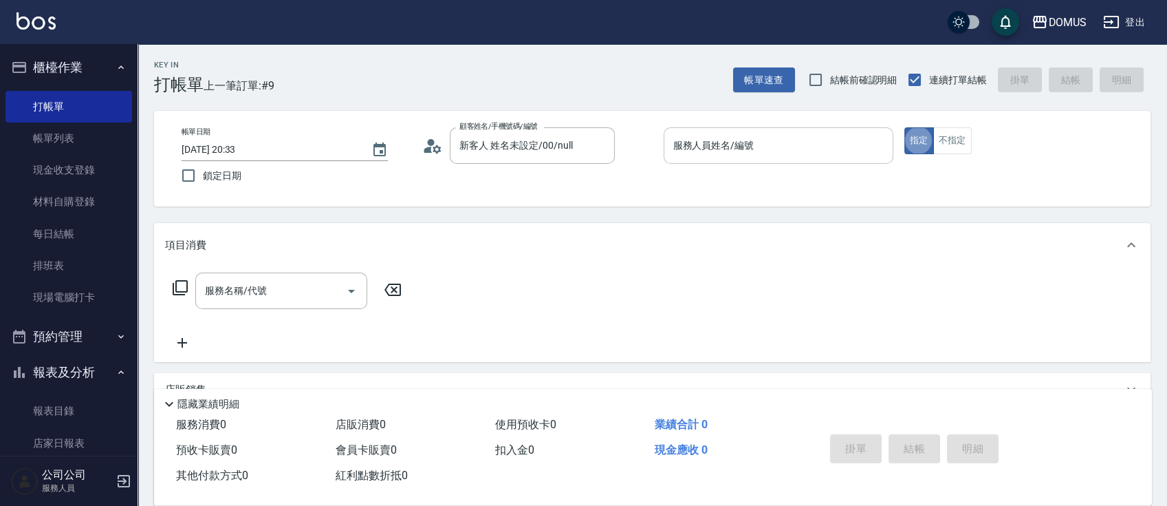
click at [799, 129] on div "服務人員姓名/編號" at bounding box center [779, 145] width 230 height 36
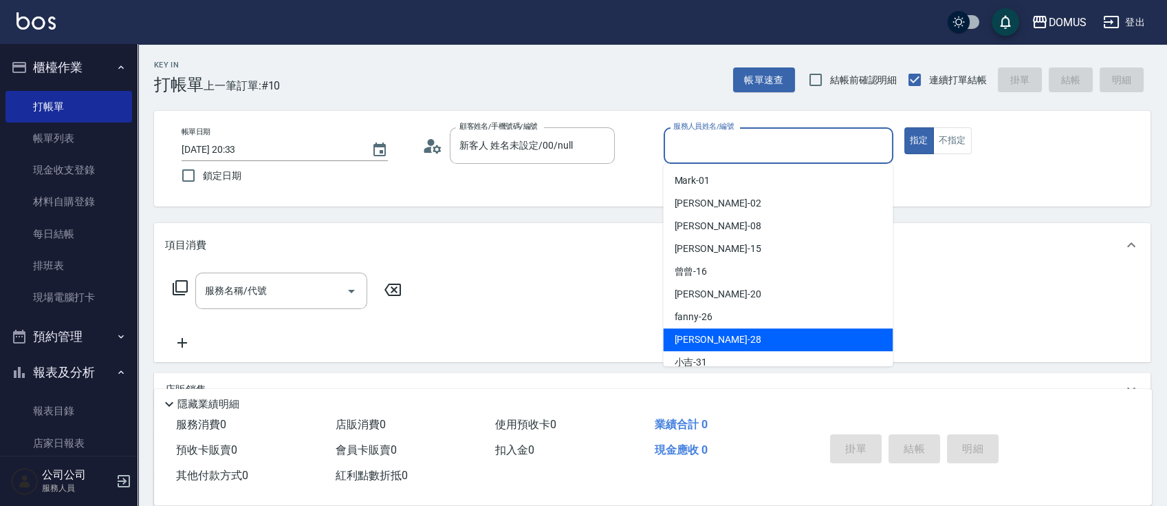
scroll to position [7, 0]
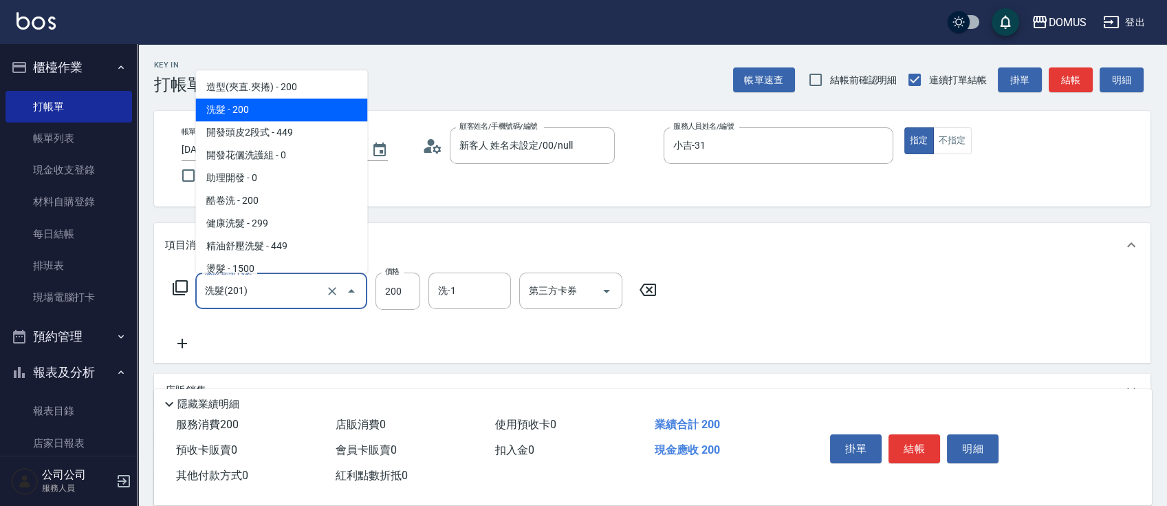
click at [274, 283] on input "洗髮(201)" at bounding box center [262, 291] width 121 height 24
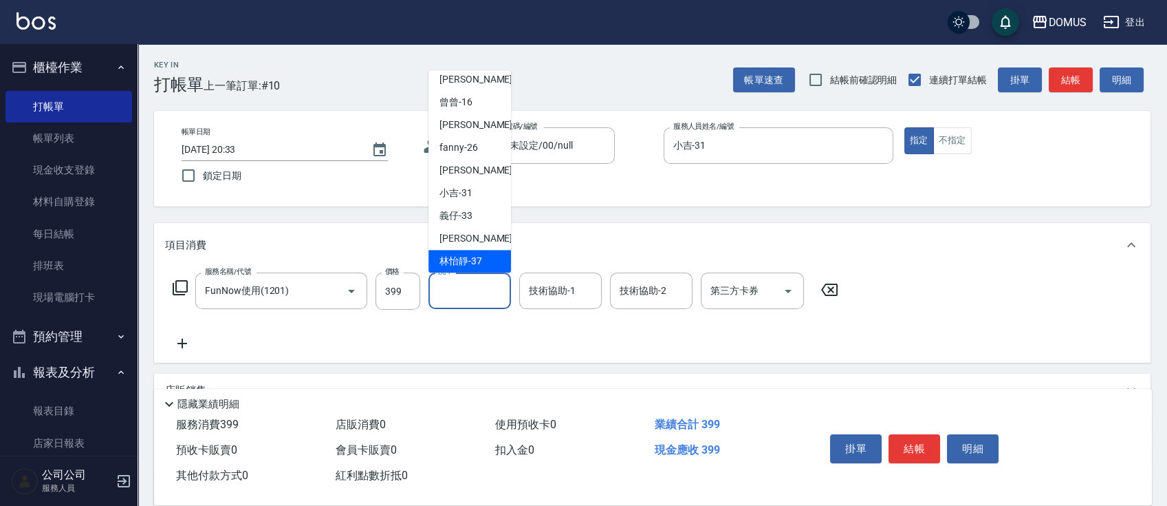
scroll to position [98, 0]
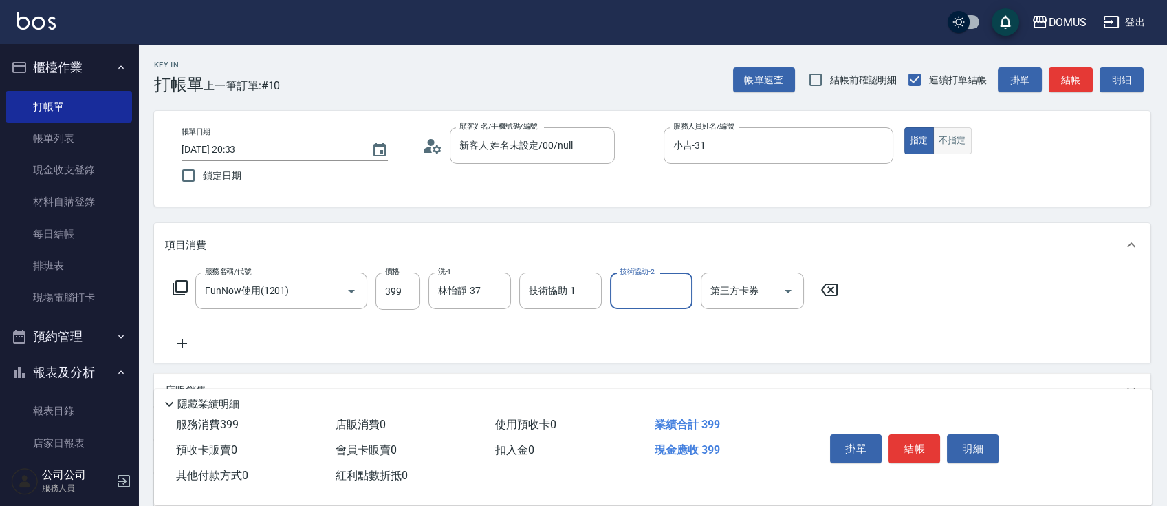
click at [966, 147] on button "不指定" at bounding box center [952, 140] width 39 height 27
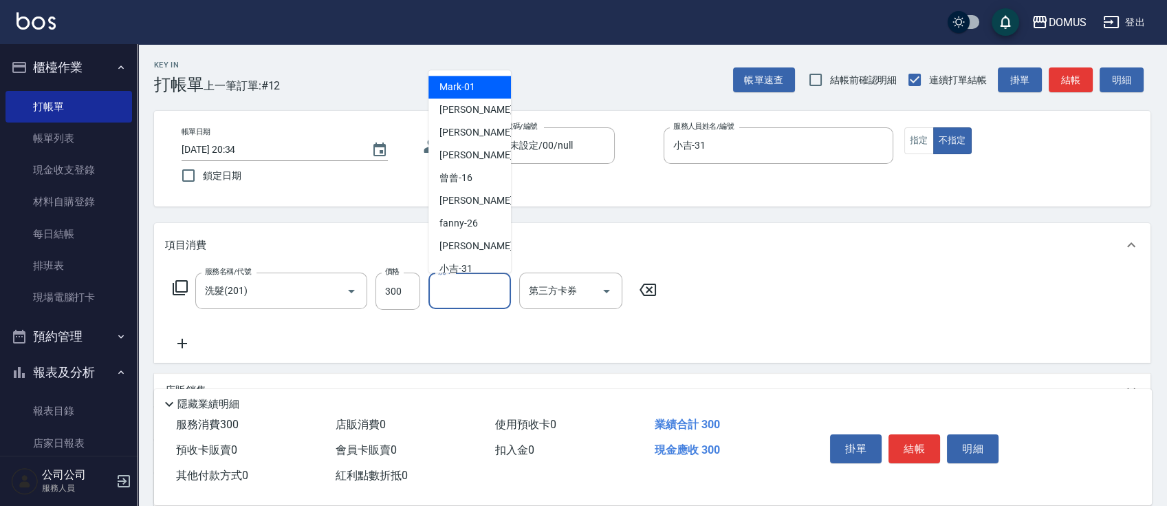
scroll to position [143, 0]
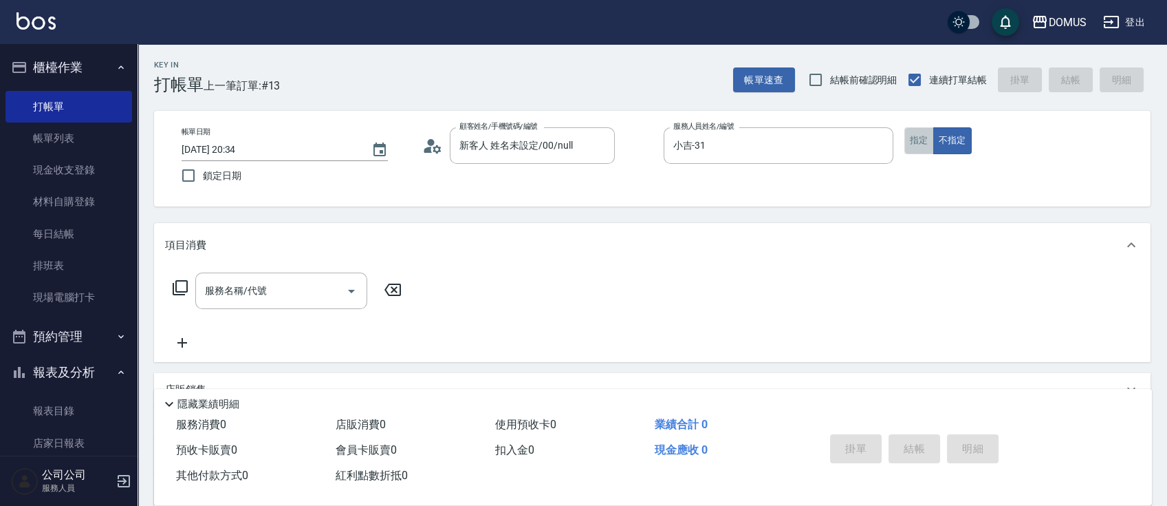
click at [924, 140] on button "指定" at bounding box center [919, 140] width 30 height 27
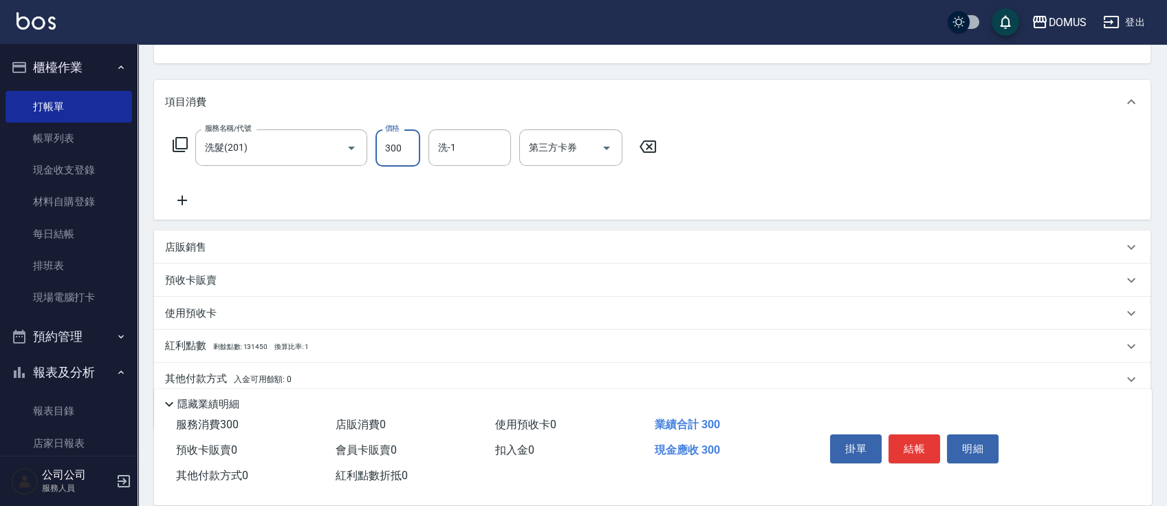
click at [304, 243] on div "店販銷售" at bounding box center [644, 247] width 958 height 14
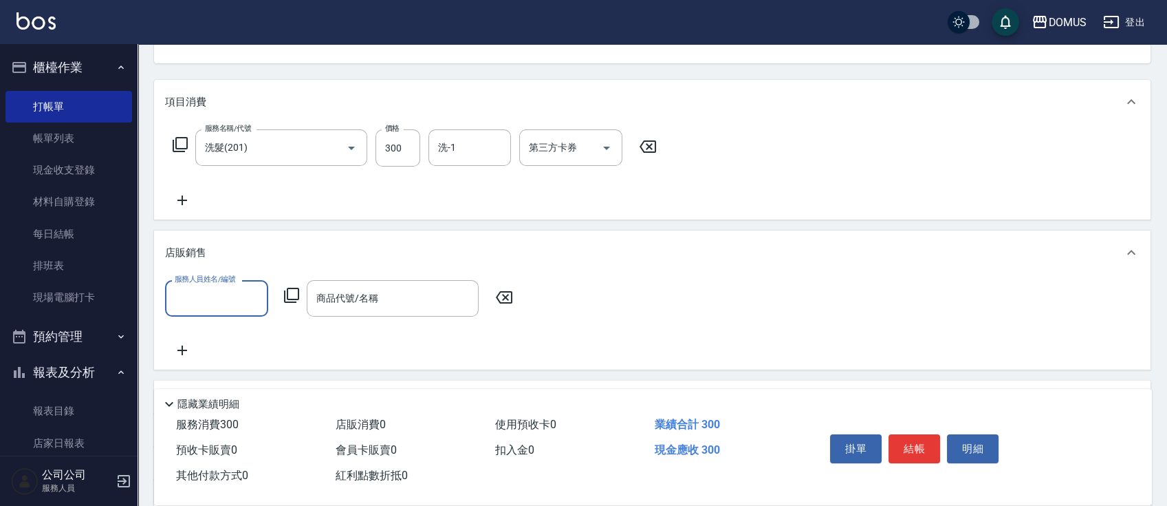
scroll to position [0, 0]
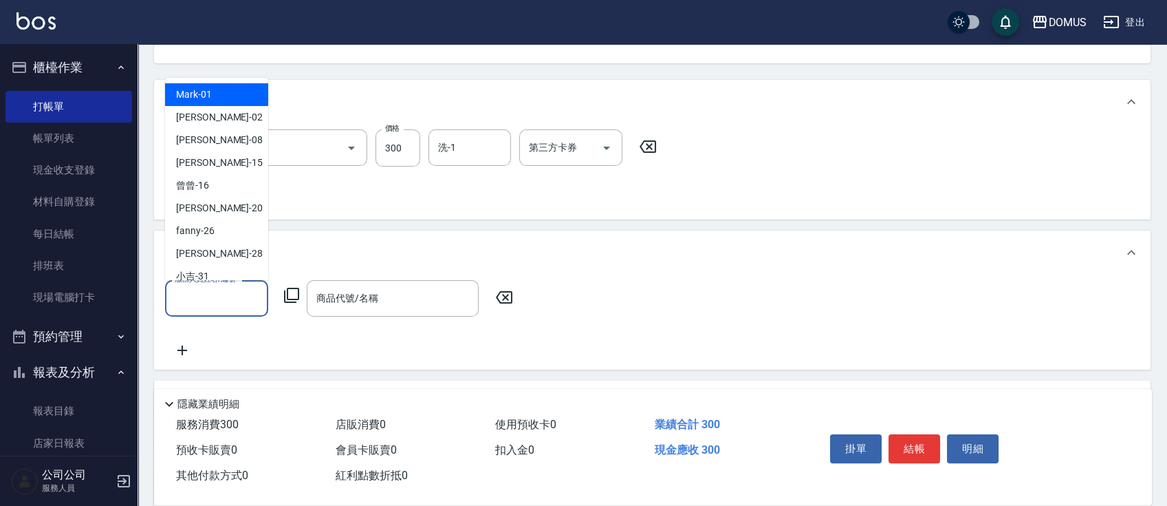
click at [180, 300] on input "服務人員姓名/編號" at bounding box center [216, 298] width 91 height 24
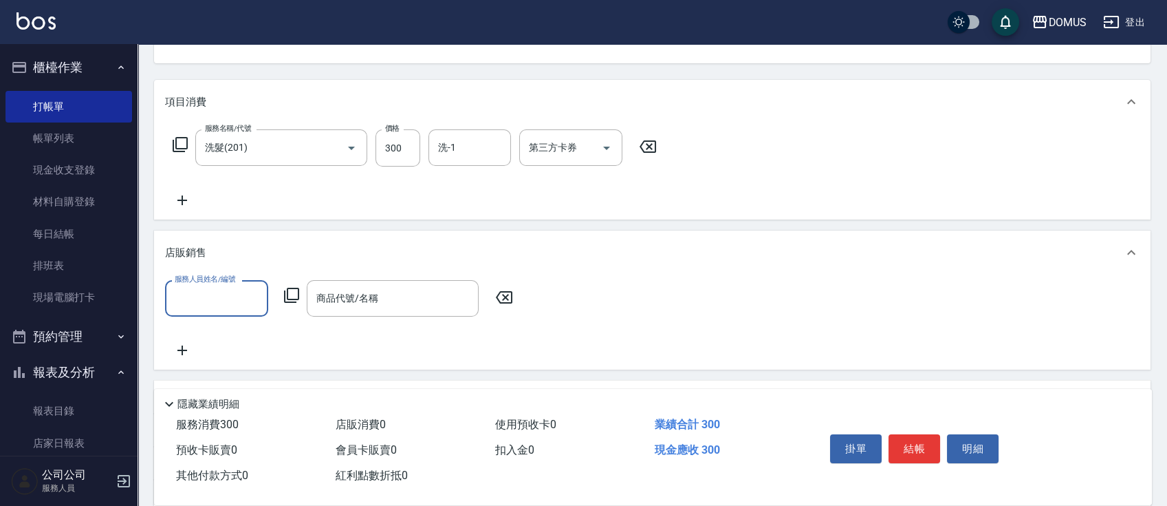
click at [179, 299] on input "服務人員姓名/編號" at bounding box center [216, 298] width 91 height 24
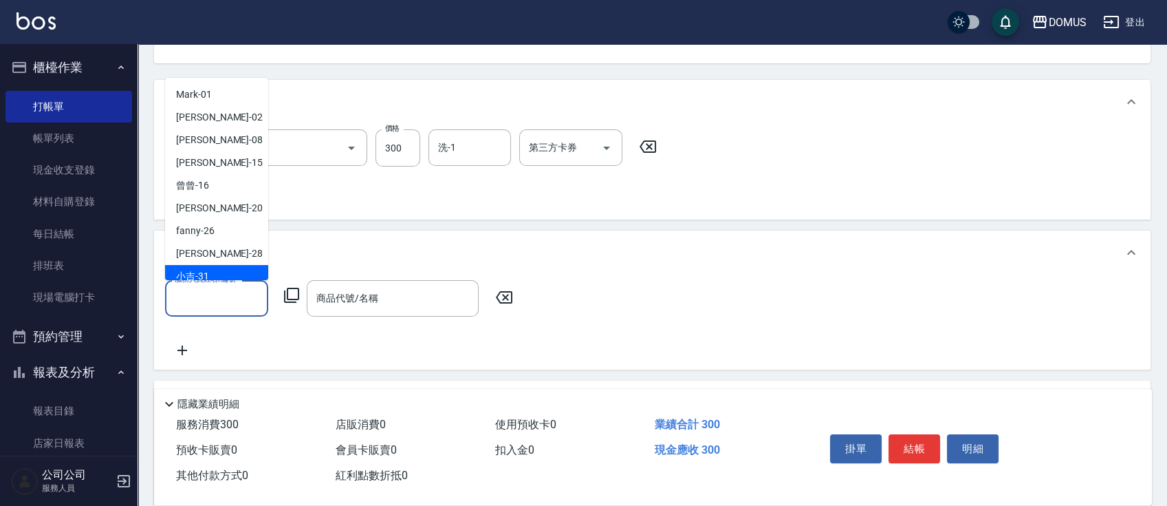
click at [191, 272] on span "小吉 -31" at bounding box center [192, 276] width 33 height 14
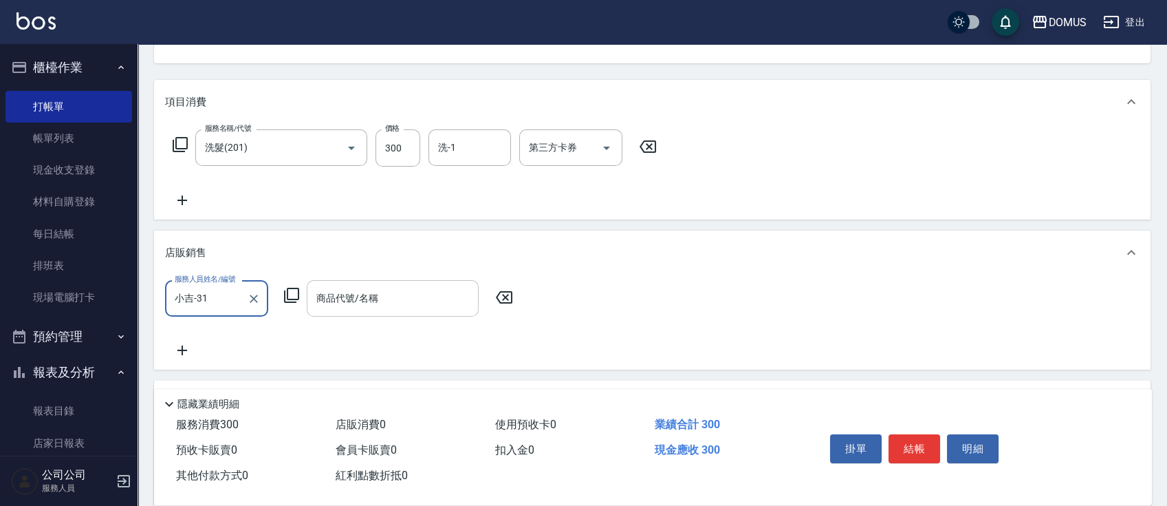
click at [385, 303] on input "商品代號/名稱" at bounding box center [393, 298] width 160 height 24
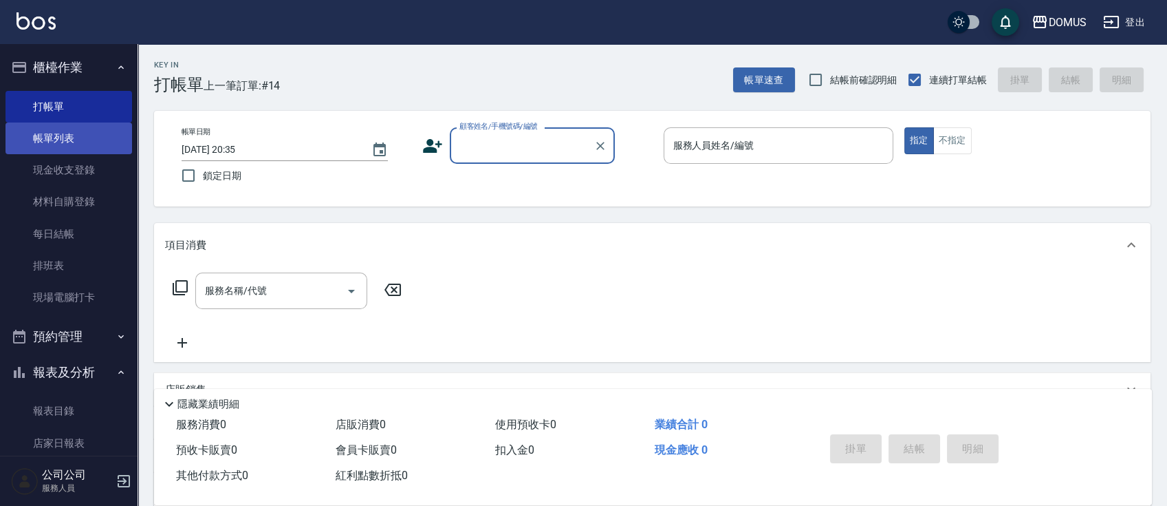
click at [111, 151] on link "帳單列表" at bounding box center [69, 138] width 127 height 32
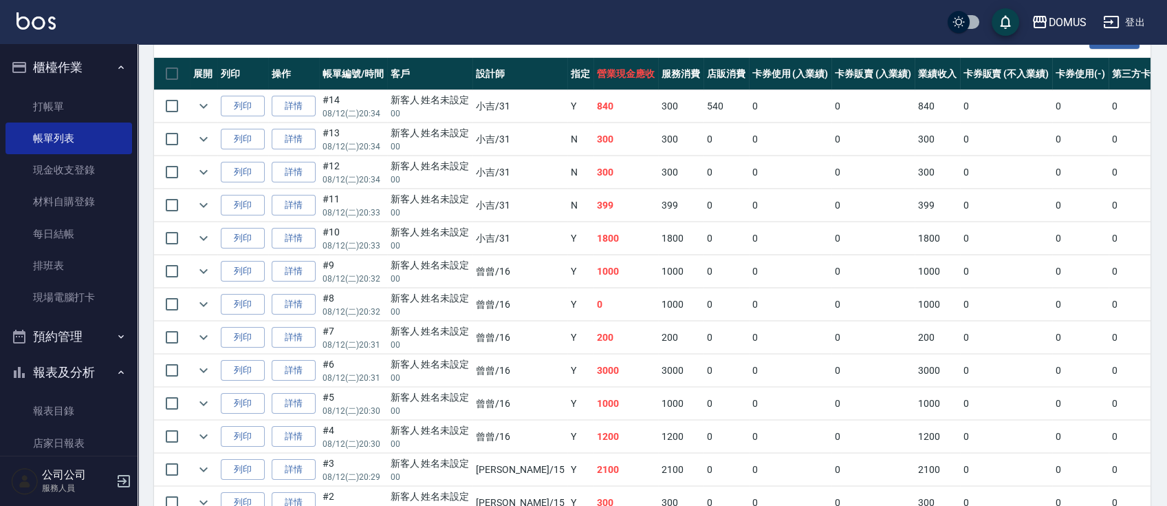
scroll to position [330, 0]
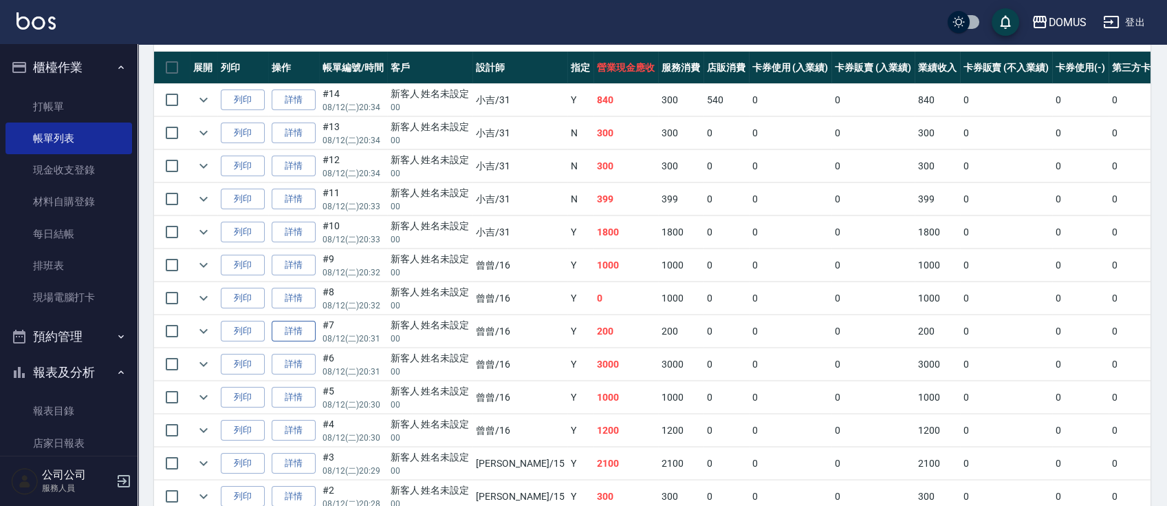
click at [301, 330] on link "詳情" at bounding box center [294, 331] width 44 height 21
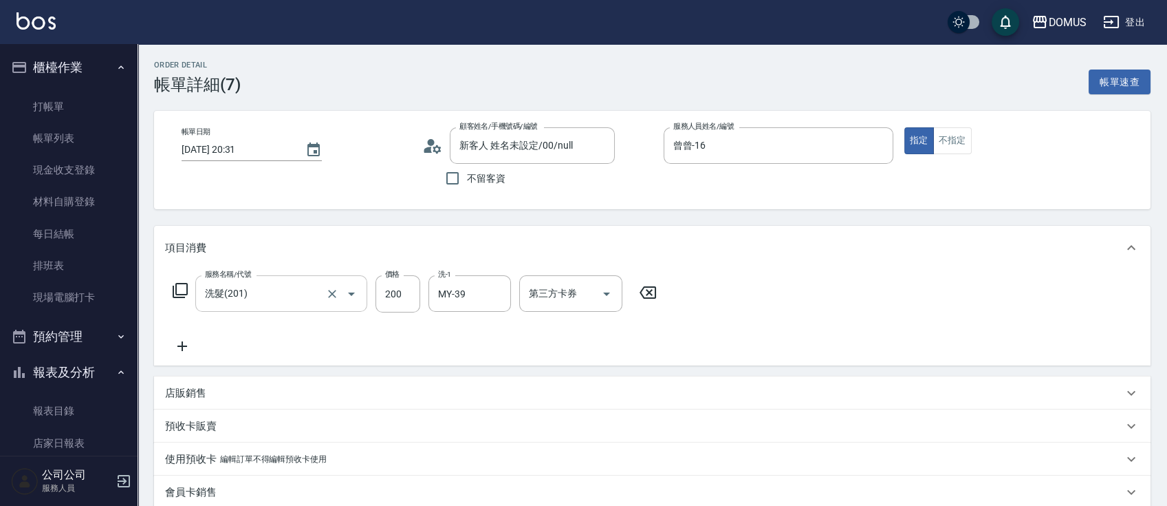
click at [314, 310] on div "洗髮(201) 服務名稱/代號" at bounding box center [281, 293] width 172 height 36
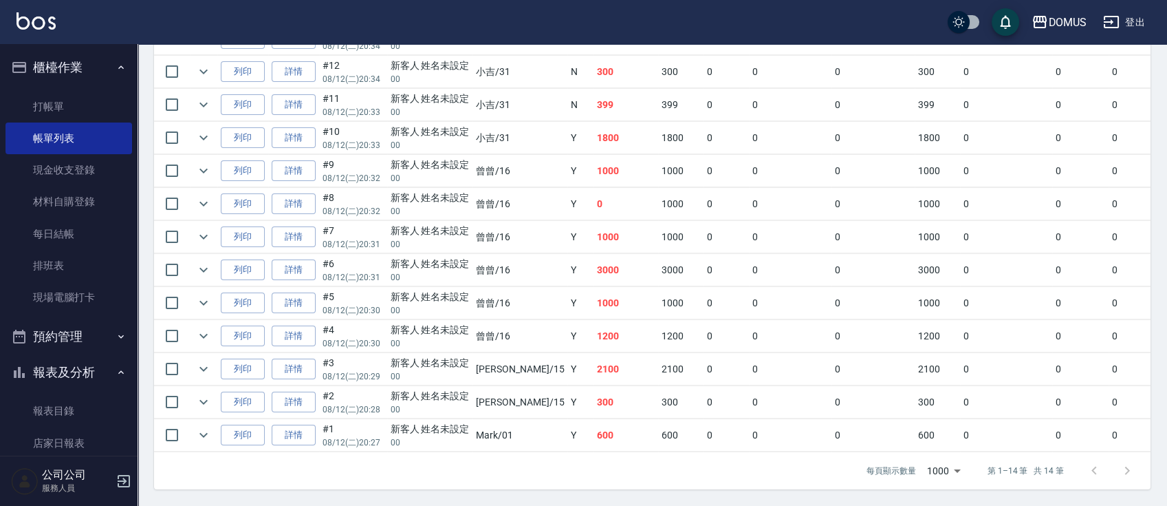
scroll to position [435, 0]
click at [292, 424] on link "詳情" at bounding box center [294, 434] width 44 height 21
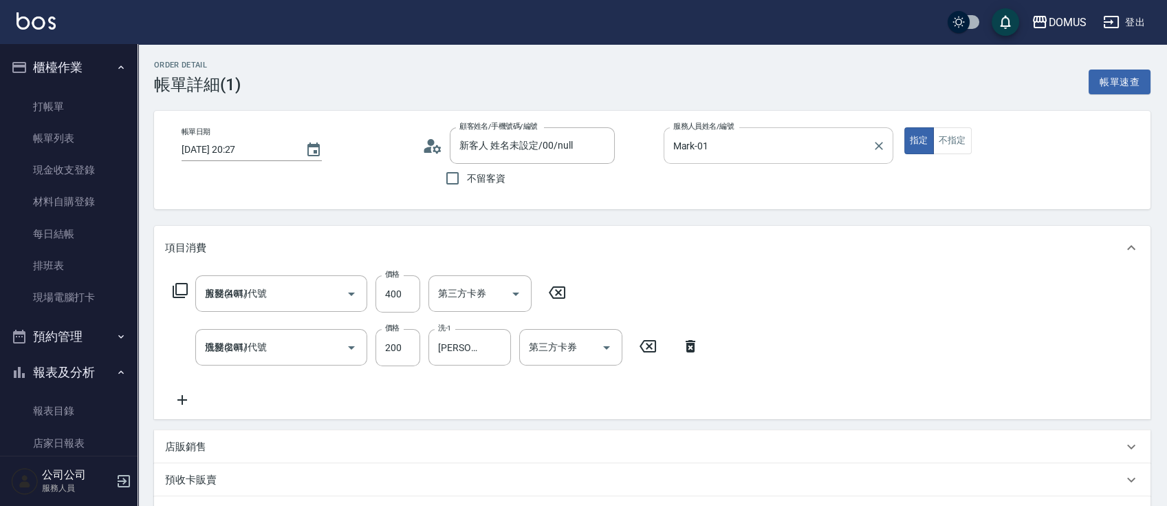
click at [745, 151] on input "Mark-01" at bounding box center [768, 145] width 197 height 24
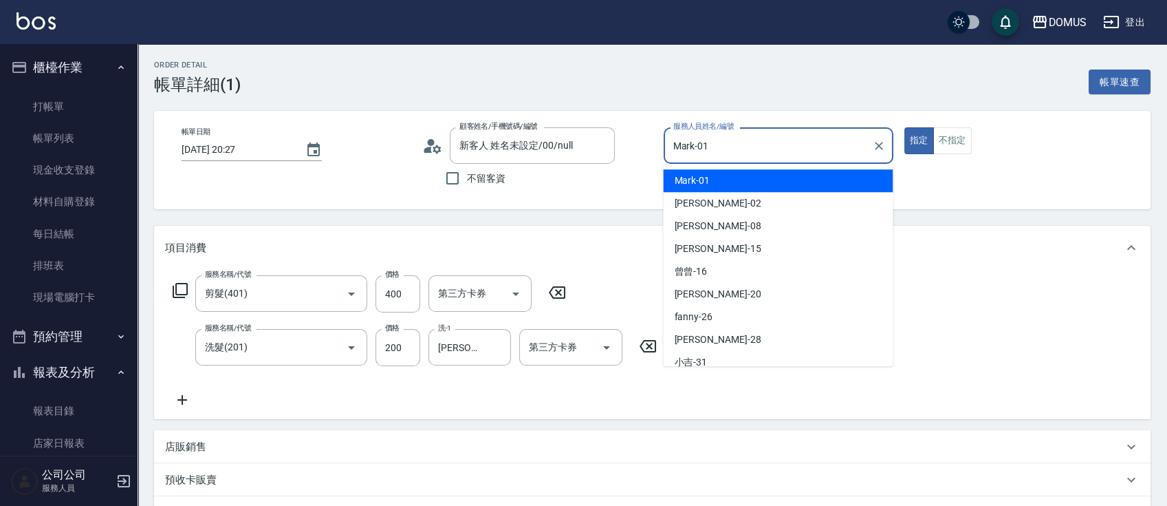
click at [741, 155] on input "Mark-01" at bounding box center [768, 145] width 197 height 24
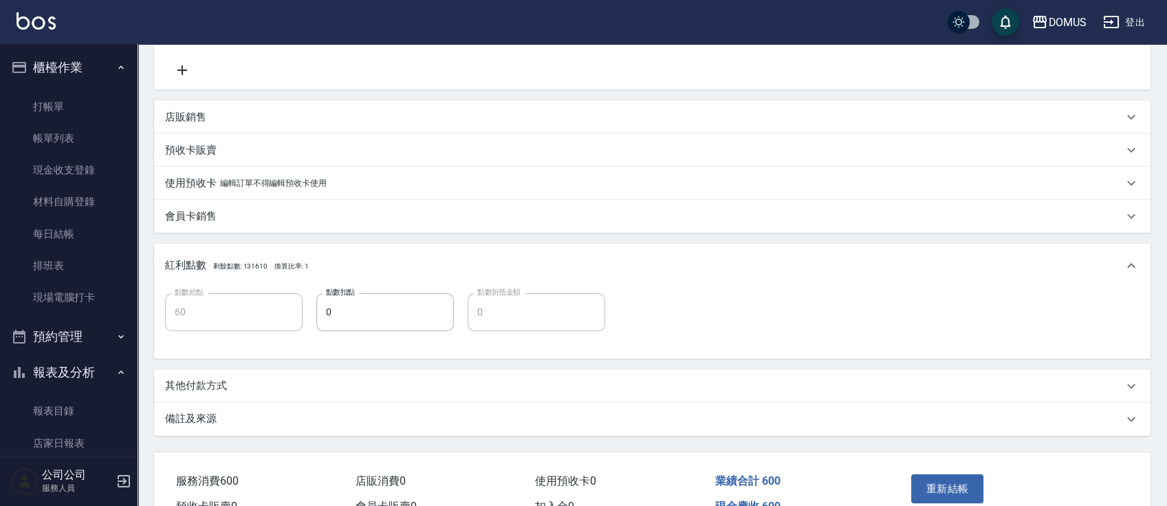
scroll to position [405, 0]
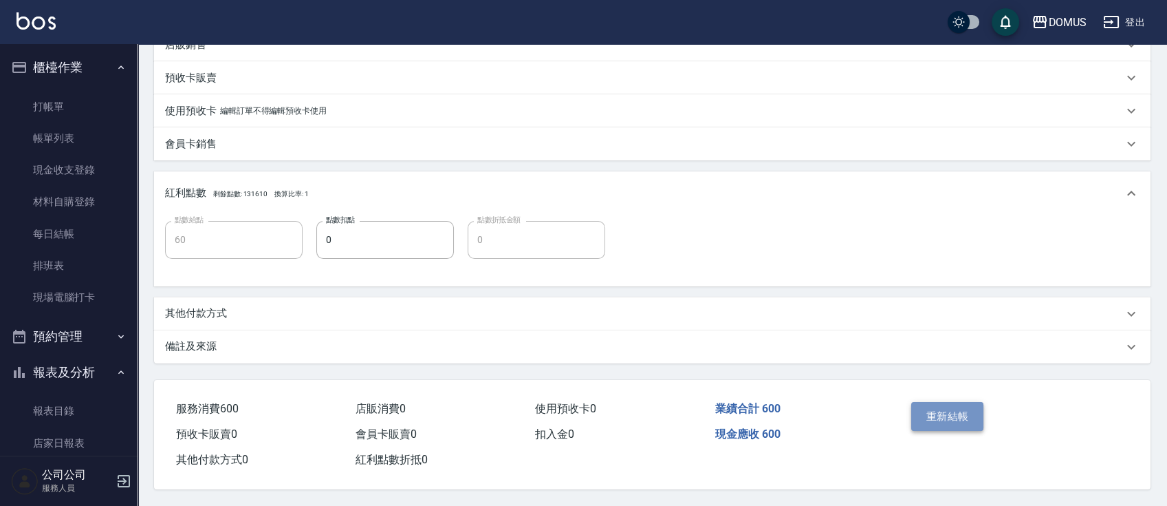
click at [933, 411] on button "重新結帳" at bounding box center [947, 416] width 73 height 29
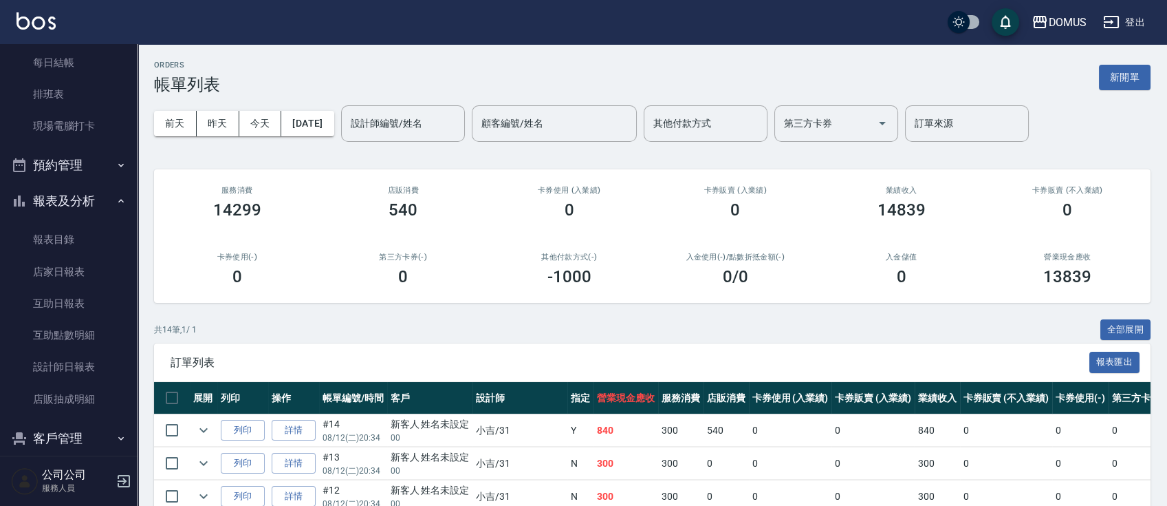
scroll to position [173, 0]
click at [100, 363] on link "設計師日報表" at bounding box center [69, 365] width 127 height 32
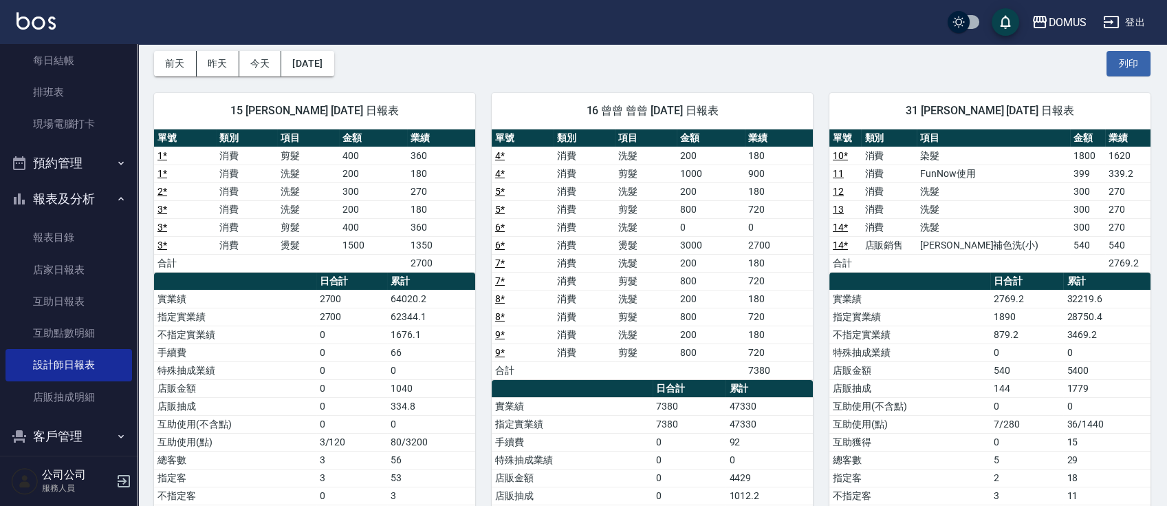
scroll to position [58, 0]
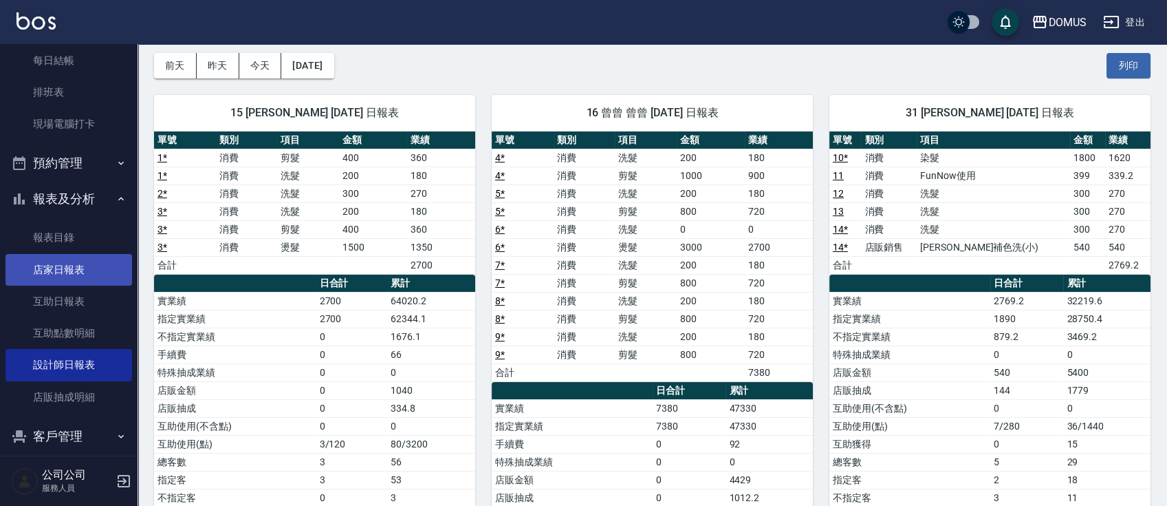
click at [77, 266] on link "店家日報表" at bounding box center [69, 270] width 127 height 32
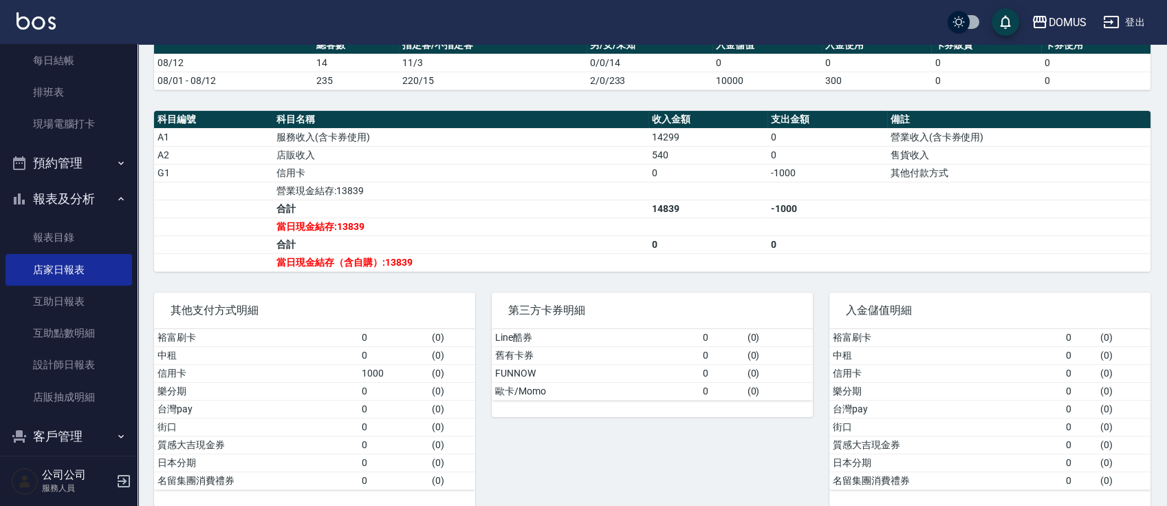
scroll to position [409, 0]
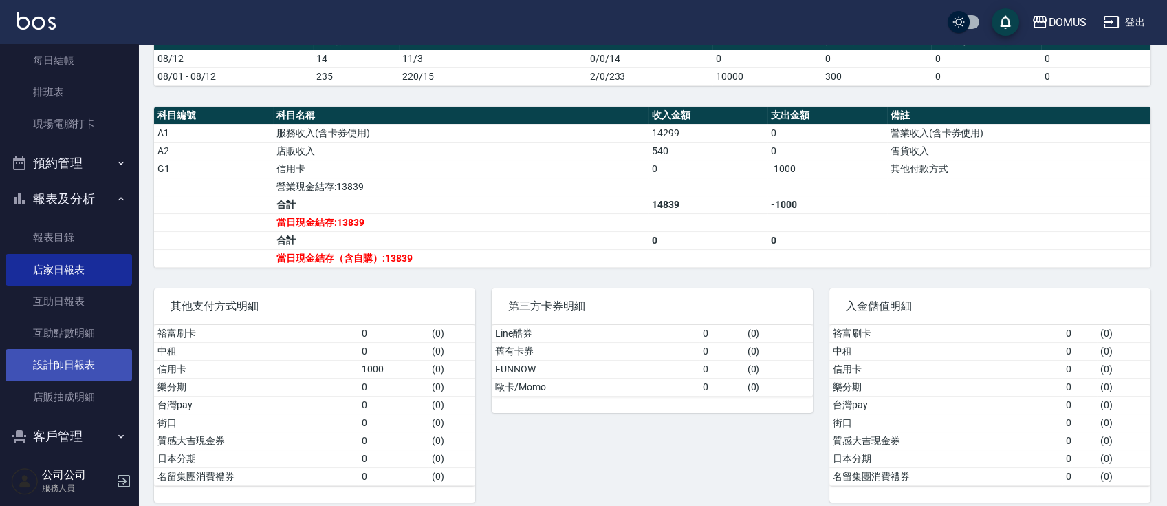
click at [37, 371] on link "設計師日報表" at bounding box center [69, 365] width 127 height 32
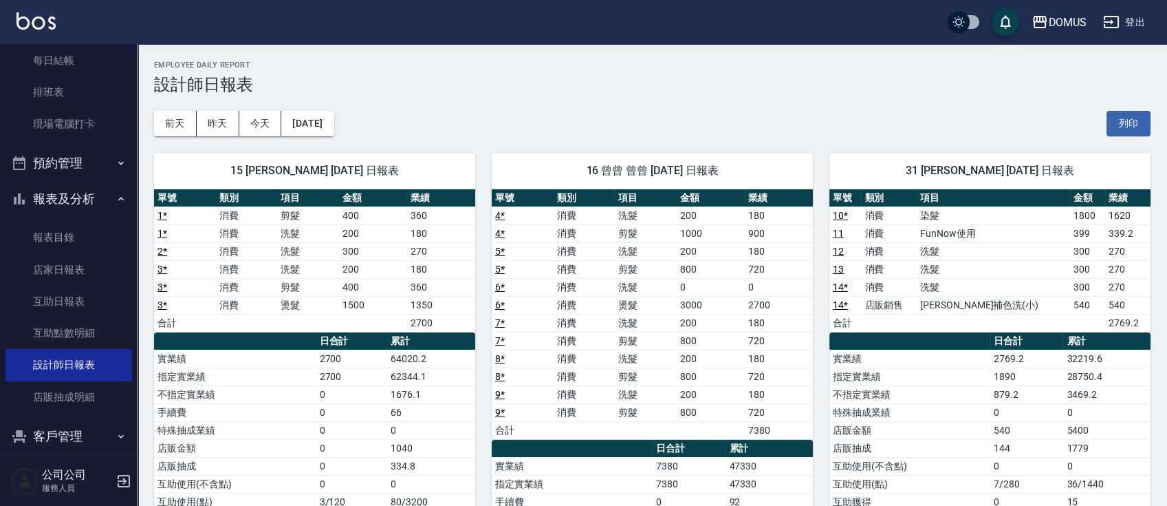
drag, startPoint x: 127, startPoint y: 272, endPoint x: 127, endPoint y: 244, distance: 27.5
click at [127, 244] on nav "櫃檯作業 打帳單 帳單列表 現金收支登錄 材料自購登錄 每日結帳 排班表 現場電腦打卡 預約管理 預約管理 單日預約紀錄 單週預約紀錄 報表及分析 報表目錄 …" at bounding box center [69, 249] width 138 height 411
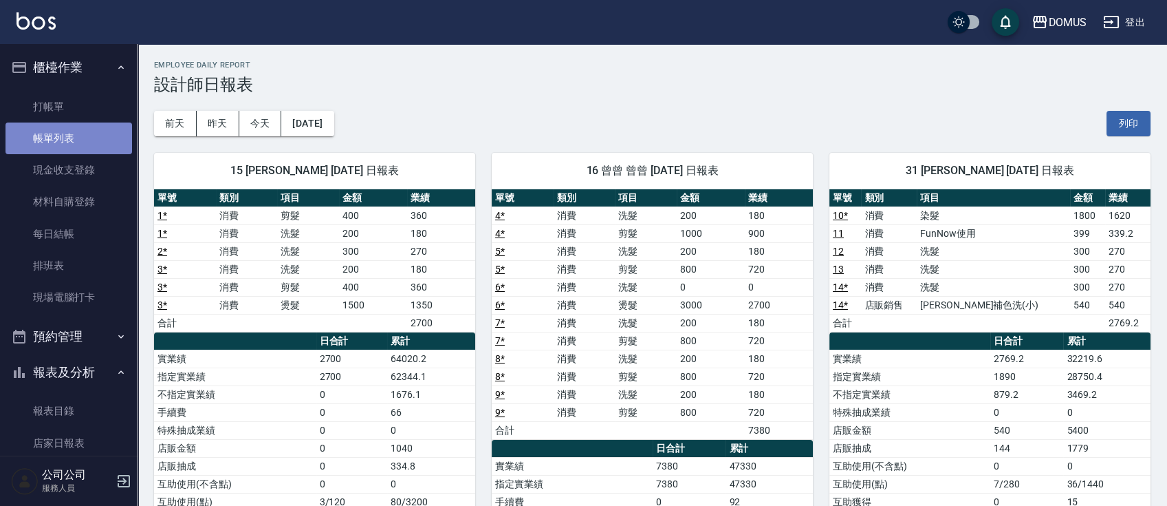
click at [79, 130] on link "帳單列表" at bounding box center [69, 138] width 127 height 32
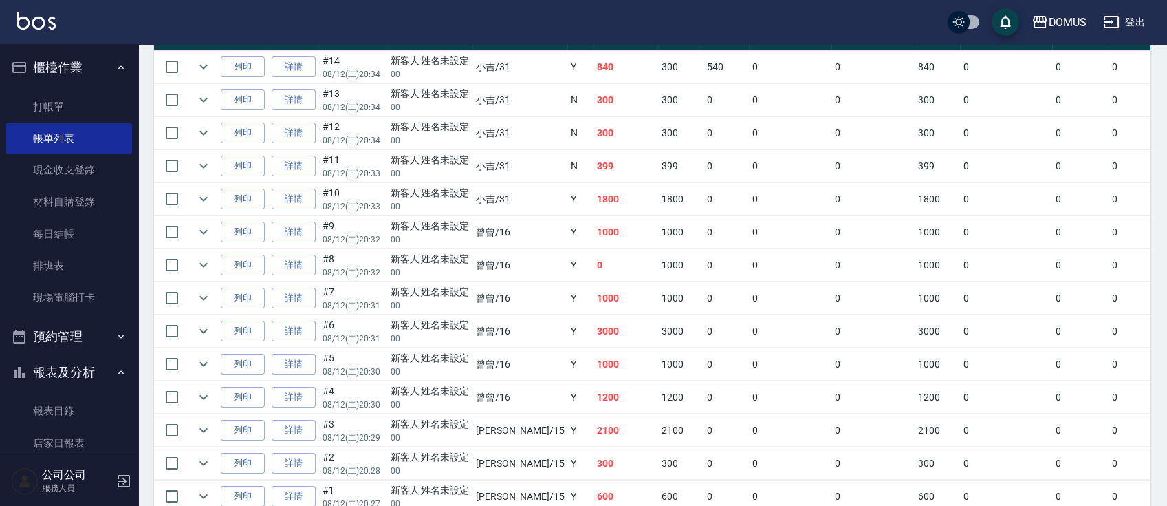
scroll to position [362, 0]
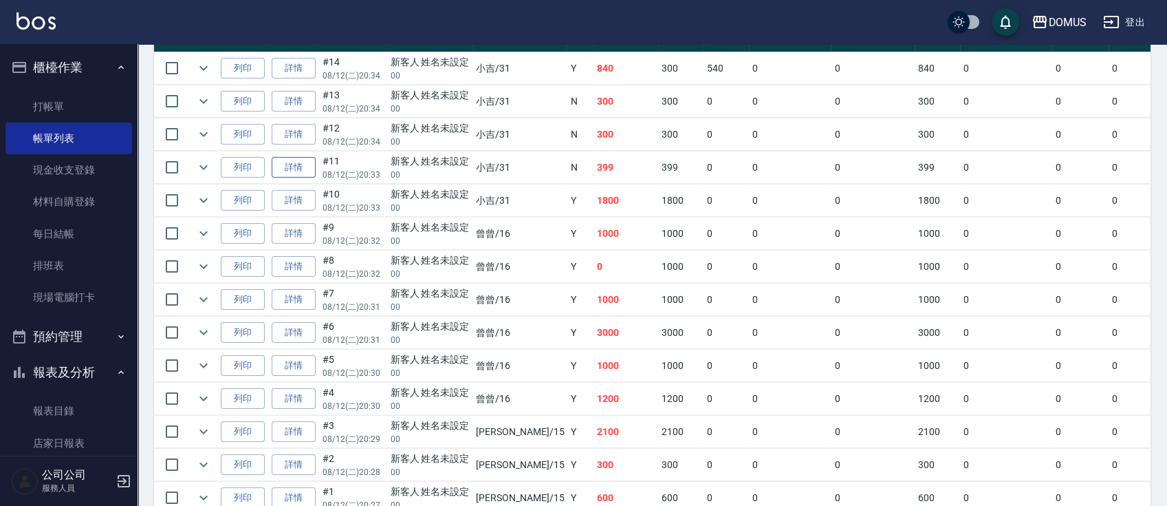
click at [292, 164] on link "詳情" at bounding box center [294, 167] width 44 height 21
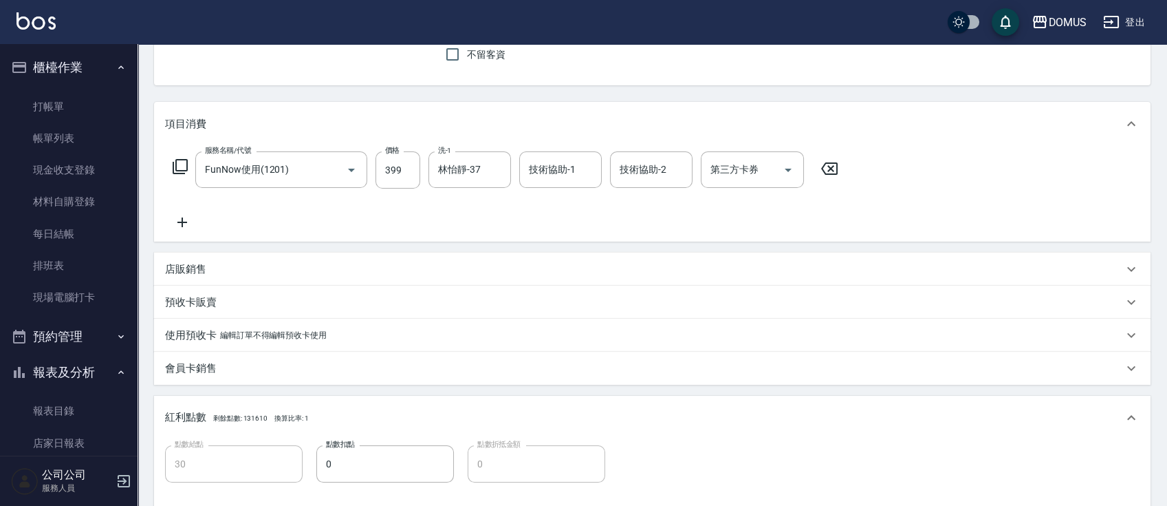
scroll to position [111, 0]
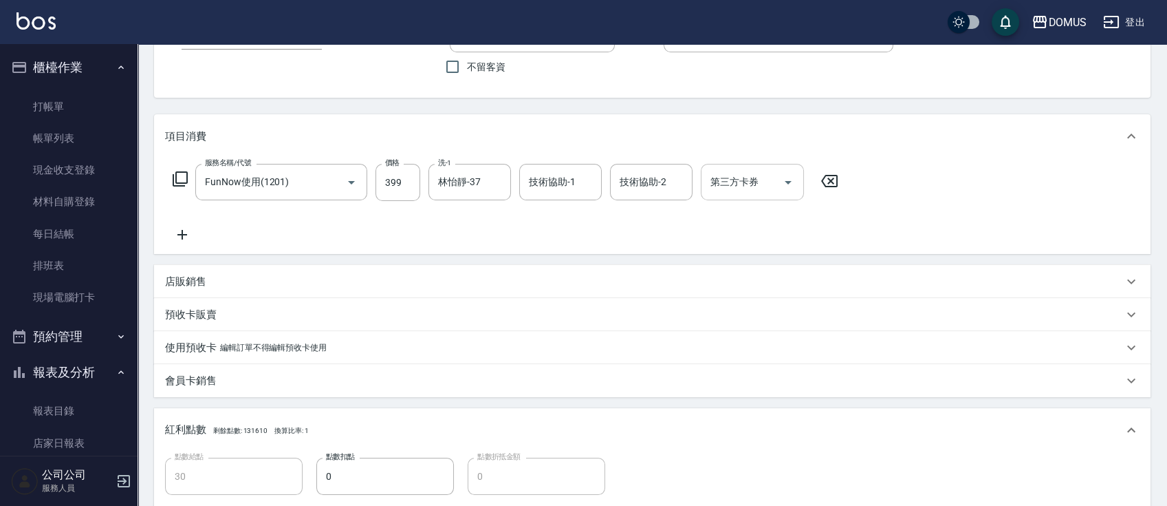
click at [727, 187] on input "第三方卡券" at bounding box center [742, 182] width 70 height 24
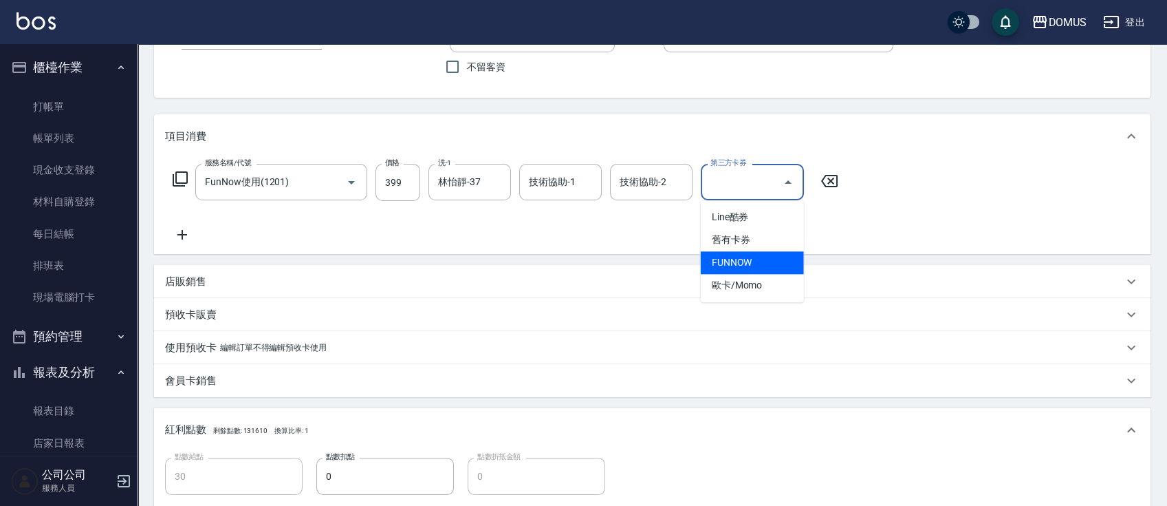
click at [759, 259] on span "FUNNOW" at bounding box center [752, 262] width 103 height 23
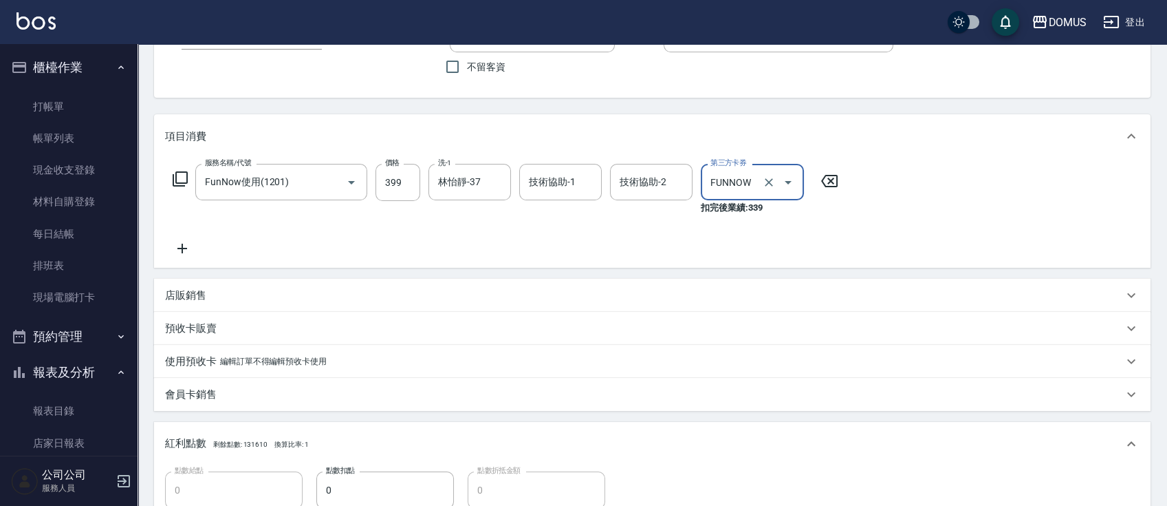
scroll to position [365, 0]
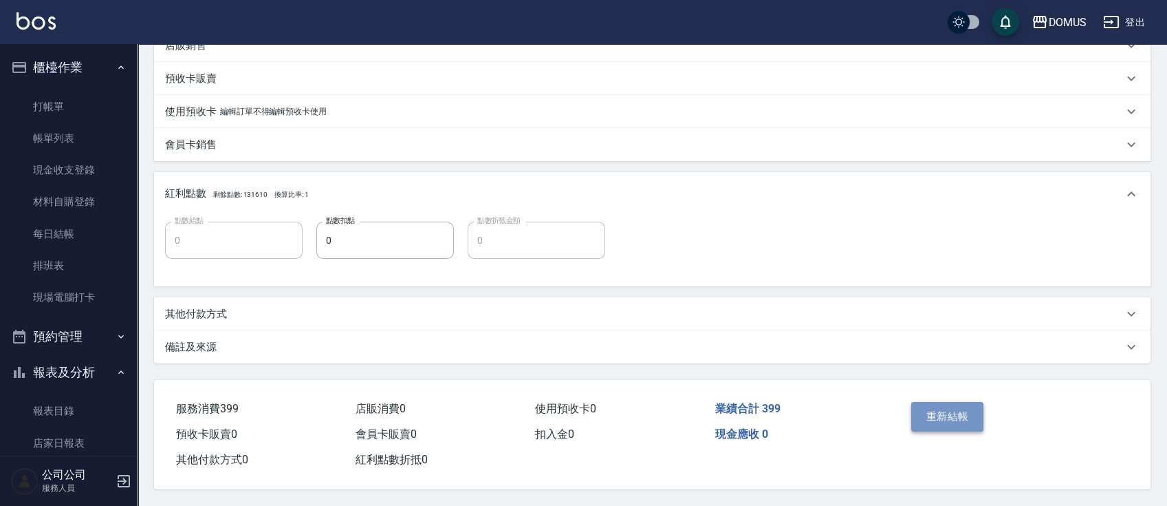
click at [971, 402] on button "重新結帳" at bounding box center [947, 416] width 73 height 29
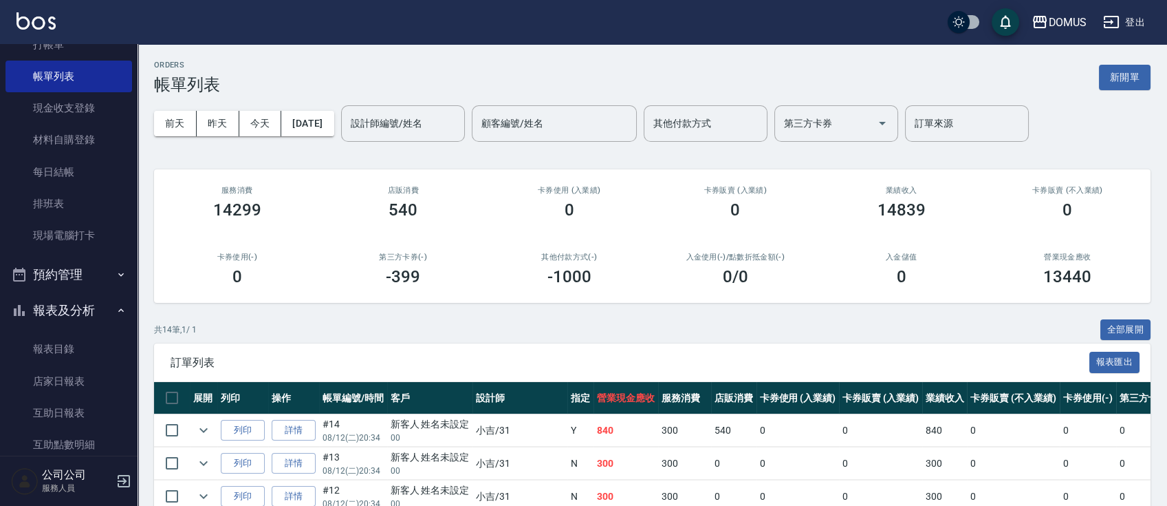
scroll to position [94, 0]
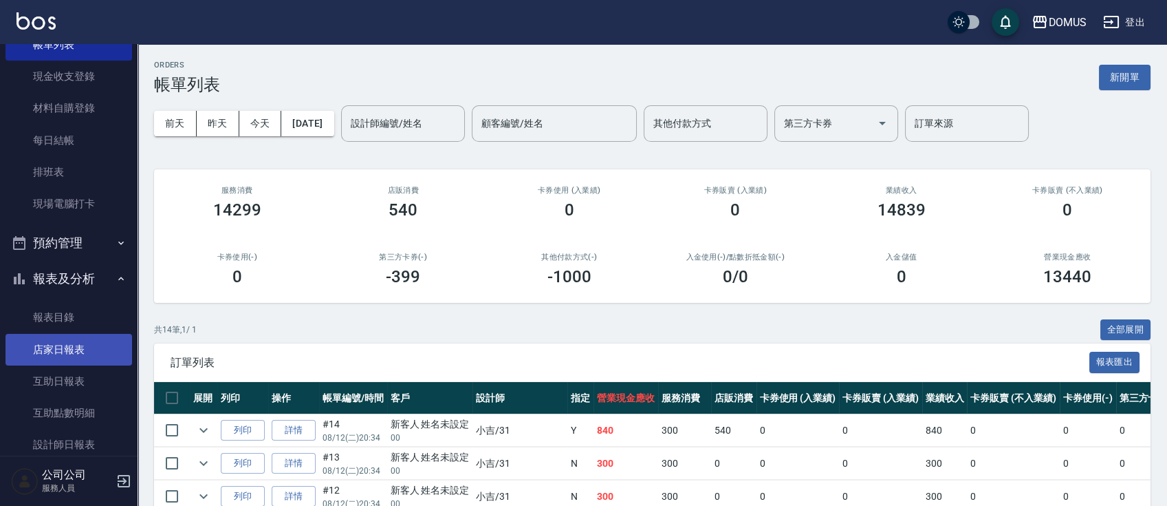
click at [98, 340] on link "店家日報表" at bounding box center [69, 350] width 127 height 32
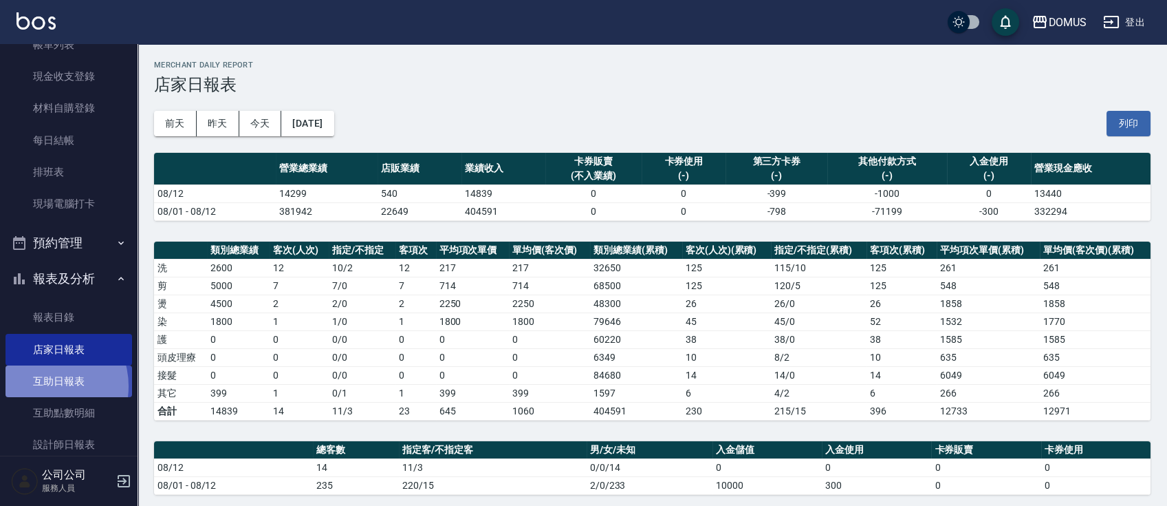
click at [43, 386] on link "互助日報表" at bounding box center [69, 381] width 127 height 32
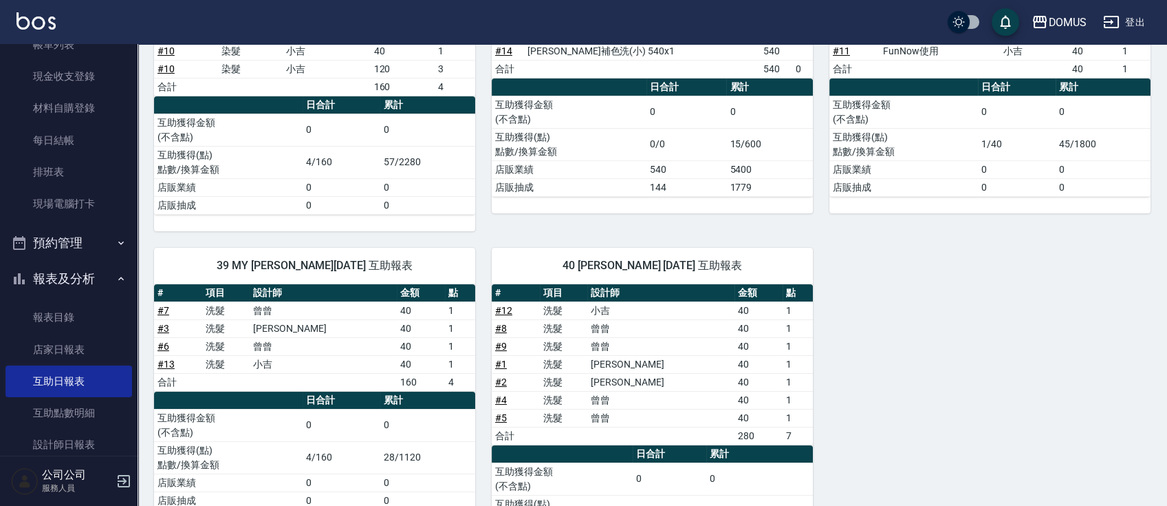
scroll to position [303, 0]
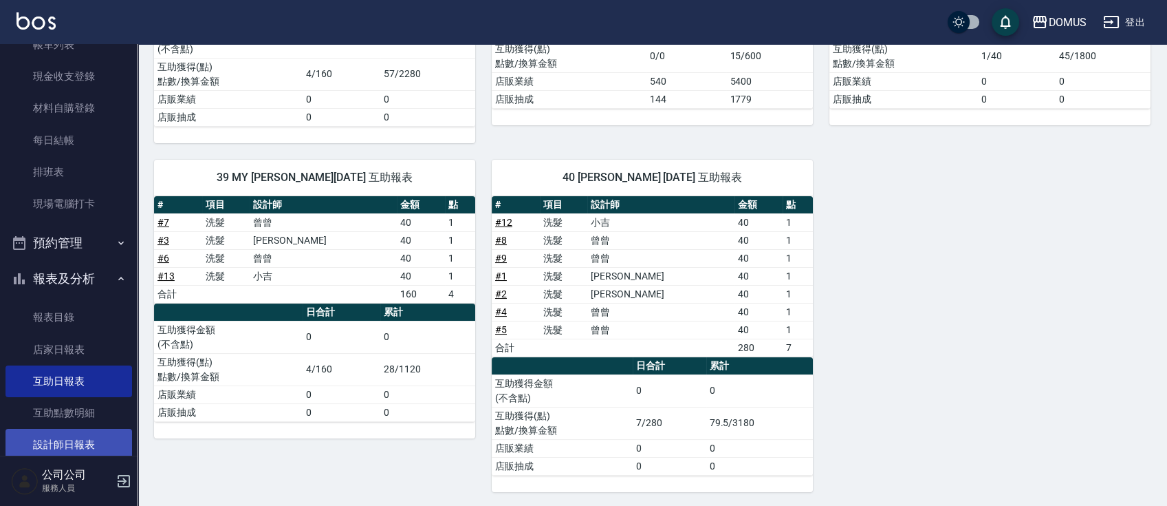
click at [88, 448] on link "設計師日報表" at bounding box center [69, 445] width 127 height 32
